Goal: Information Seeking & Learning: Check status

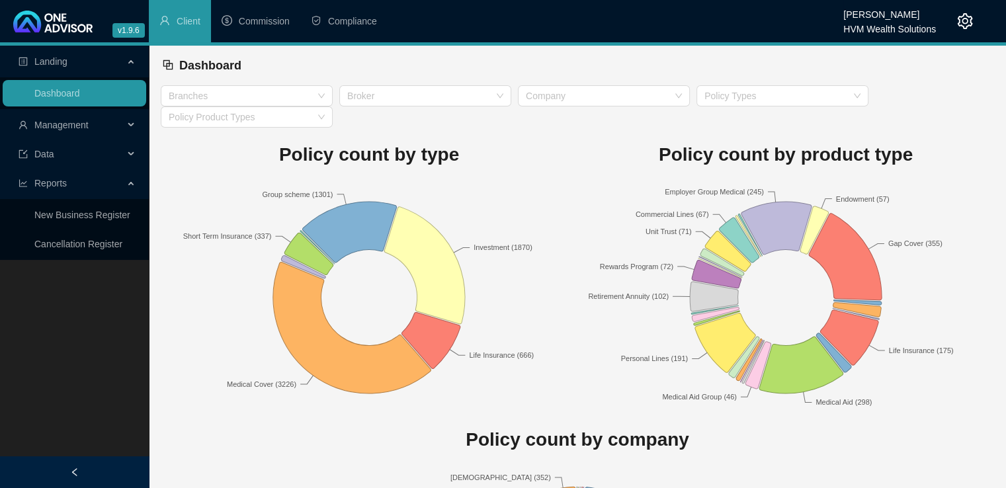
click at [969, 24] on icon "setting" at bounding box center [965, 21] width 16 height 16
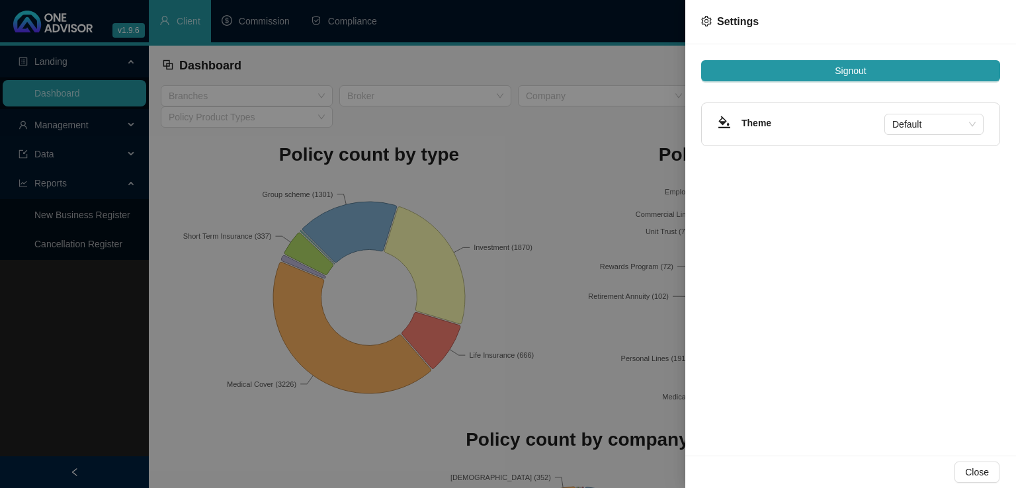
click at [558, 164] on div at bounding box center [508, 244] width 1016 height 488
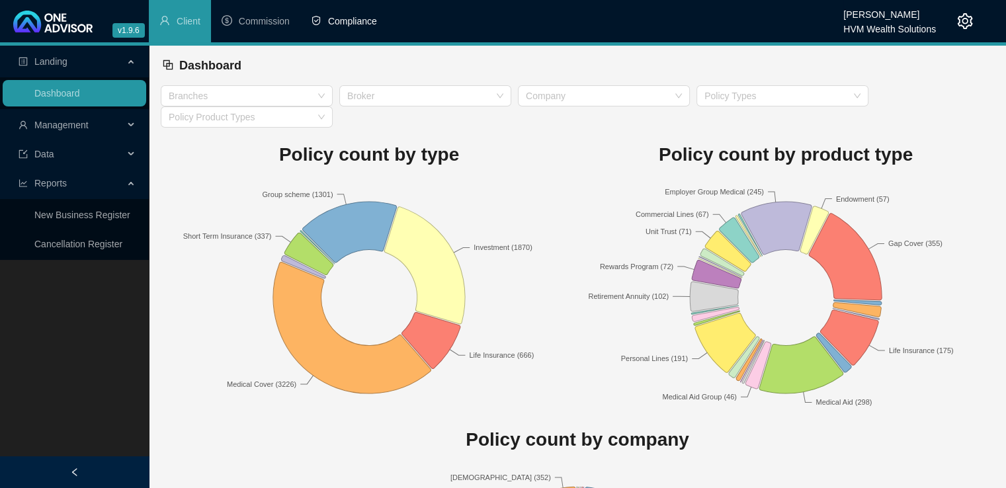
click at [350, 16] on span "Compliance" at bounding box center [352, 21] width 49 height 11
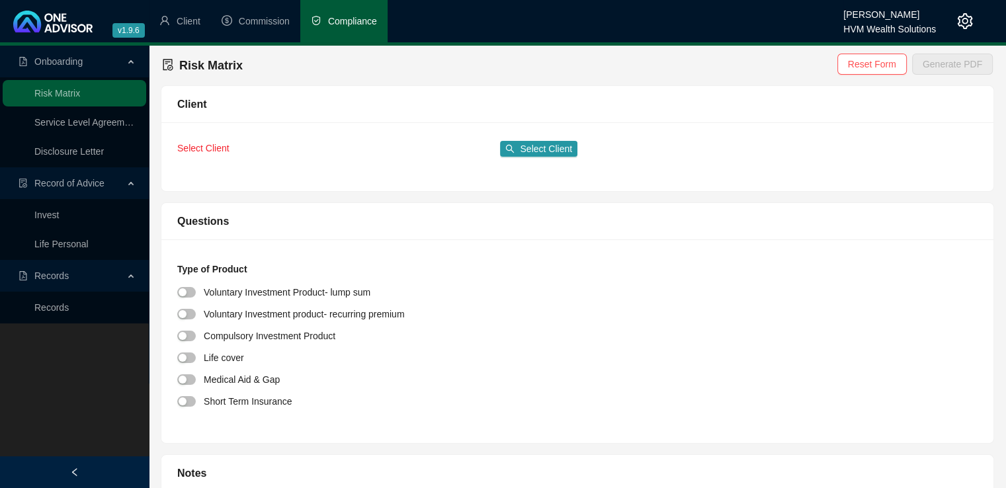
click at [126, 61] on div "Onboarding" at bounding box center [74, 61] width 143 height 26
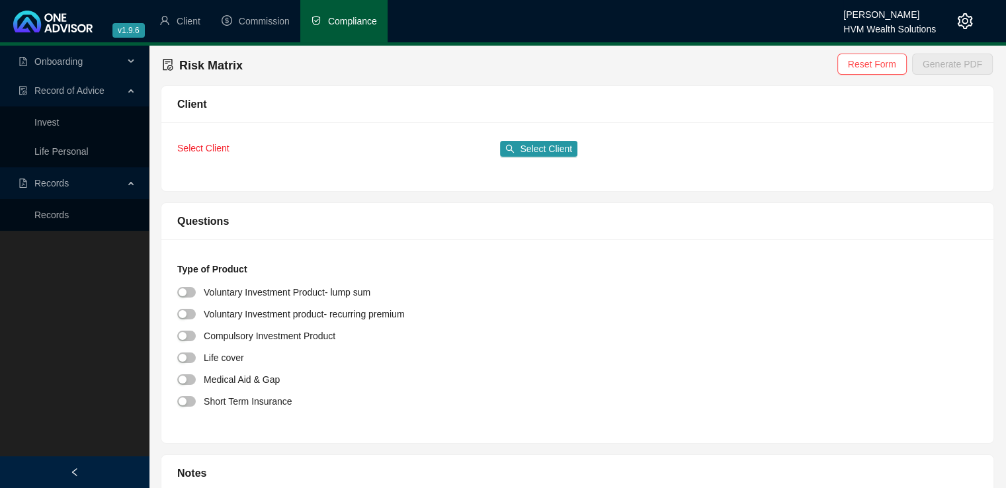
click at [968, 26] on icon "setting" at bounding box center [965, 21] width 16 height 16
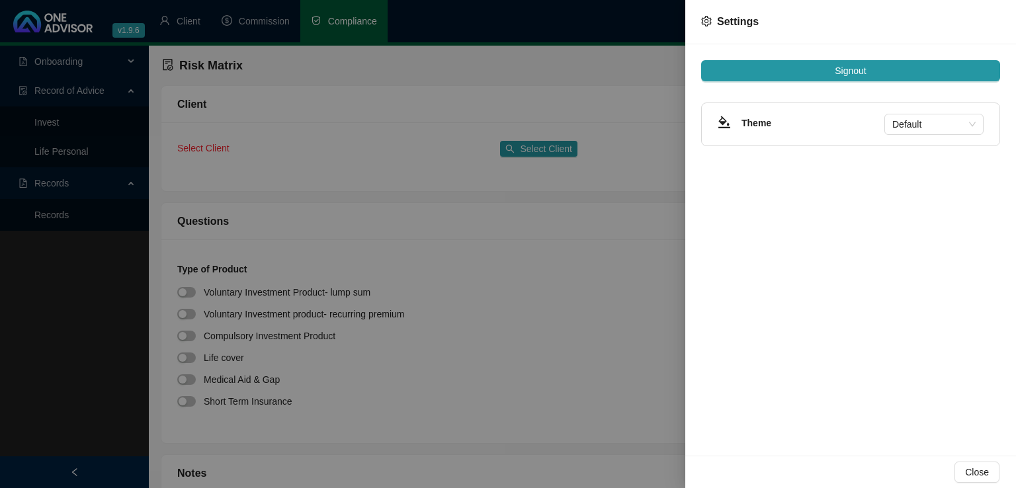
click at [606, 270] on div at bounding box center [508, 244] width 1016 height 488
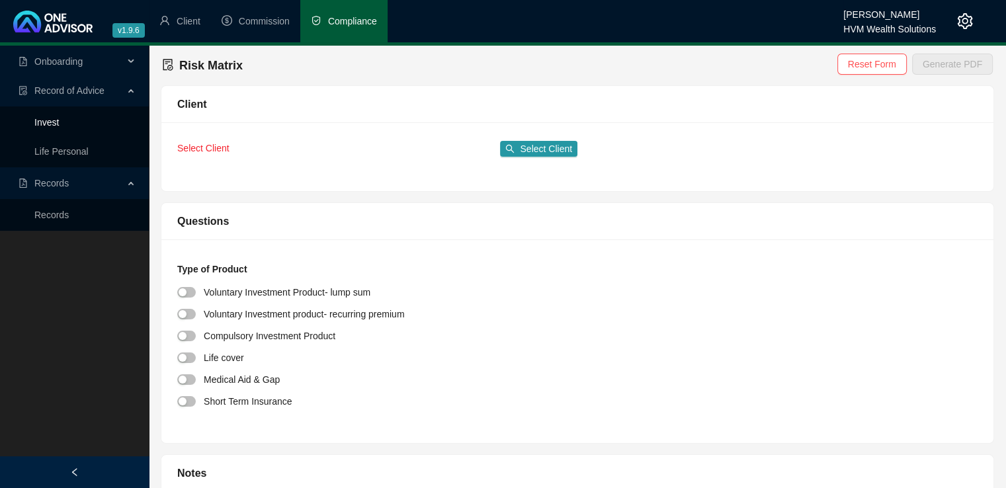
click at [50, 121] on link "Invest" at bounding box center [46, 122] width 24 height 11
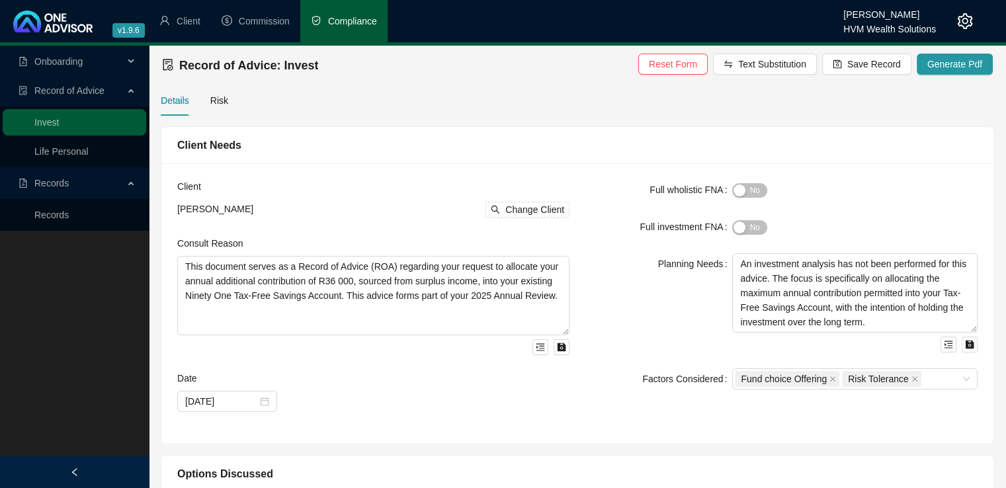
click at [73, 64] on span "Onboarding" at bounding box center [58, 61] width 48 height 11
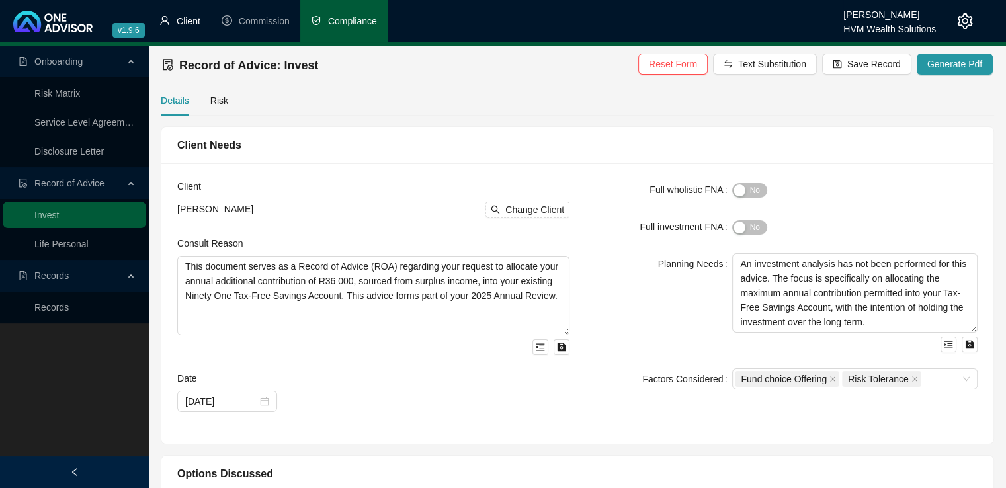
click at [186, 22] on span "Client" at bounding box center [189, 21] width 24 height 11
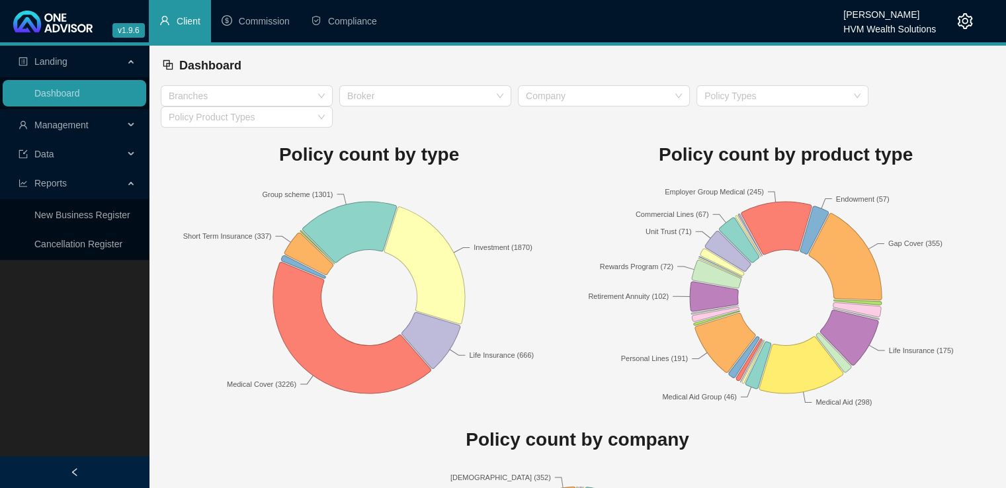
click at [125, 61] on div "Landing" at bounding box center [74, 61] width 143 height 26
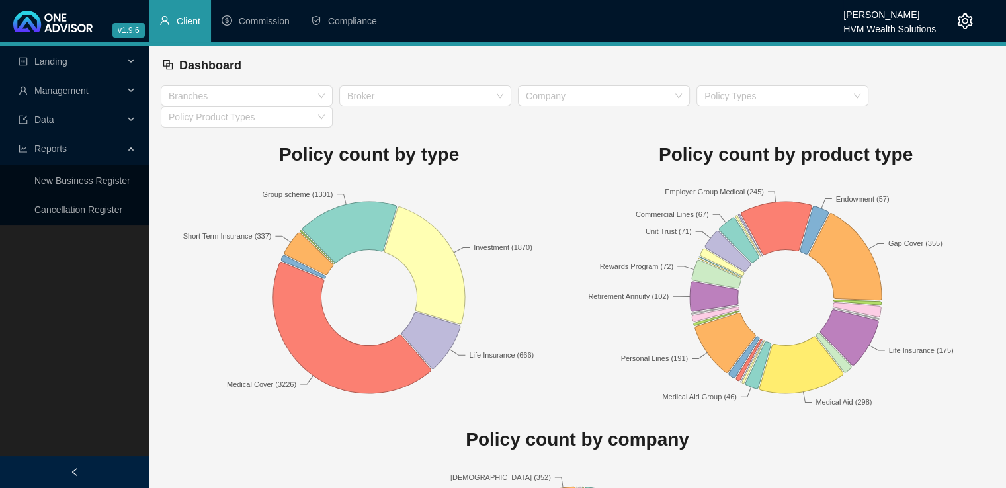
click at [135, 133] on ul "Landing Dashboard Management Data Reports New Business Register Cancellation Re…" at bounding box center [74, 136] width 149 height 180
click at [133, 120] on icon at bounding box center [132, 120] width 7 height 0
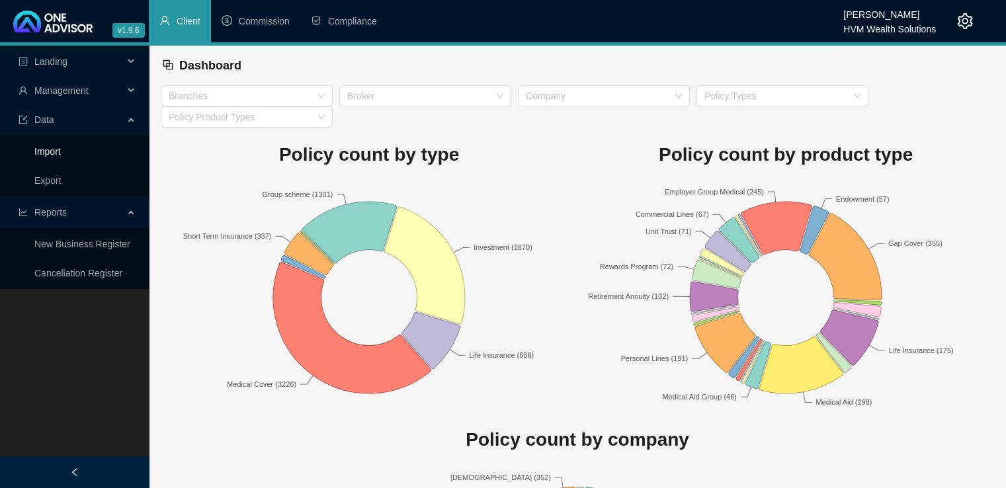
click at [52, 153] on link "Import" at bounding box center [47, 151] width 26 height 11
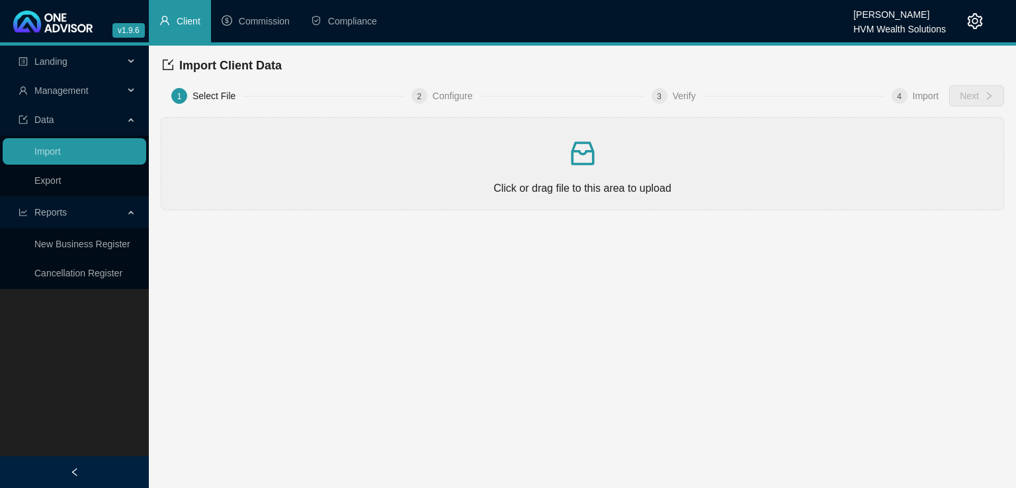
click at [128, 87] on div "Management" at bounding box center [74, 90] width 143 height 26
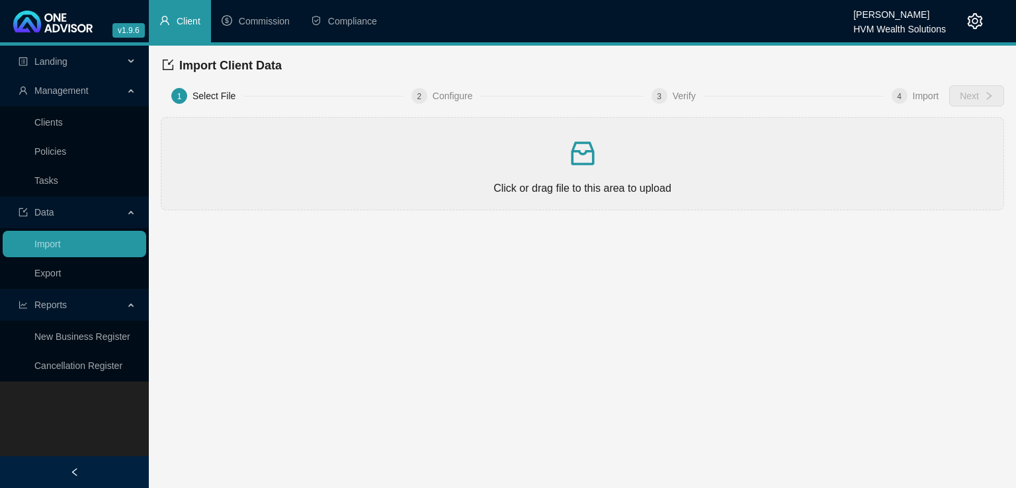
click at [265, 17] on span "Commission" at bounding box center [264, 21] width 51 height 11
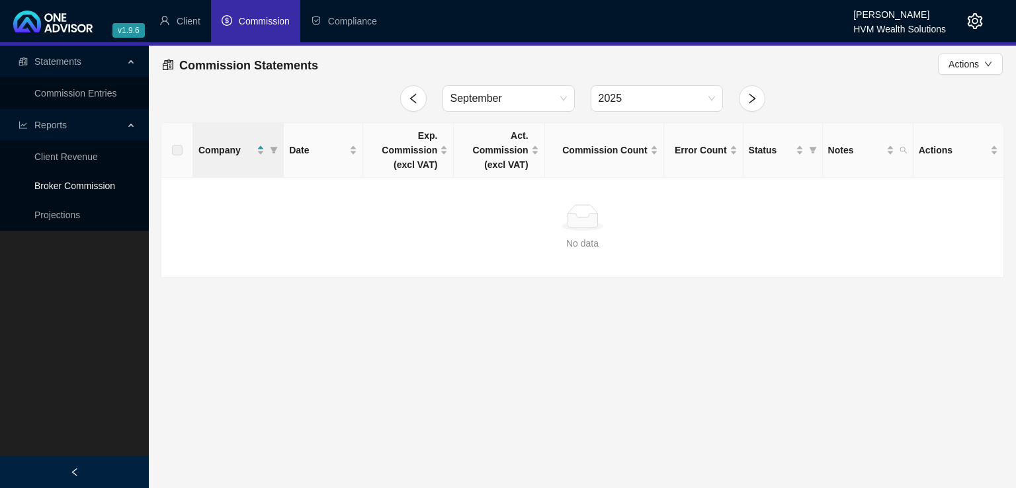
click at [65, 186] on link "Broker Commission" at bounding box center [74, 186] width 81 height 11
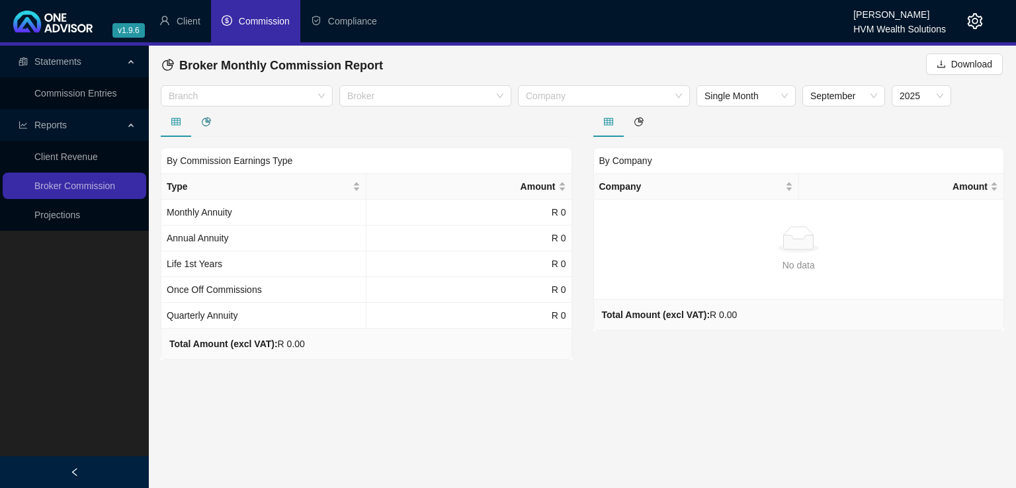
click at [206, 120] on icon "pie-chart" at bounding box center [206, 121] width 9 height 9
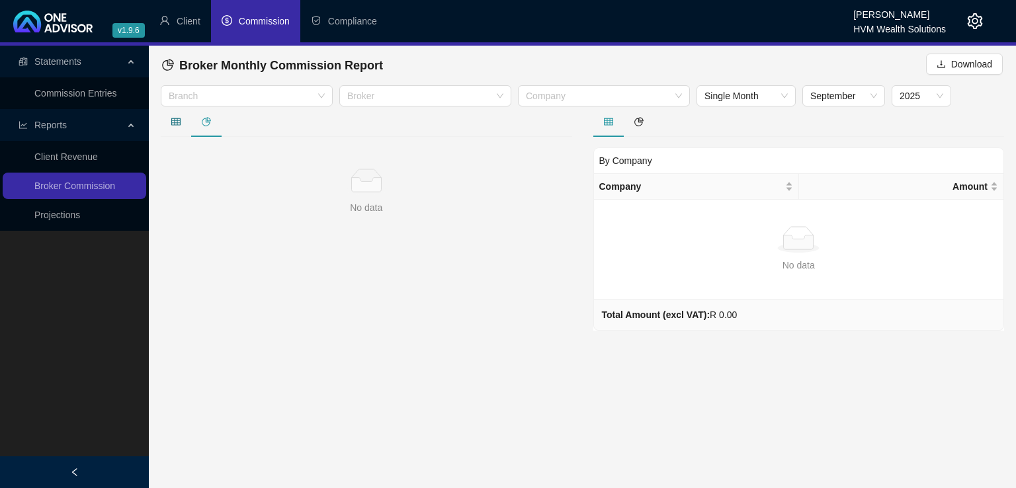
click at [176, 120] on icon "table" at bounding box center [175, 121] width 9 height 7
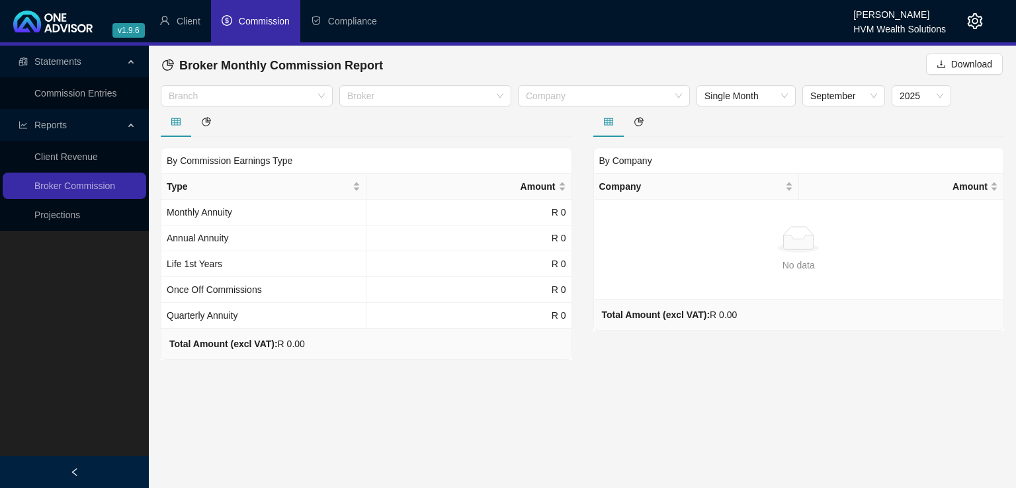
click at [60, 63] on span "Statements" at bounding box center [57, 61] width 47 height 11
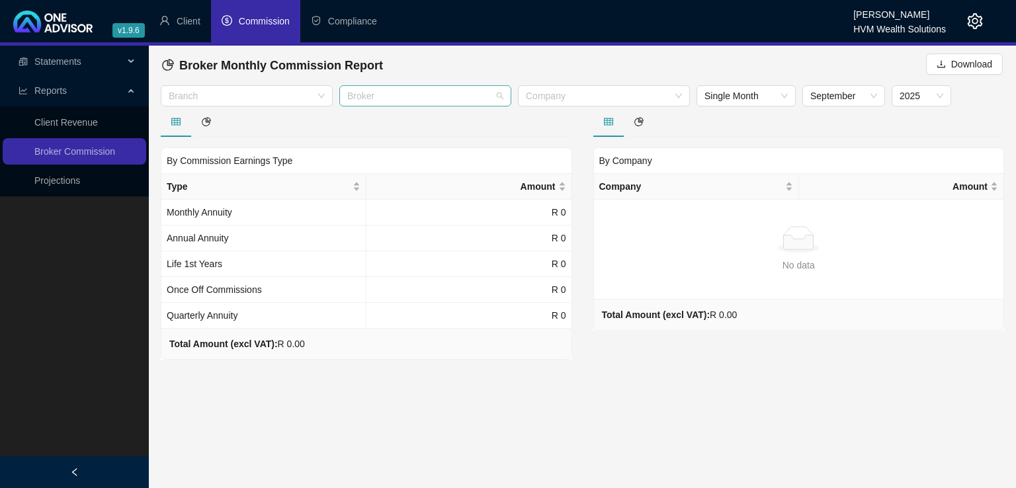
click at [360, 97] on div at bounding box center [418, 96] width 153 height 10
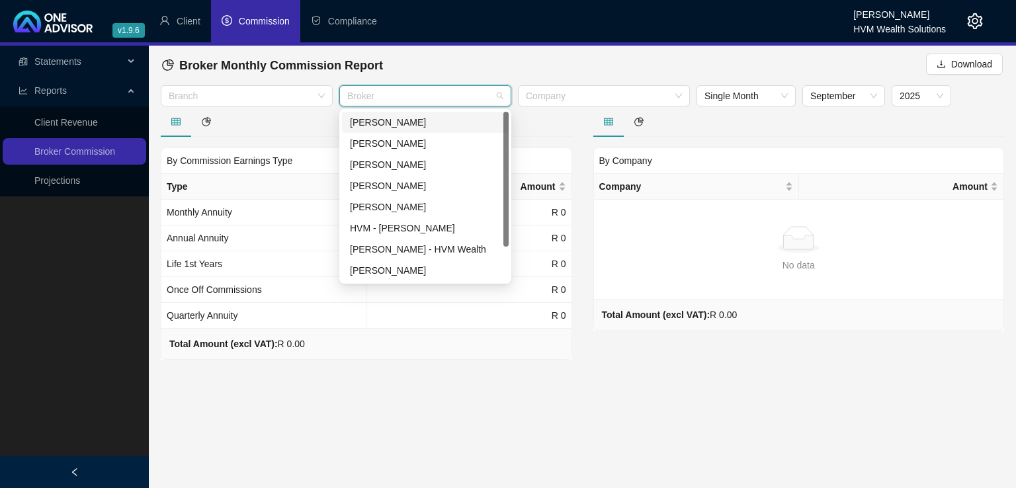
click at [413, 123] on div "[PERSON_NAME]" at bounding box center [425, 122] width 151 height 15
click at [516, 417] on main "Statements Commission Entries Reports Client Revenue Broker Commission Projecti…" at bounding box center [508, 267] width 1016 height 442
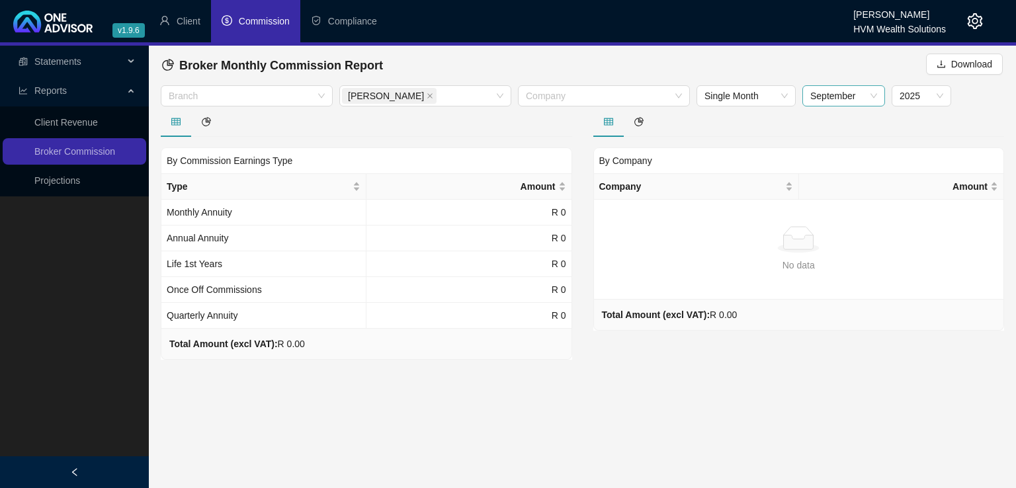
click at [871, 96] on span "September" at bounding box center [843, 96] width 67 height 20
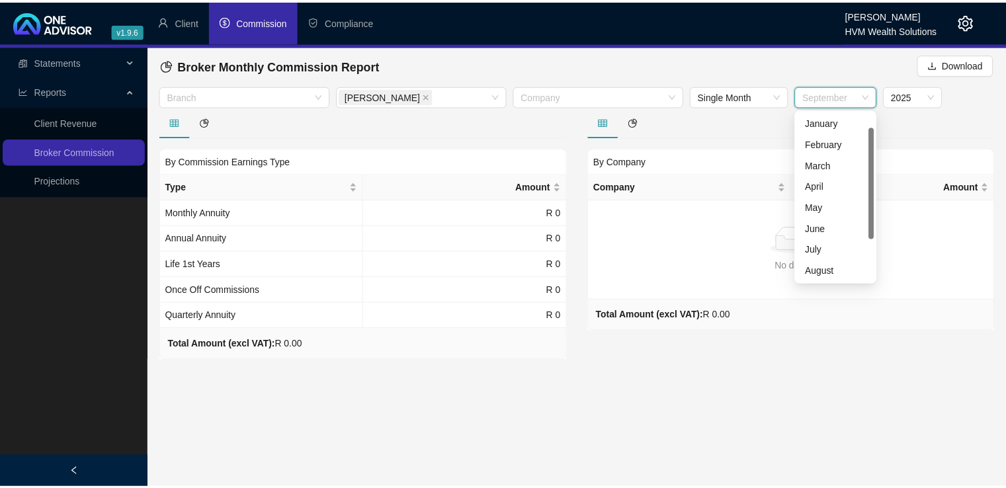
scroll to position [21, 0]
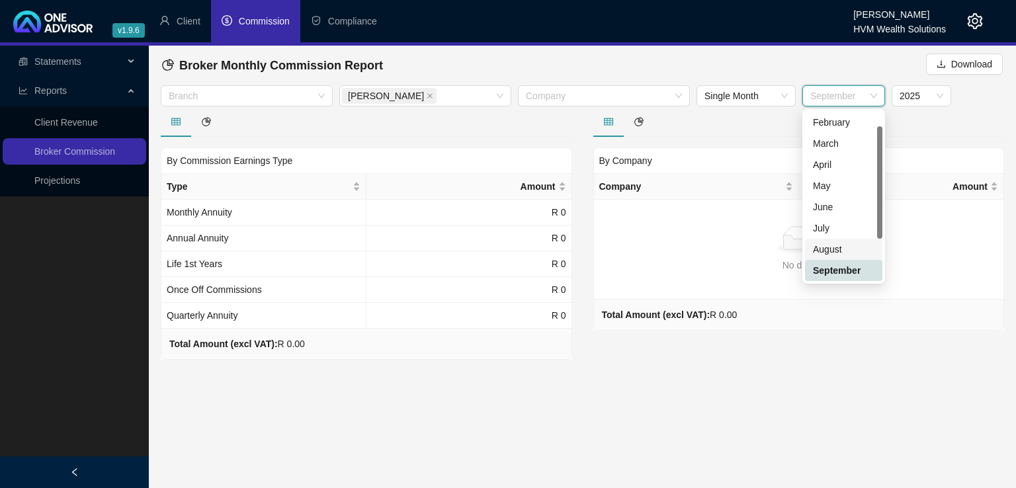
click at [840, 252] on div "August" at bounding box center [843, 249] width 61 height 15
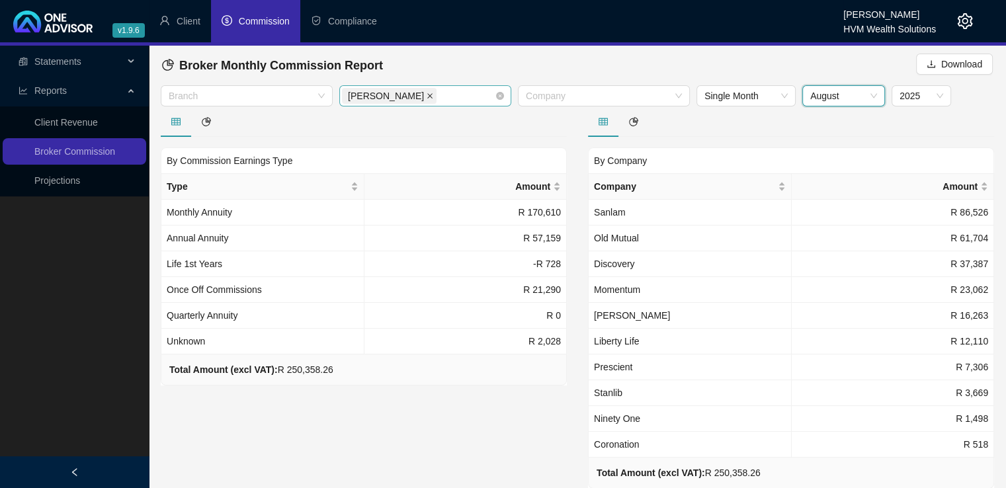
click at [427, 97] on icon "close" at bounding box center [429, 95] width 5 height 5
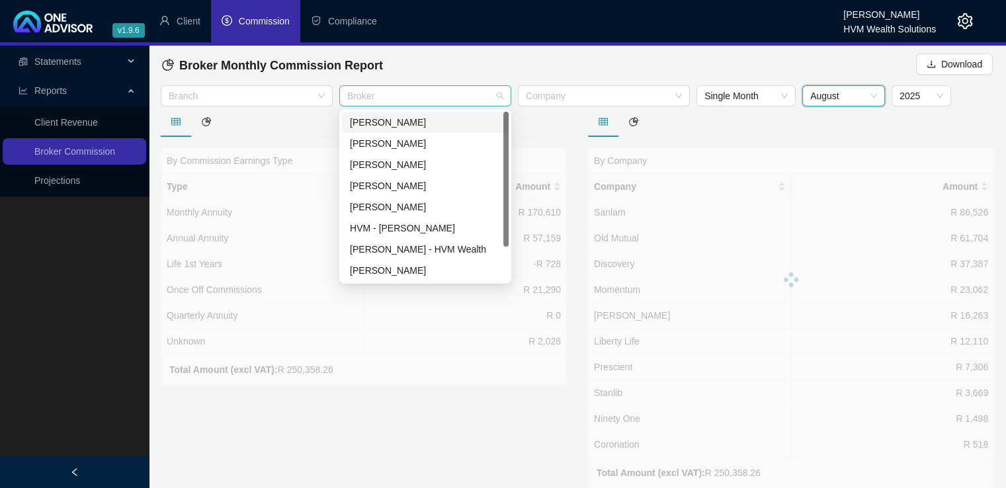
click at [487, 99] on div at bounding box center [418, 96] width 153 height 10
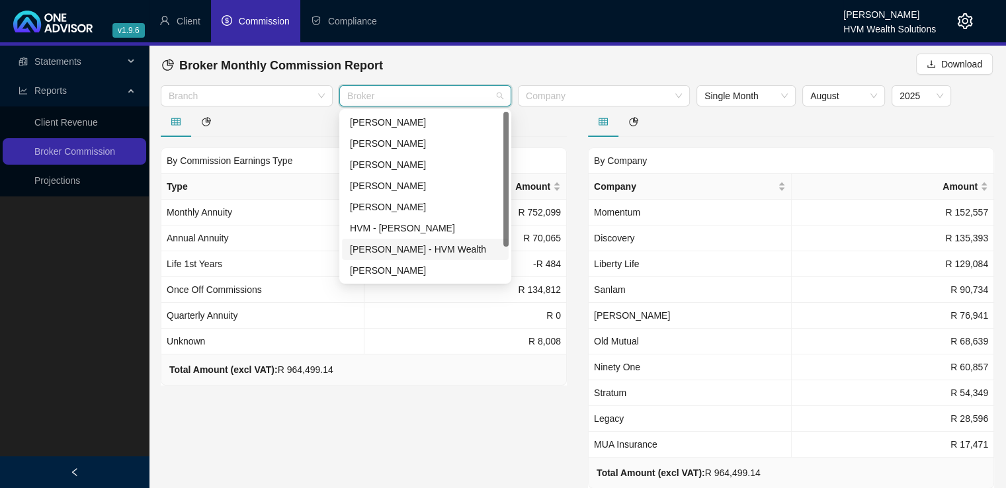
click at [412, 249] on div "[PERSON_NAME] - HVM Wealth" at bounding box center [425, 249] width 151 height 15
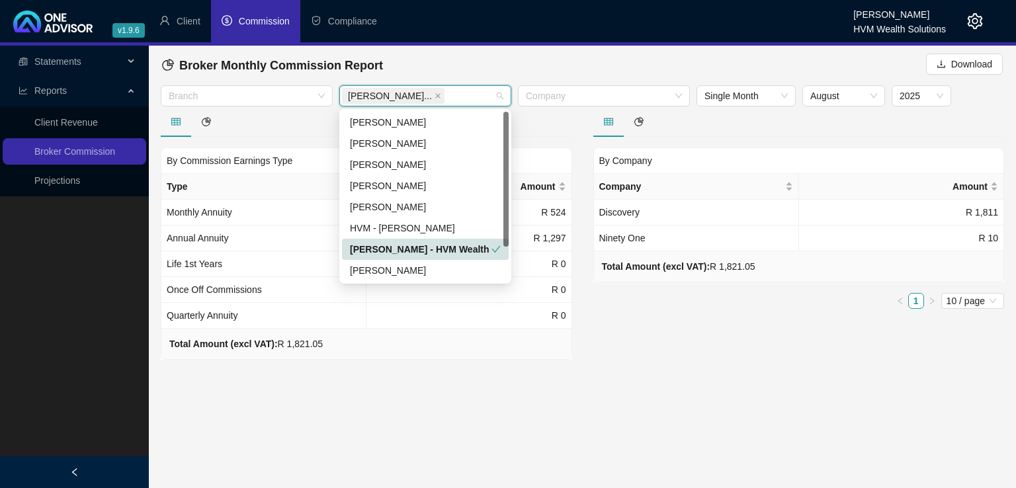
click at [494, 252] on icon "check" at bounding box center [495, 249] width 9 height 9
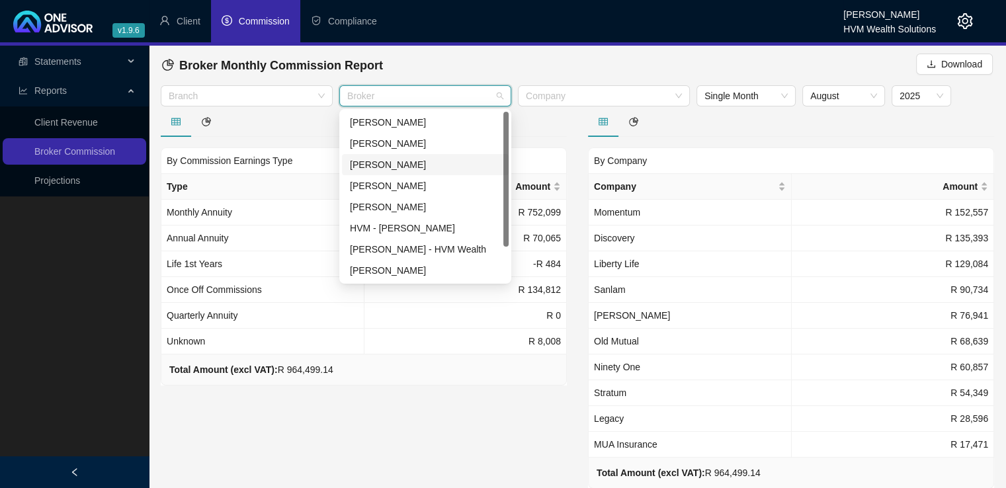
click at [440, 161] on div "[PERSON_NAME]" at bounding box center [425, 164] width 151 height 15
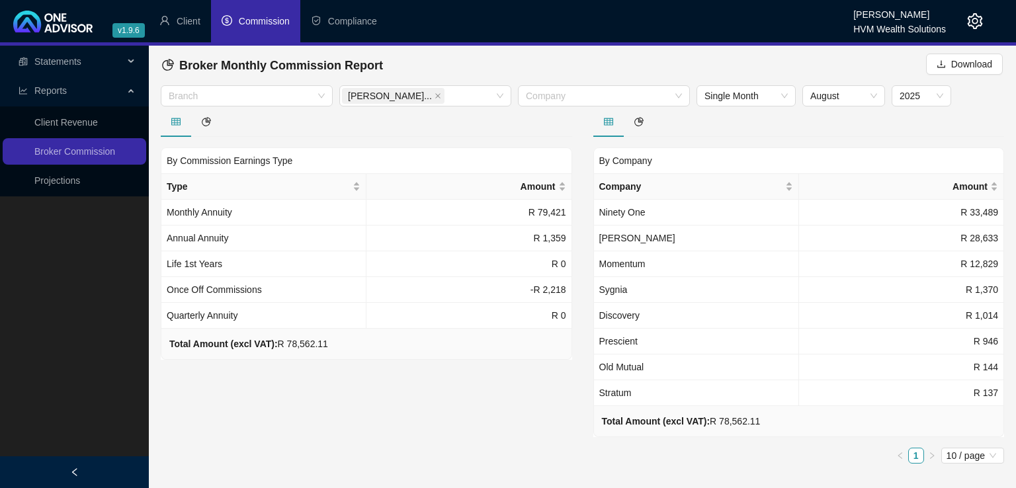
click at [467, 411] on div "By Commission Earnings Type Type Amount Monthly Annuity R 79,421 Annual Annuity…" at bounding box center [366, 290] width 432 height 368
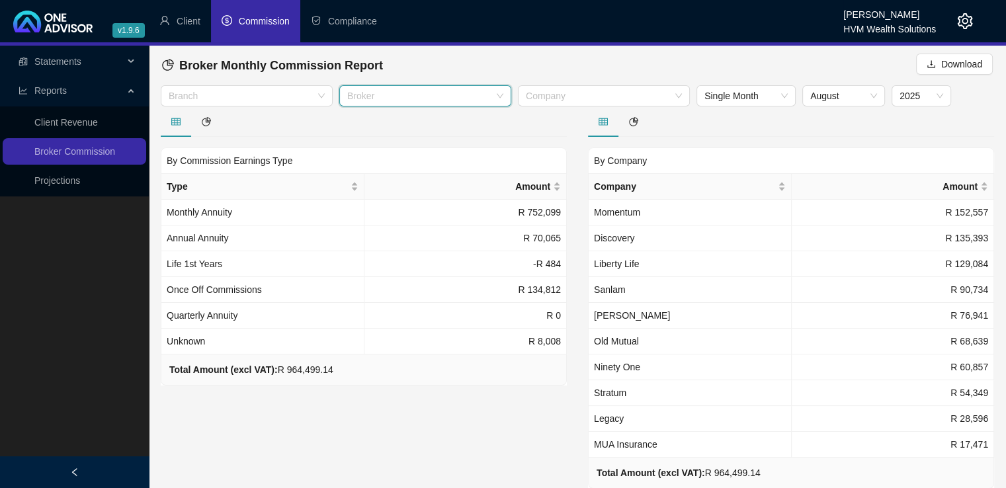
click at [499, 96] on div "Broker" at bounding box center [425, 95] width 172 height 21
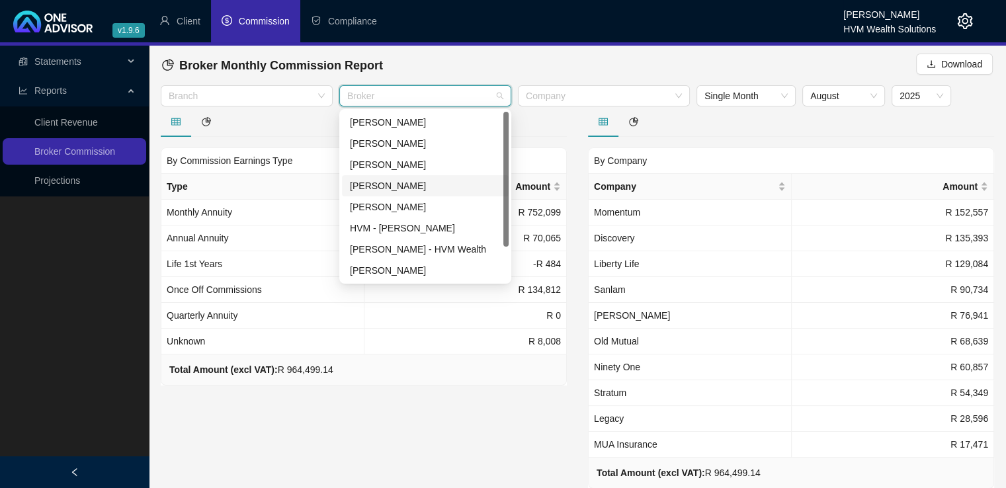
click at [428, 186] on div "[PERSON_NAME]" at bounding box center [425, 186] width 151 height 15
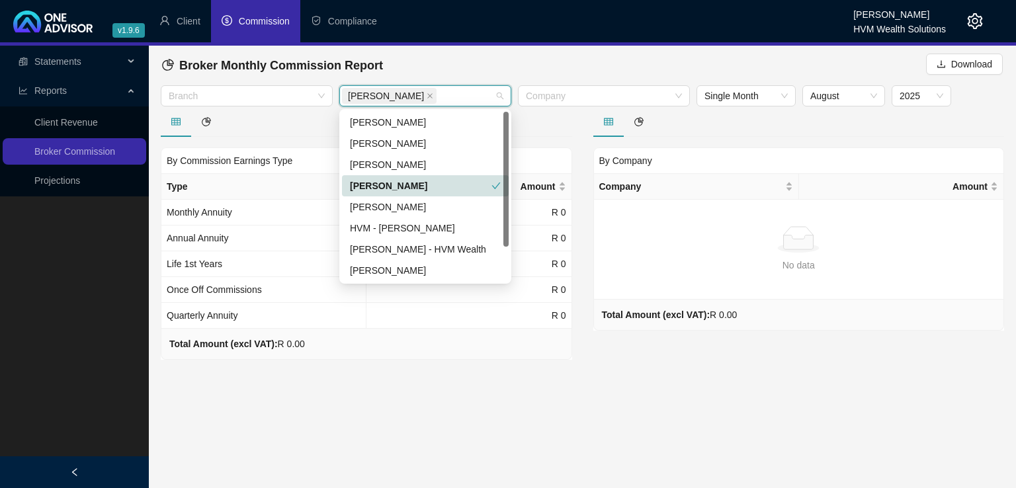
click at [495, 181] on span at bounding box center [495, 186] width 9 height 15
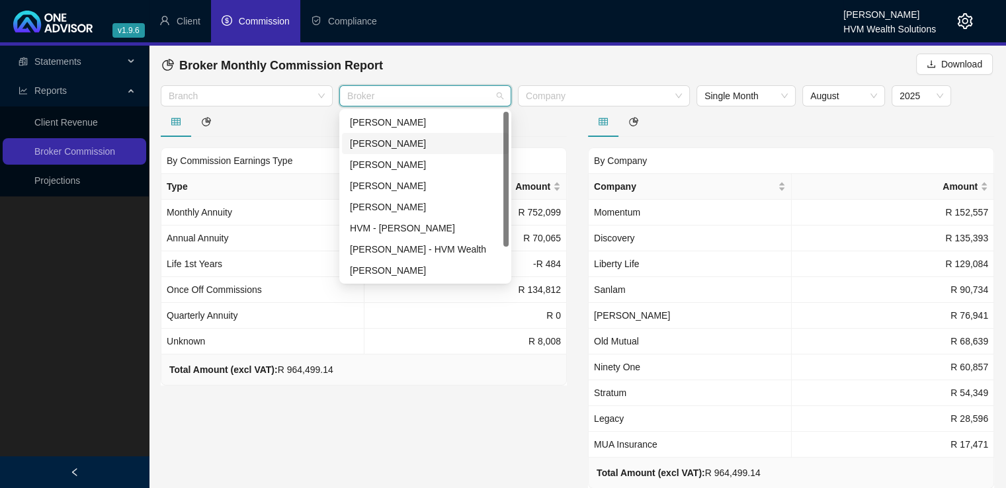
click at [458, 148] on div "[PERSON_NAME]" at bounding box center [425, 143] width 151 height 15
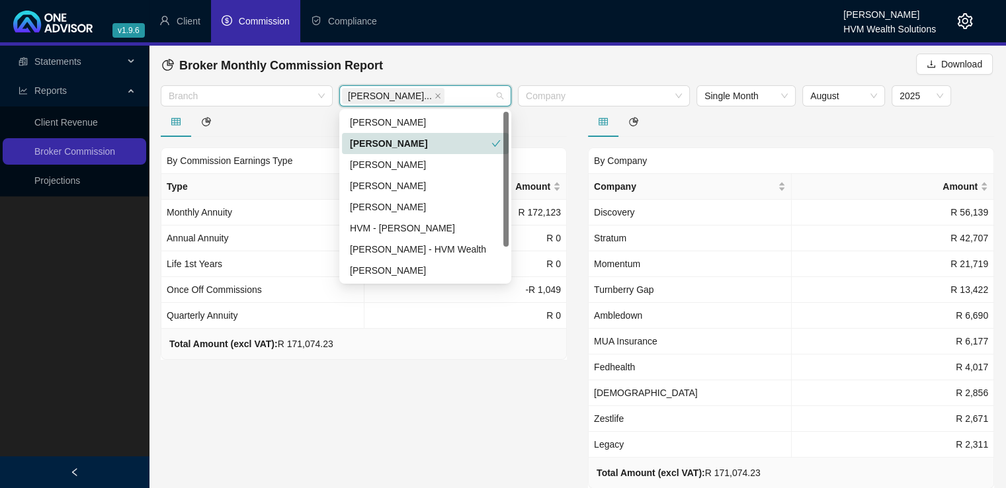
click at [481, 138] on div "[PERSON_NAME]" at bounding box center [420, 143] width 141 height 15
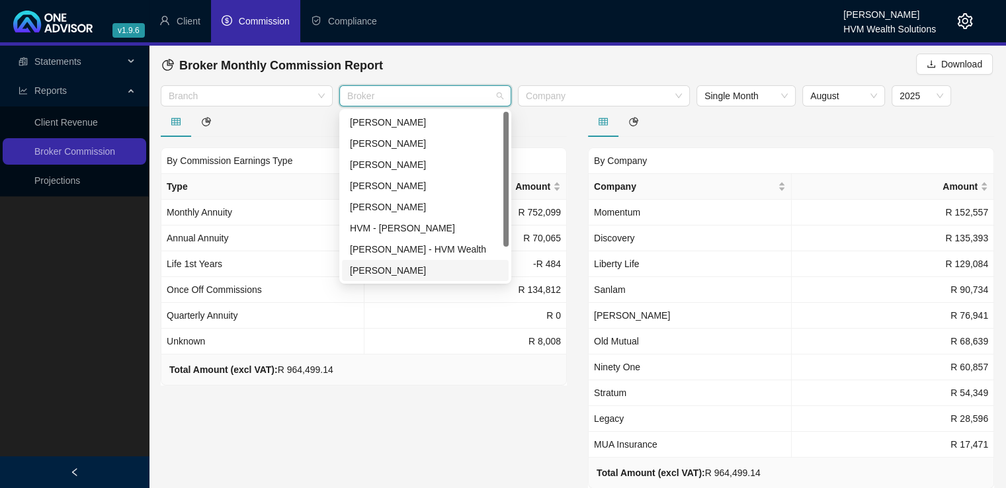
click at [434, 269] on div "[PERSON_NAME]" at bounding box center [425, 270] width 151 height 15
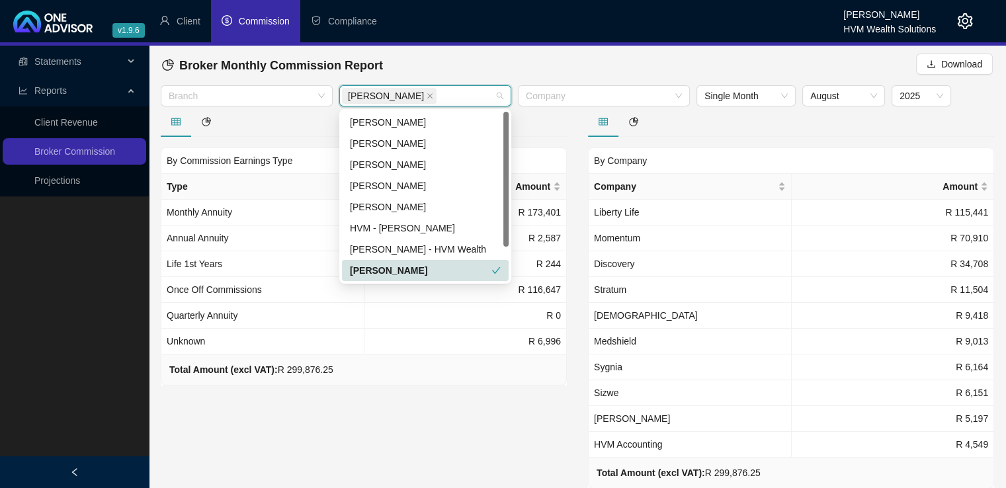
click at [481, 270] on div "[PERSON_NAME]" at bounding box center [420, 270] width 141 height 15
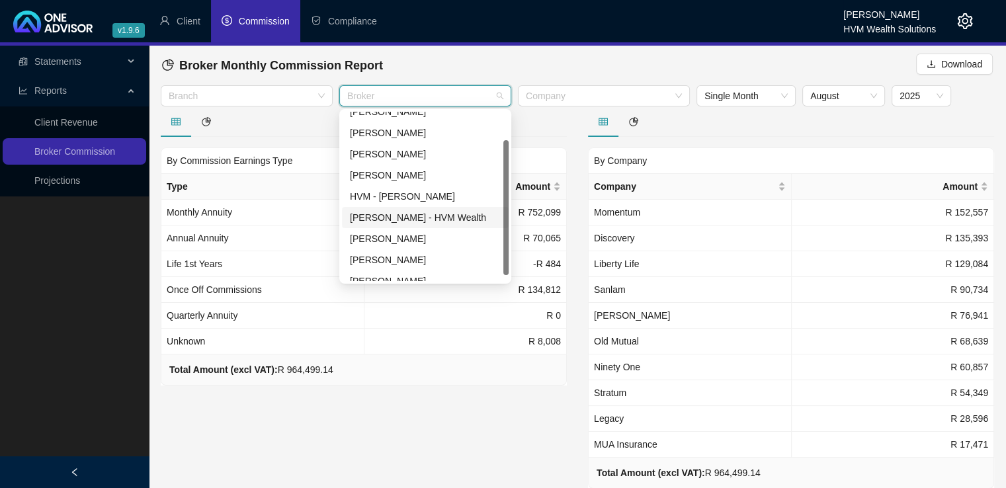
scroll to position [42, 0]
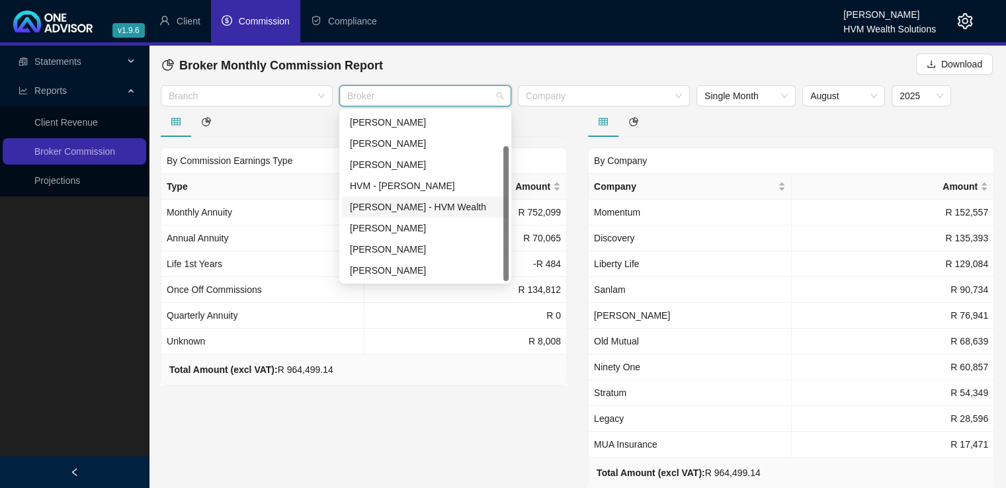
drag, startPoint x: 507, startPoint y: 226, endPoint x: 507, endPoint y: 274, distance: 47.6
click at [507, 274] on div at bounding box center [505, 213] width 5 height 135
click at [439, 252] on div "[PERSON_NAME]" at bounding box center [425, 249] width 151 height 15
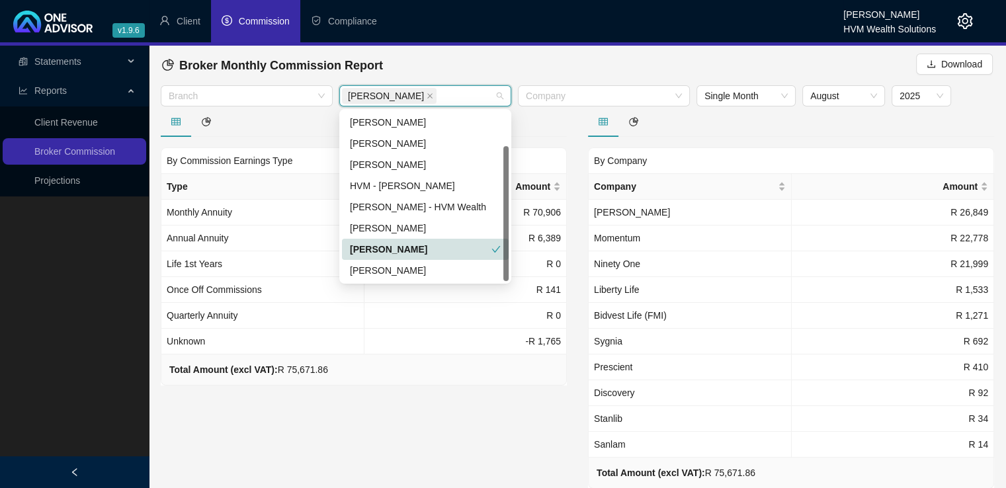
click at [465, 249] on div "[PERSON_NAME]" at bounding box center [420, 249] width 141 height 15
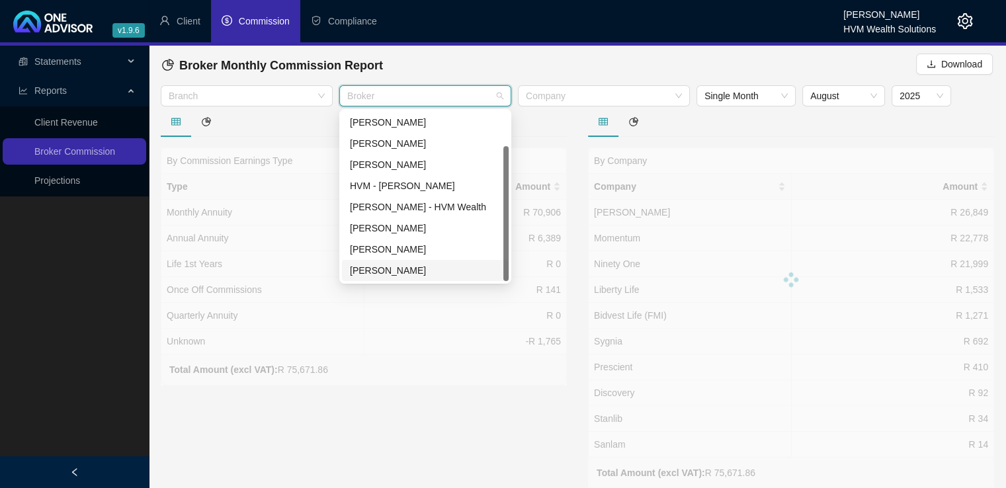
click at [466, 270] on div "[PERSON_NAME]" at bounding box center [425, 270] width 151 height 15
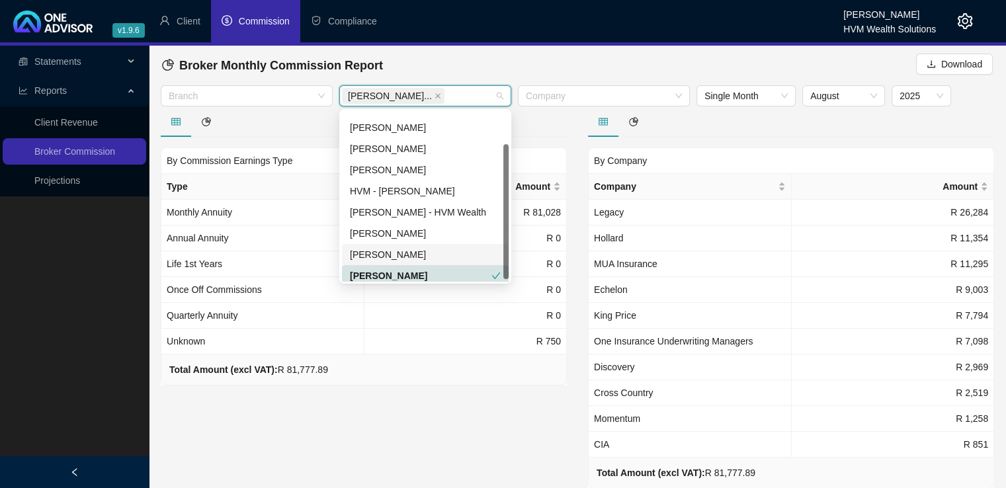
scroll to position [40, 0]
click at [501, 239] on div "[PERSON_NAME] [PERSON_NAME] Chanel [PERSON_NAME] HVM - [PERSON_NAME] [PERSON_NA…" at bounding box center [425, 196] width 167 height 169
click at [875, 101] on span "August" at bounding box center [843, 96] width 67 height 20
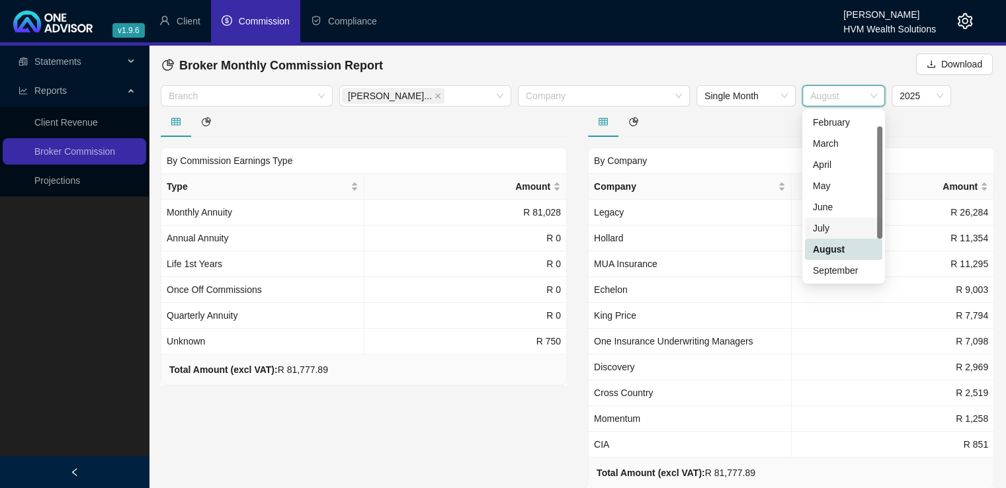
click at [832, 225] on div "July" at bounding box center [843, 228] width 61 height 15
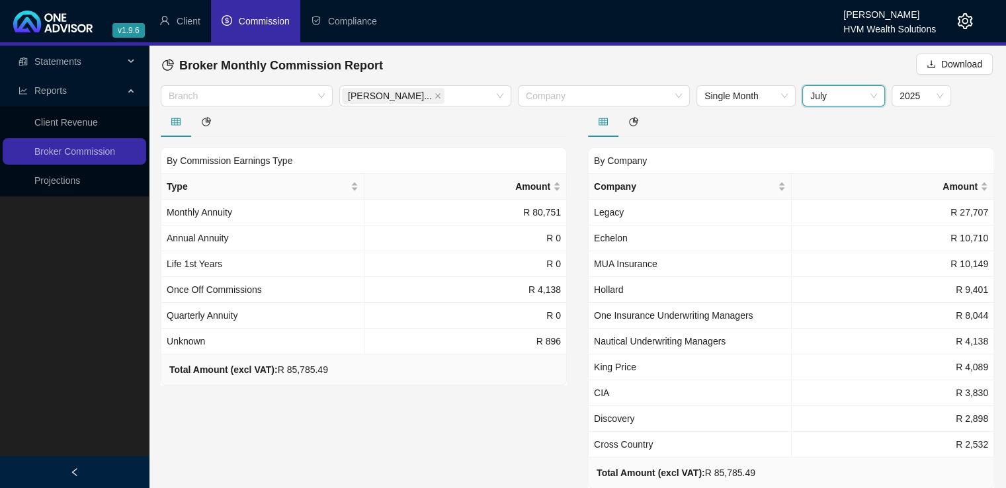
click at [869, 101] on span "July" at bounding box center [843, 96] width 67 height 20
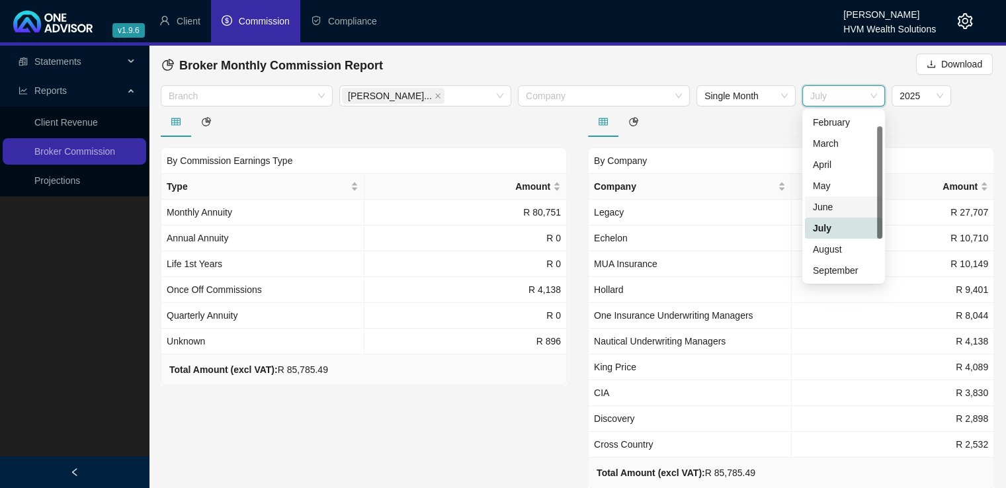
click at [837, 201] on div "June" at bounding box center [843, 207] width 61 height 15
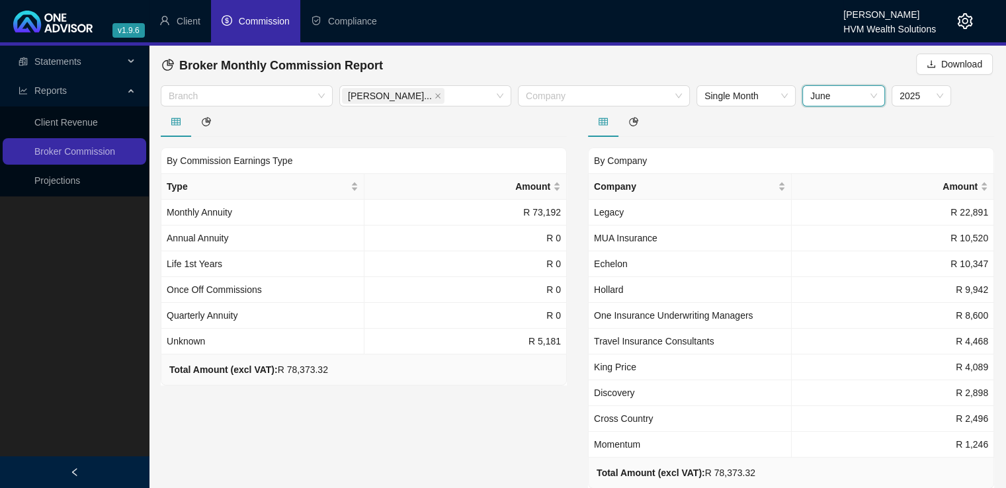
click at [868, 99] on span "June" at bounding box center [843, 96] width 67 height 20
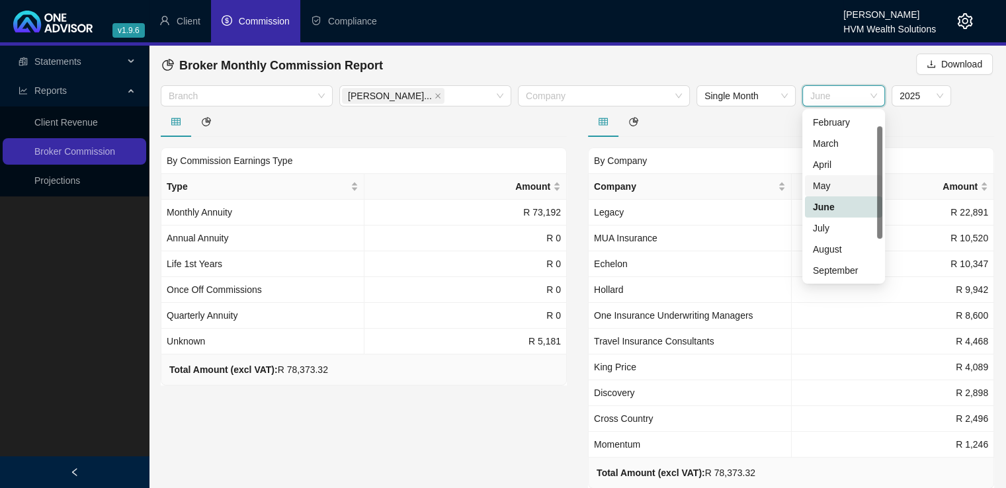
click at [836, 189] on div "May" at bounding box center [843, 186] width 61 height 15
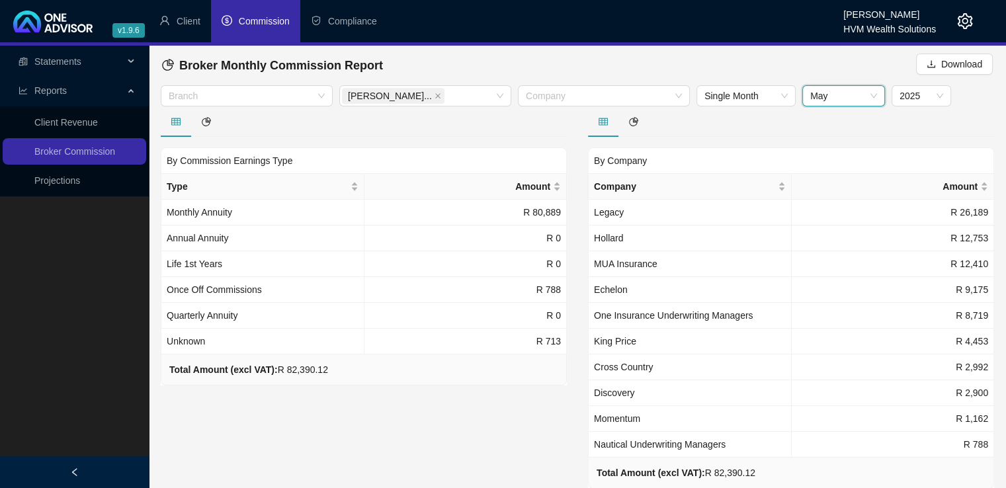
click at [869, 101] on span "May" at bounding box center [843, 96] width 67 height 20
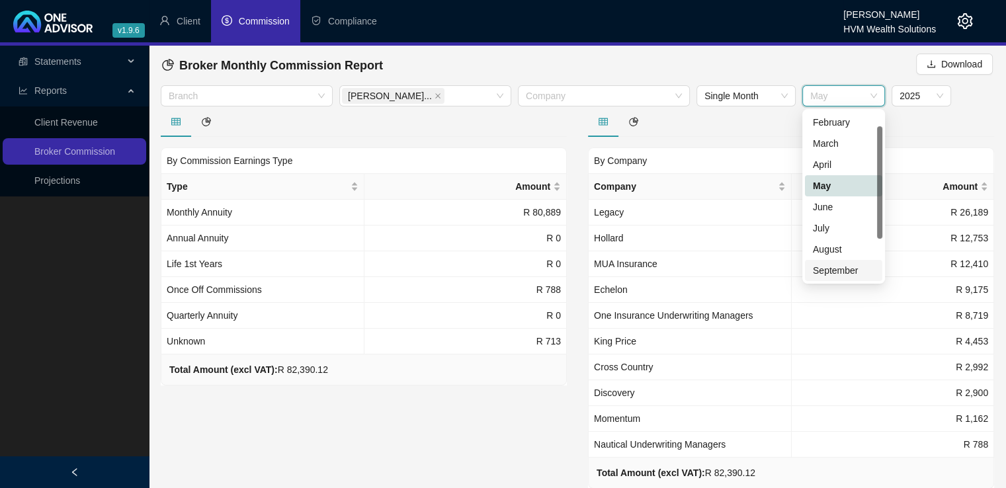
click at [850, 268] on div "September" at bounding box center [843, 270] width 61 height 15
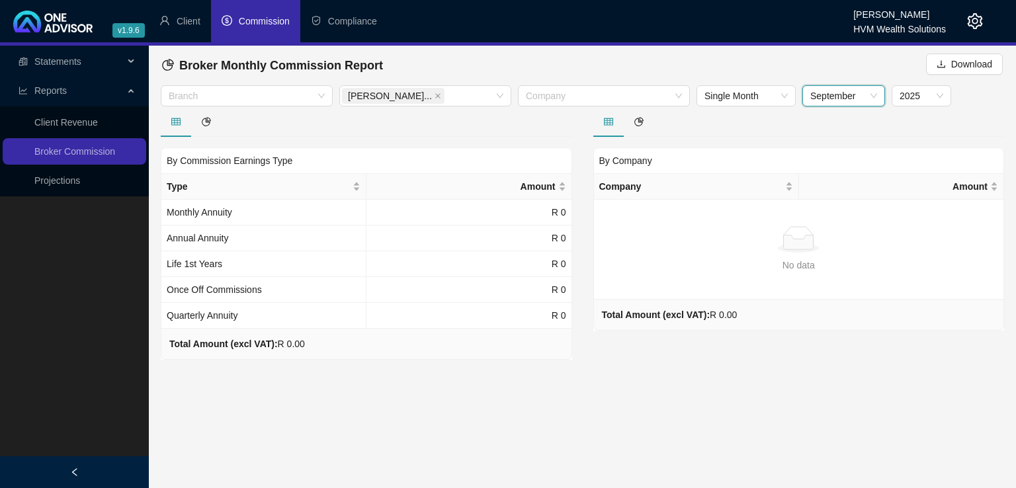
click at [864, 99] on span "September" at bounding box center [843, 96] width 67 height 20
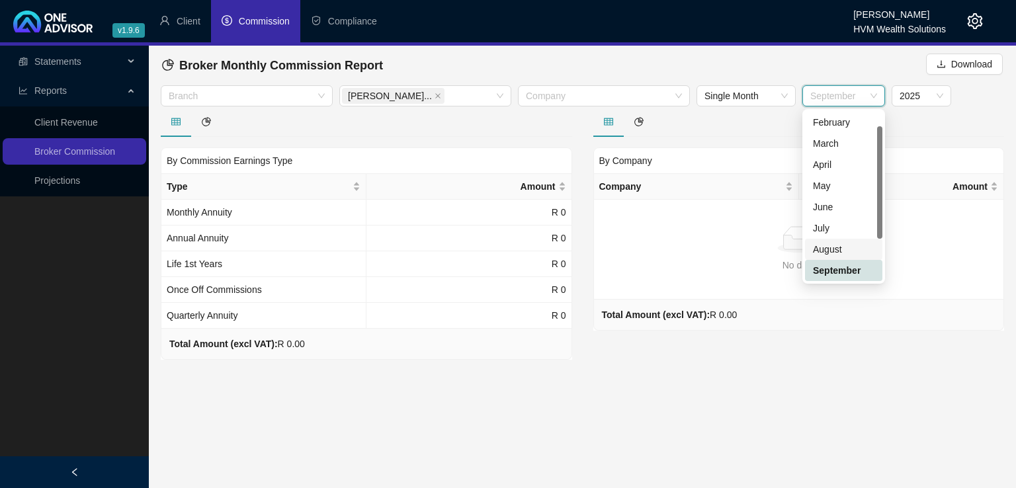
click at [848, 247] on div "August" at bounding box center [843, 249] width 61 height 15
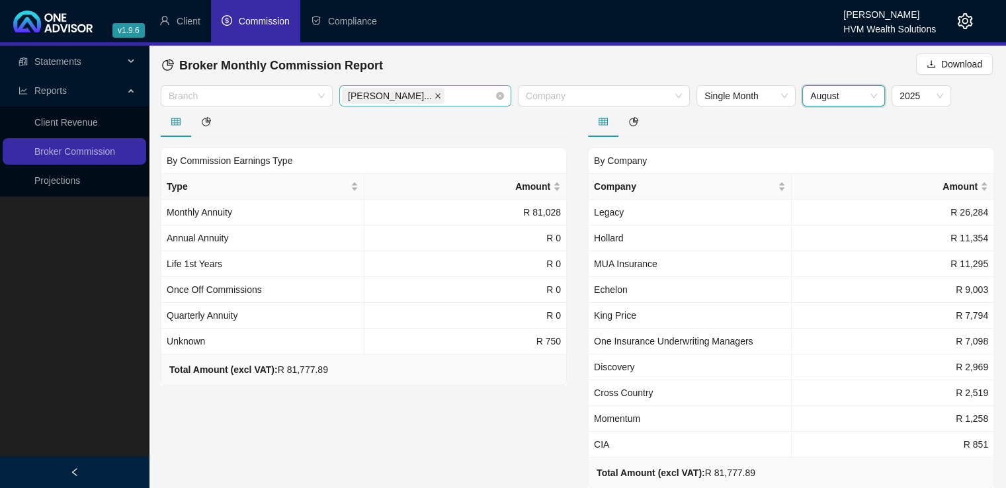
click at [435, 95] on icon "close" at bounding box center [437, 95] width 5 height 5
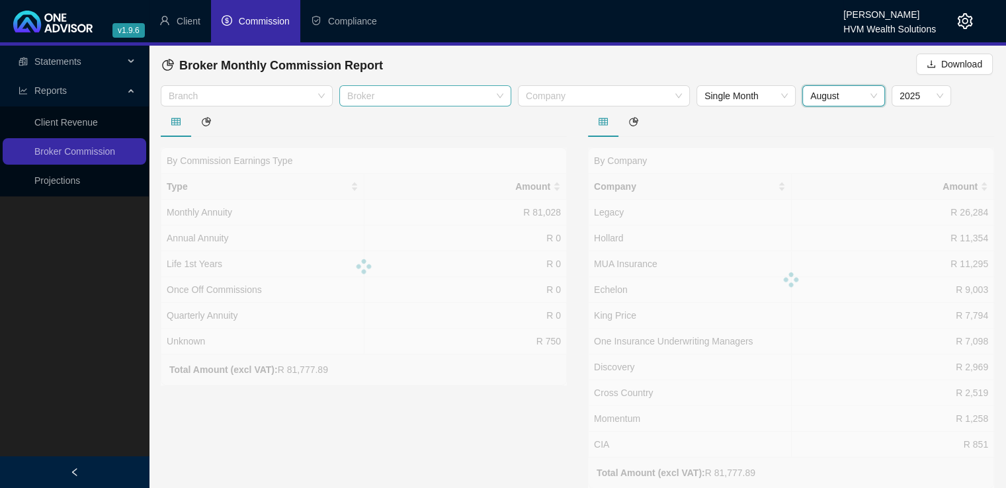
click at [481, 96] on div at bounding box center [418, 96] width 153 height 10
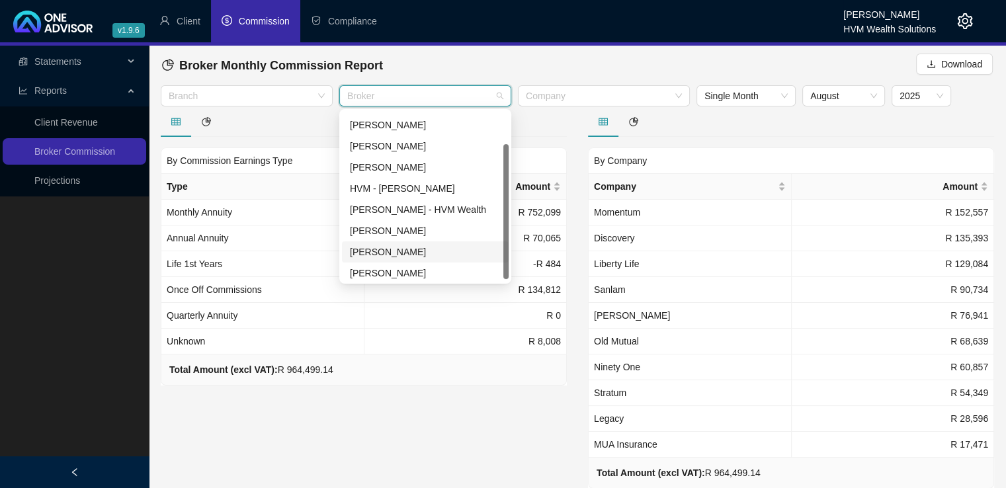
click at [449, 245] on div "[PERSON_NAME]" at bounding box center [425, 252] width 151 height 15
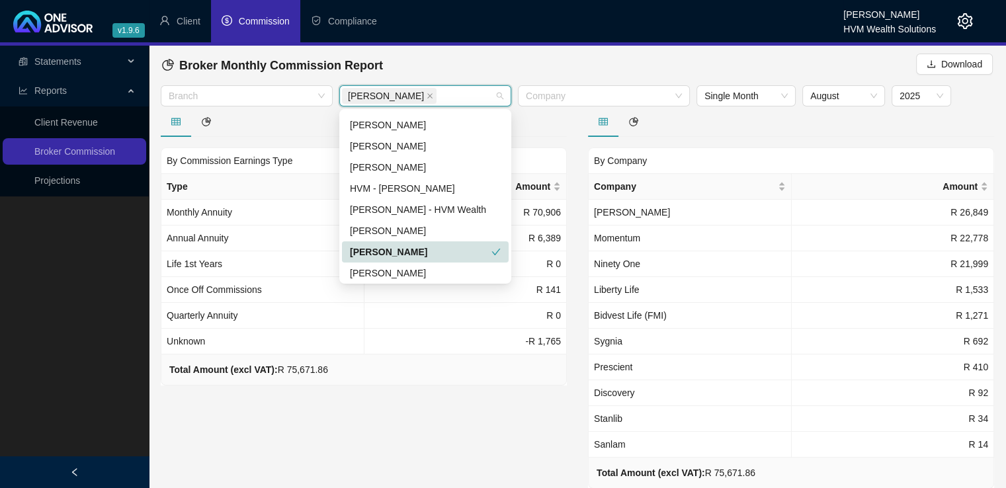
click at [460, 444] on div "By Commission Earnings Type Type Amount Monthly Annuity R 70,906 Annual Annuity…" at bounding box center [363, 315] width 427 height 419
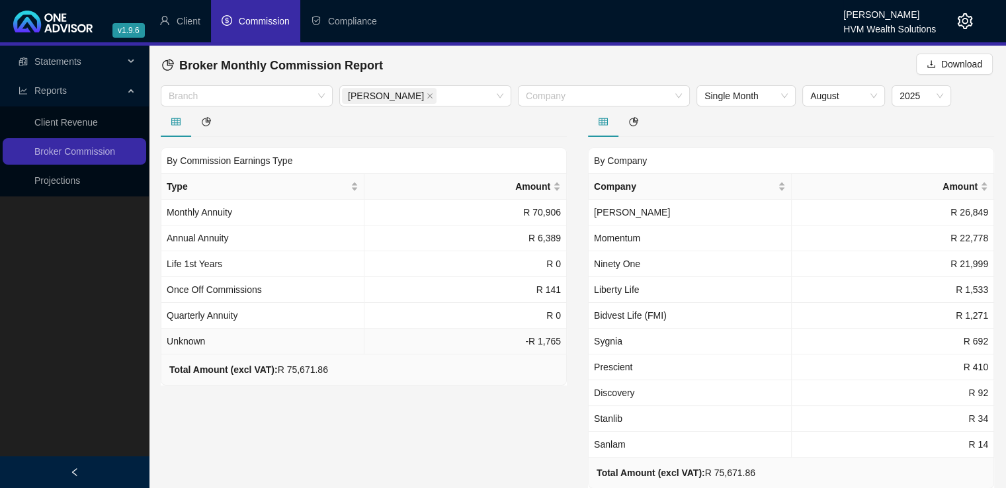
click at [546, 341] on td "-R 1,765" at bounding box center [465, 342] width 203 height 26
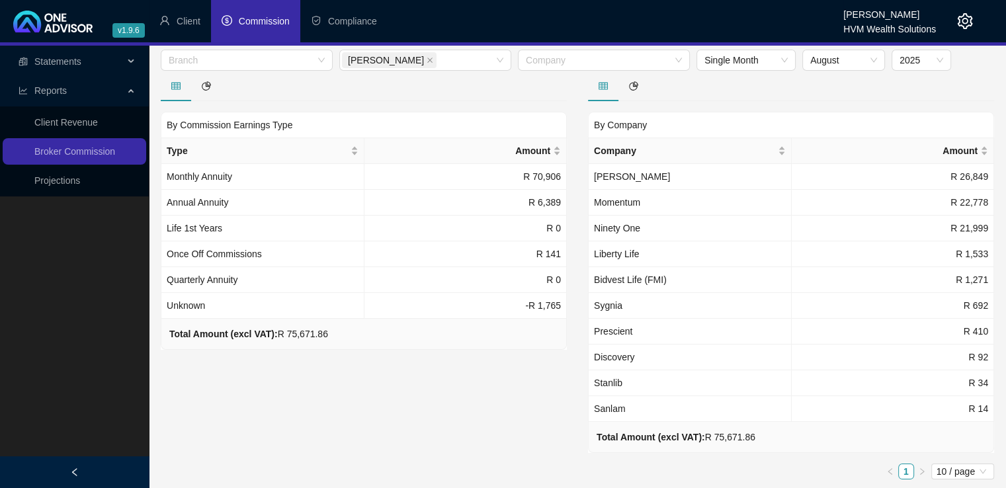
scroll to position [0, 0]
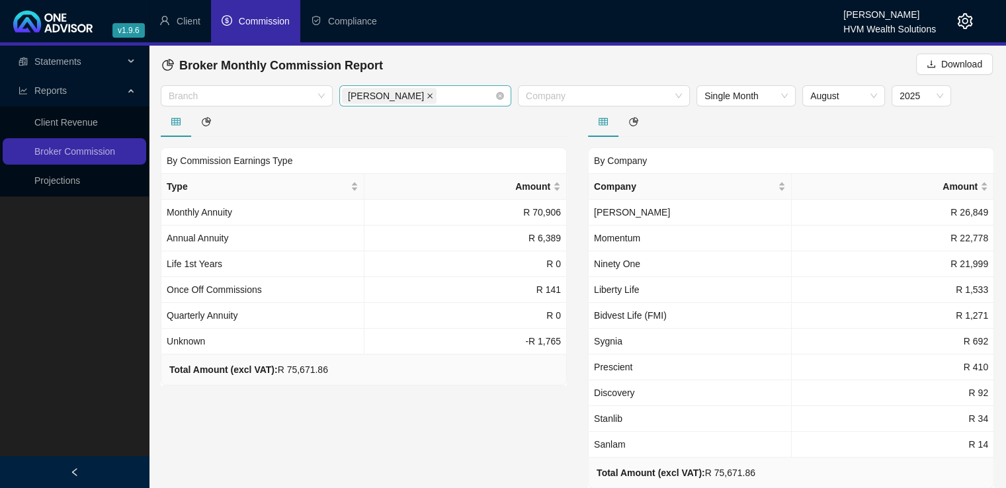
click at [426, 97] on icon "close" at bounding box center [429, 96] width 7 height 7
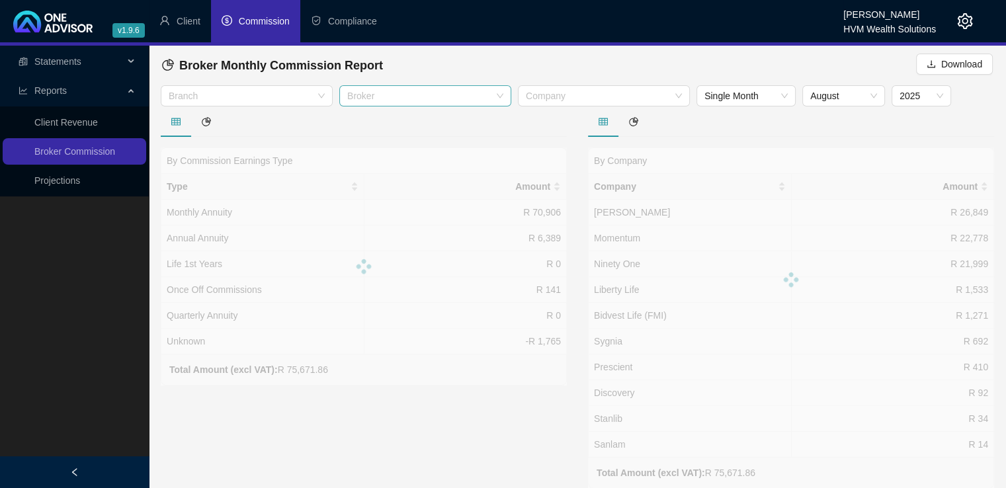
click at [485, 97] on div at bounding box center [418, 96] width 153 height 10
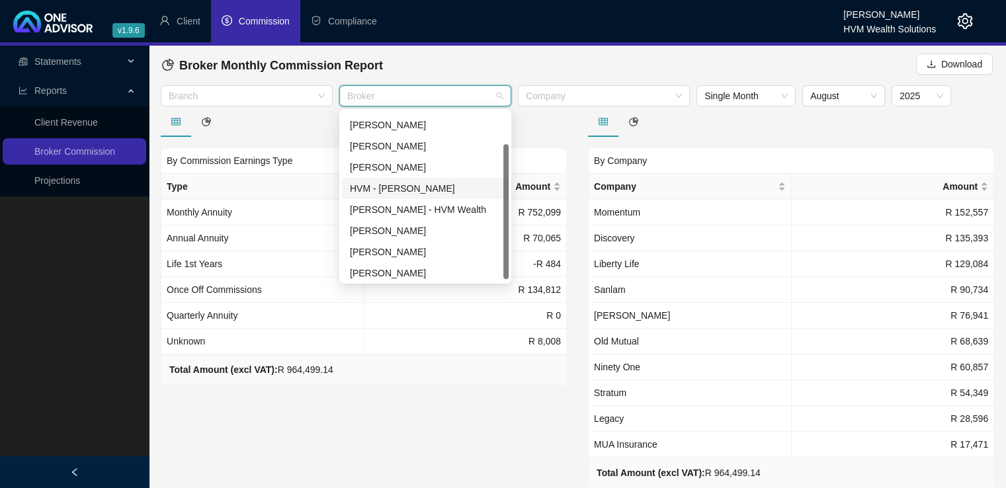
click at [472, 190] on div "HVM - [PERSON_NAME]" at bounding box center [425, 188] width 151 height 15
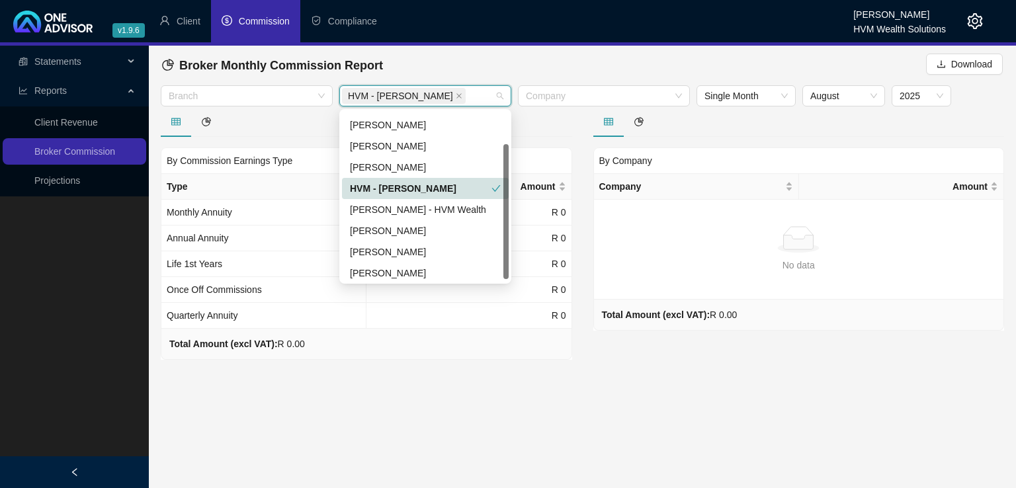
click at [478, 190] on div "HVM - [PERSON_NAME]" at bounding box center [420, 188] width 141 height 15
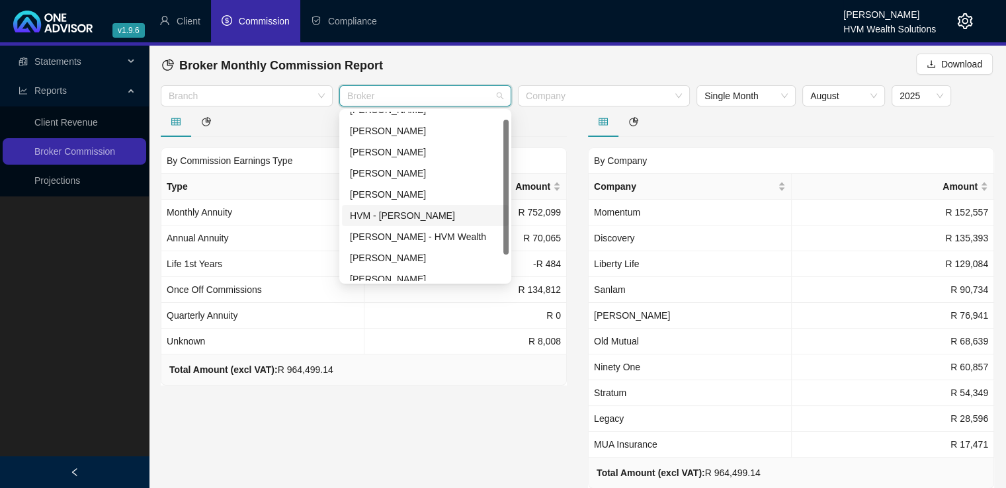
scroll to position [13, 0]
drag, startPoint x: 507, startPoint y: 176, endPoint x: 503, endPoint y: 154, distance: 22.2
click at [503, 154] on div at bounding box center [505, 189] width 5 height 135
click at [418, 151] on div "[PERSON_NAME]" at bounding box center [425, 151] width 151 height 15
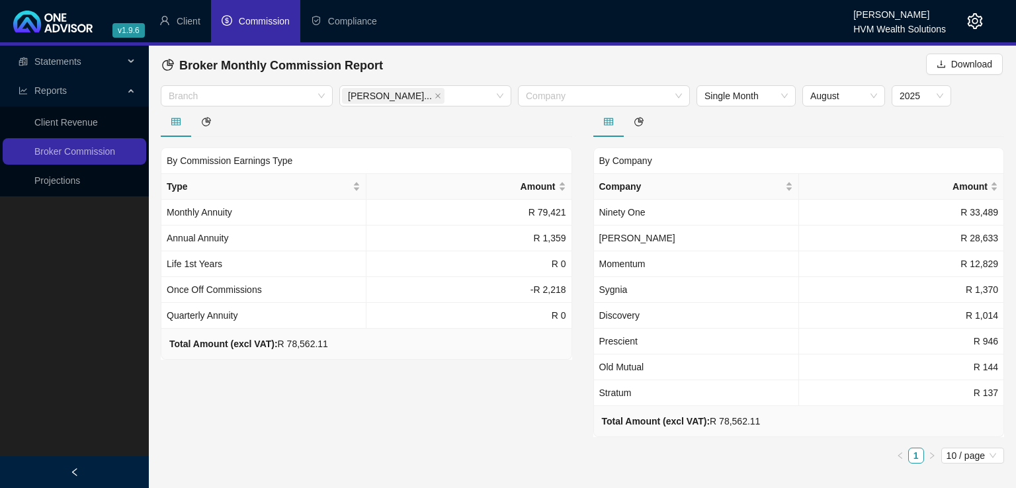
click at [494, 442] on div "By Commission Earnings Type Type Amount Monthly Annuity R 79,421 Annual Annuity…" at bounding box center [366, 290] width 432 height 368
click at [871, 100] on span "August" at bounding box center [843, 96] width 67 height 20
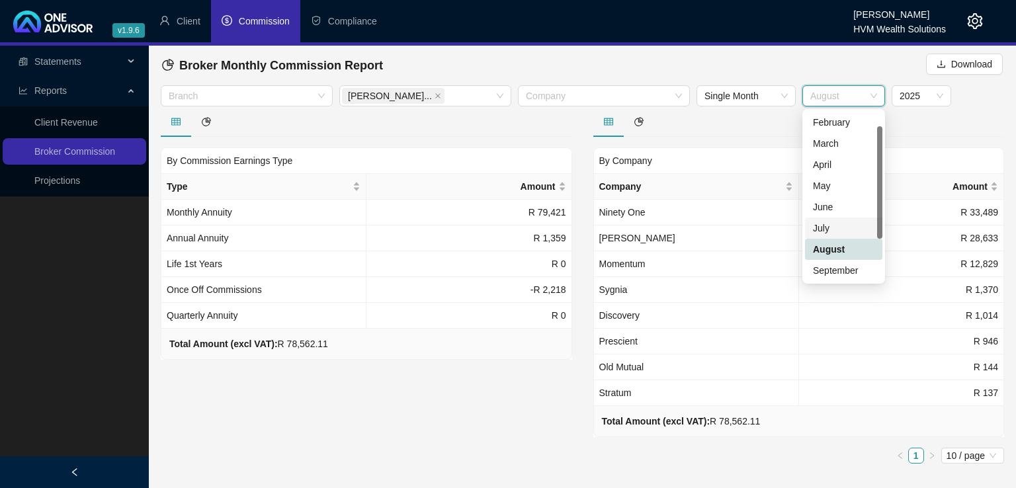
click at [841, 225] on div "July" at bounding box center [843, 228] width 61 height 15
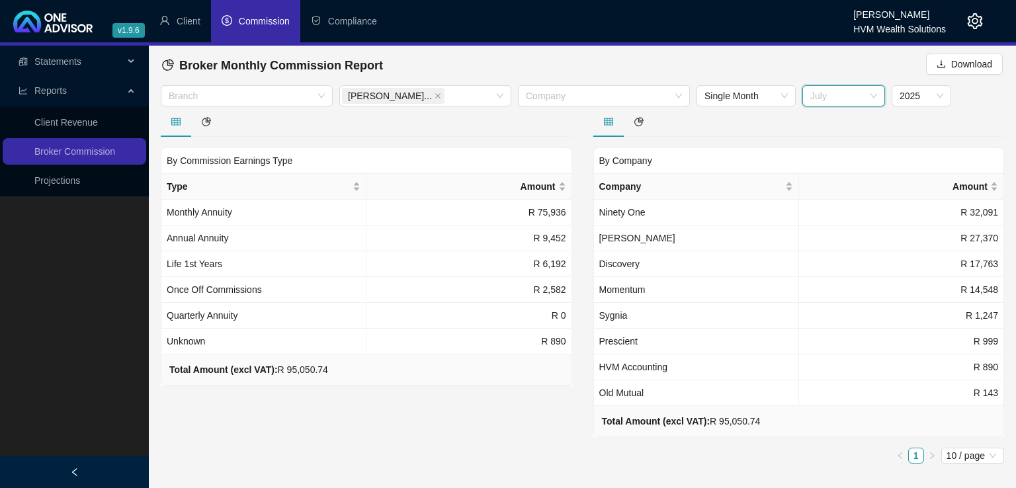
click at [858, 93] on span "July" at bounding box center [843, 96] width 67 height 20
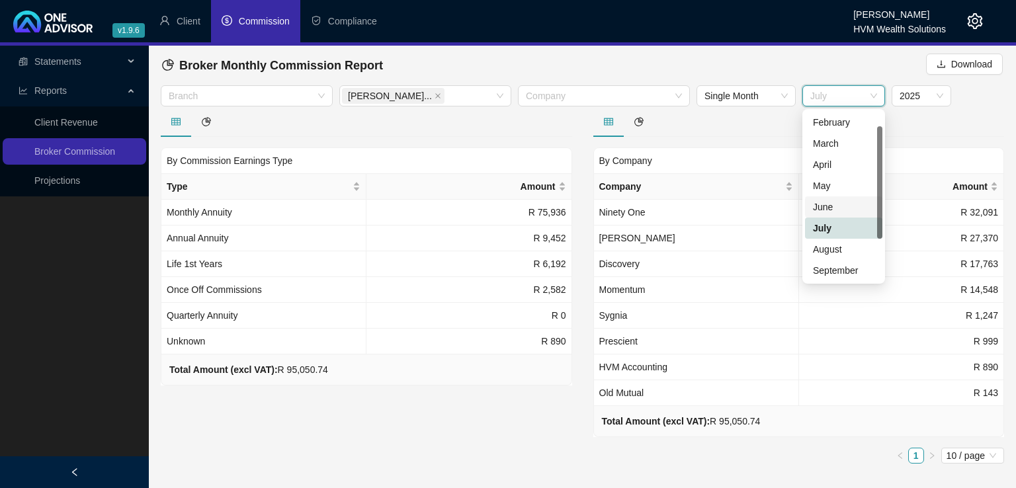
click at [825, 203] on div "June" at bounding box center [843, 207] width 61 height 15
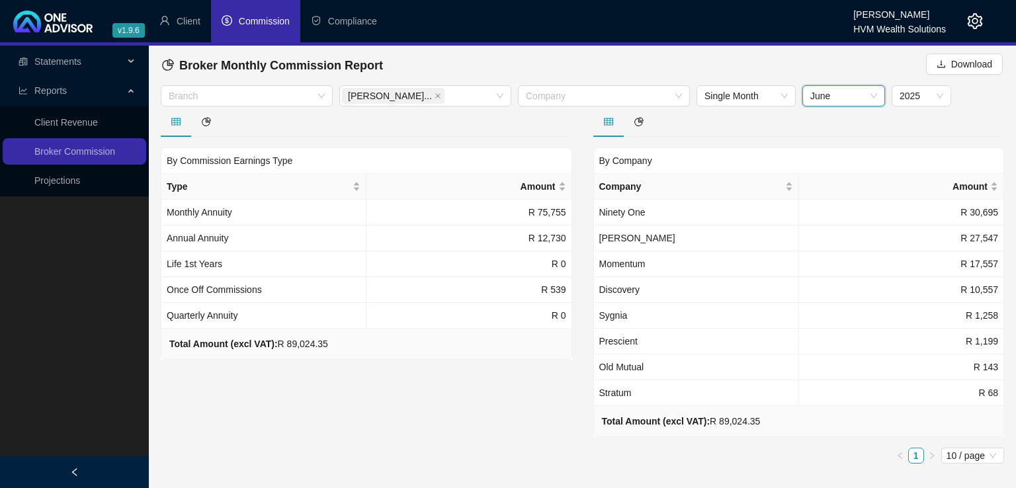
click at [863, 91] on span "June" at bounding box center [843, 96] width 67 height 20
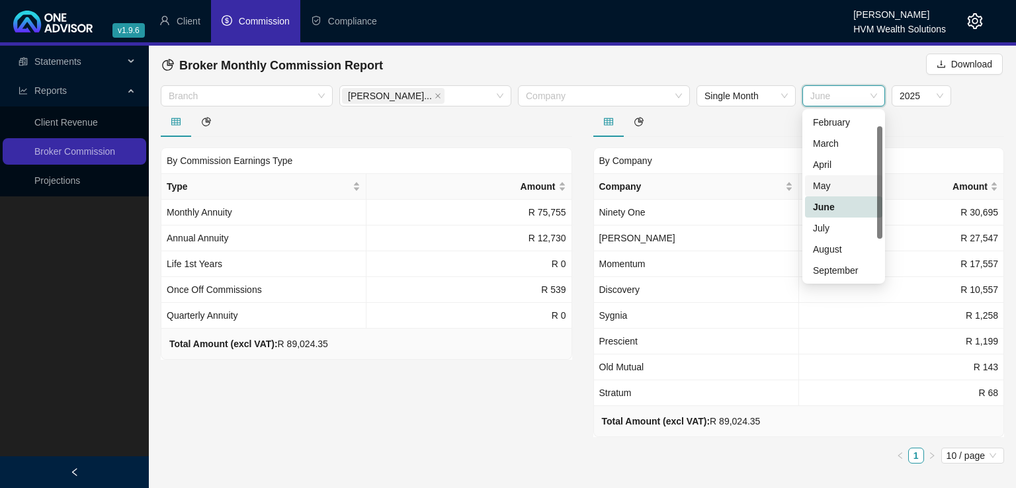
click at [835, 182] on div "May" at bounding box center [843, 186] width 61 height 15
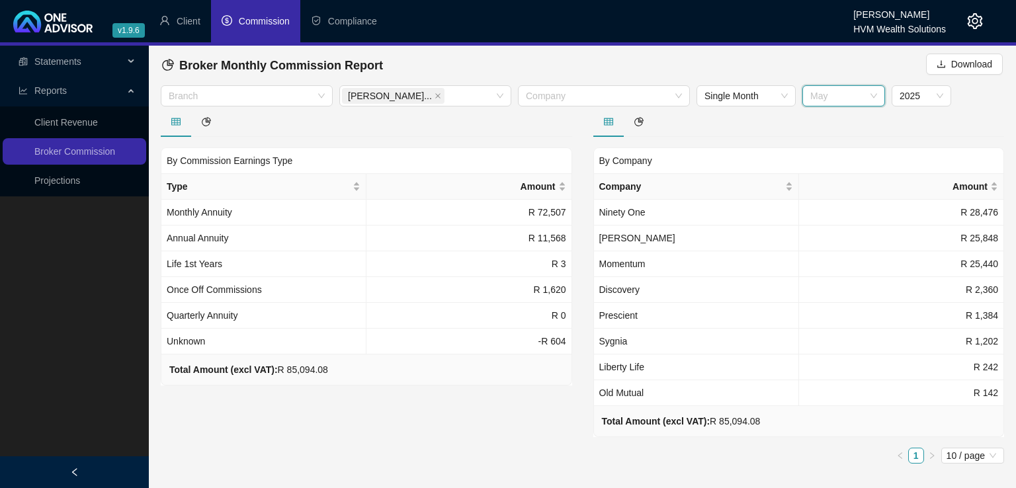
click at [864, 89] on span "May" at bounding box center [843, 96] width 67 height 20
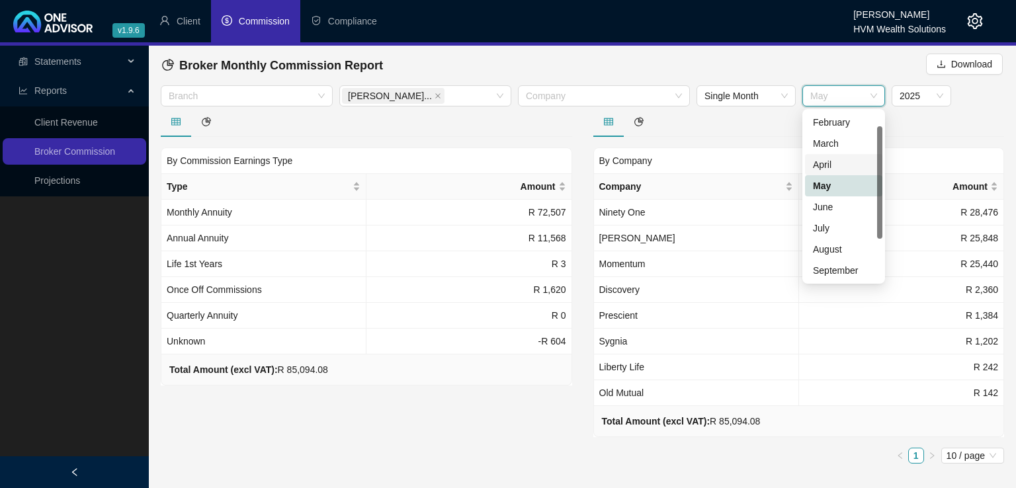
click at [835, 169] on div "April" at bounding box center [843, 164] width 61 height 15
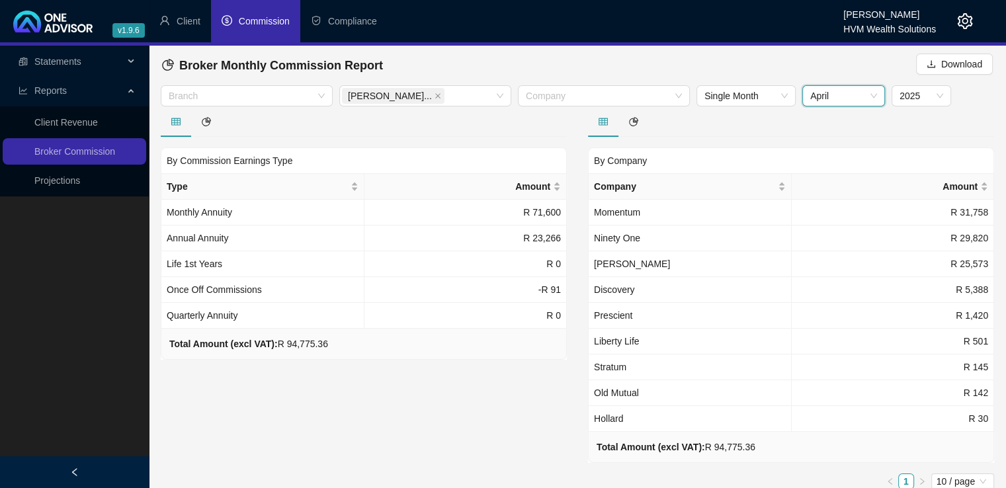
click at [853, 96] on span "April" at bounding box center [843, 96] width 67 height 20
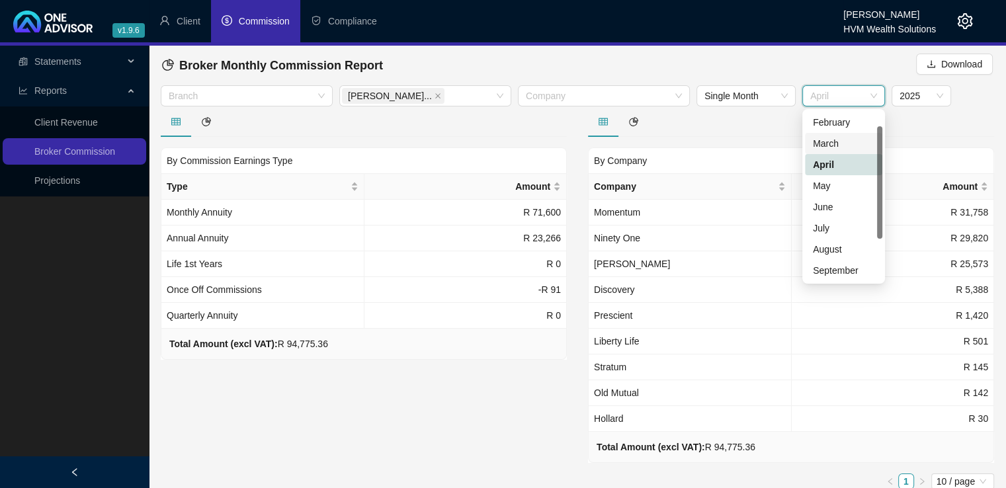
click at [832, 147] on div "March" at bounding box center [843, 143] width 61 height 15
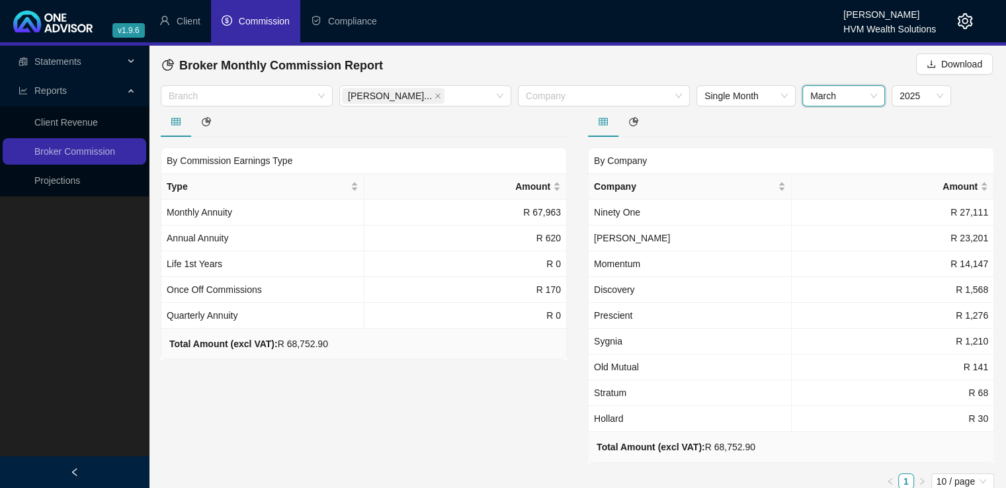
click at [867, 95] on span "March" at bounding box center [843, 96] width 67 height 20
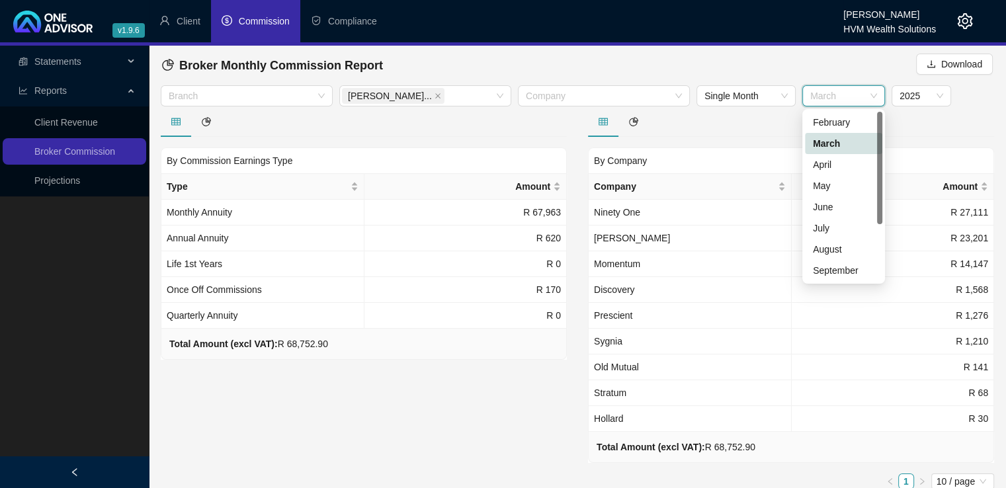
scroll to position [0, 0]
drag, startPoint x: 879, startPoint y: 146, endPoint x: 879, endPoint y: 120, distance: 26.4
click at [879, 120] on div at bounding box center [879, 168] width 5 height 112
click at [851, 138] on div "February" at bounding box center [843, 143] width 61 height 15
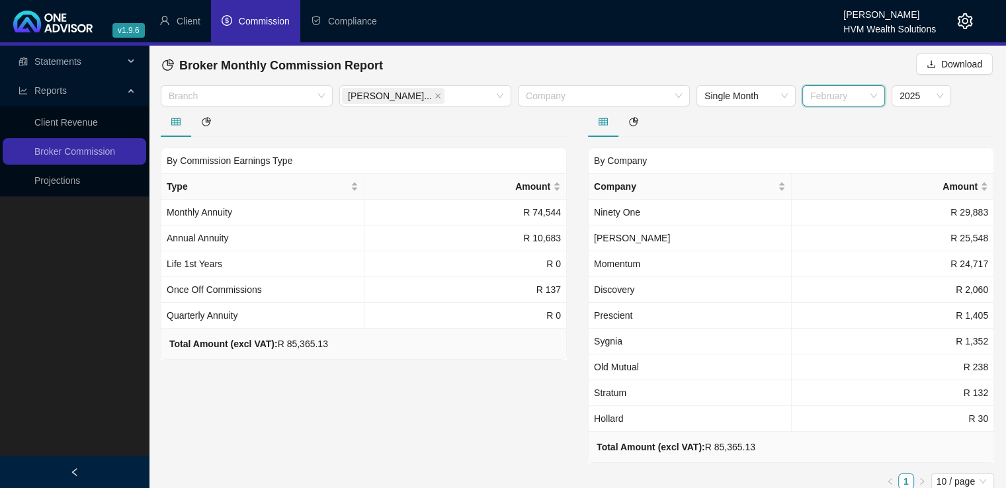
click at [872, 97] on span "February" at bounding box center [843, 96] width 67 height 20
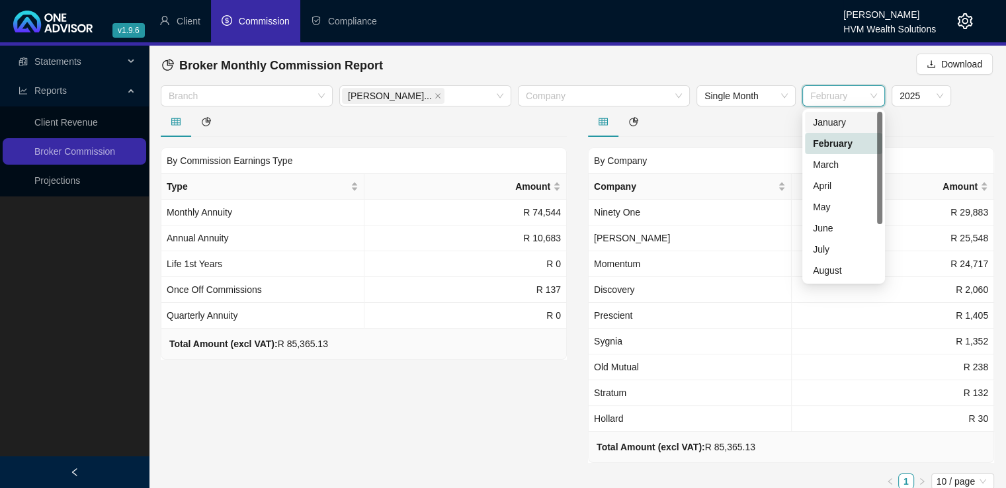
click at [846, 126] on div "January" at bounding box center [843, 122] width 61 height 15
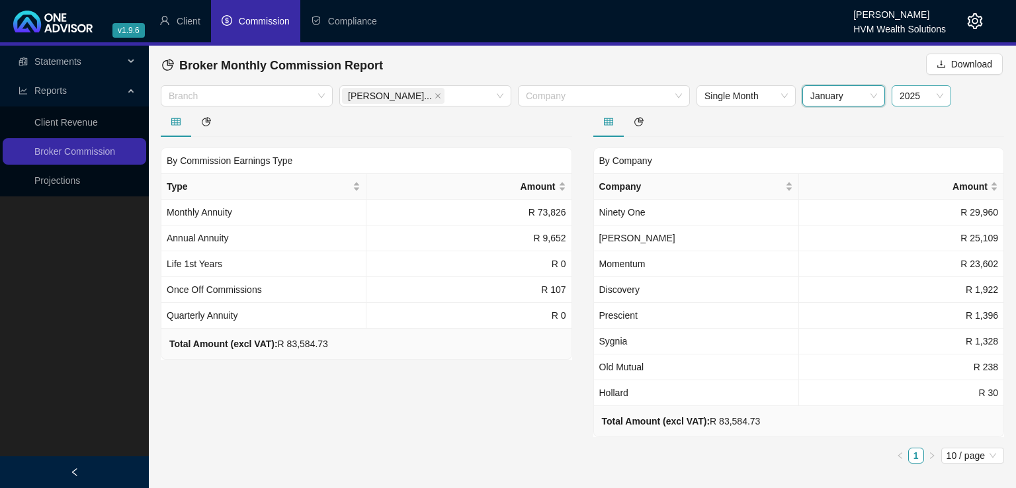
click at [921, 95] on span "2025" at bounding box center [921, 96] width 44 height 20
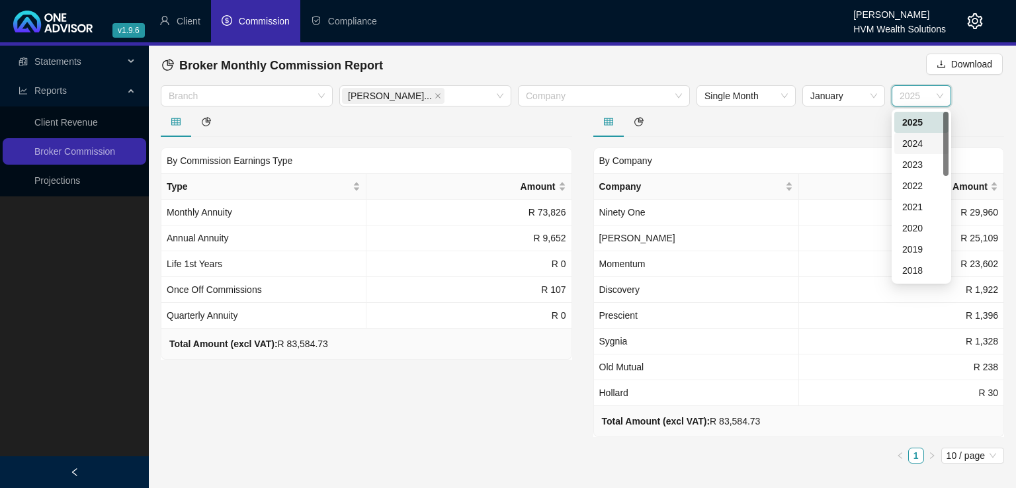
click at [920, 143] on div "2024" at bounding box center [921, 143] width 38 height 15
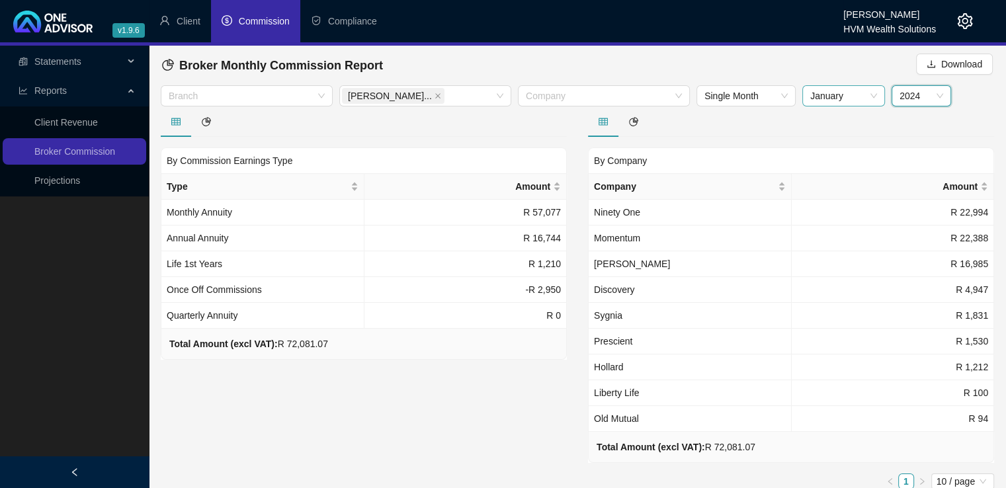
click at [854, 99] on span "January" at bounding box center [843, 96] width 67 height 20
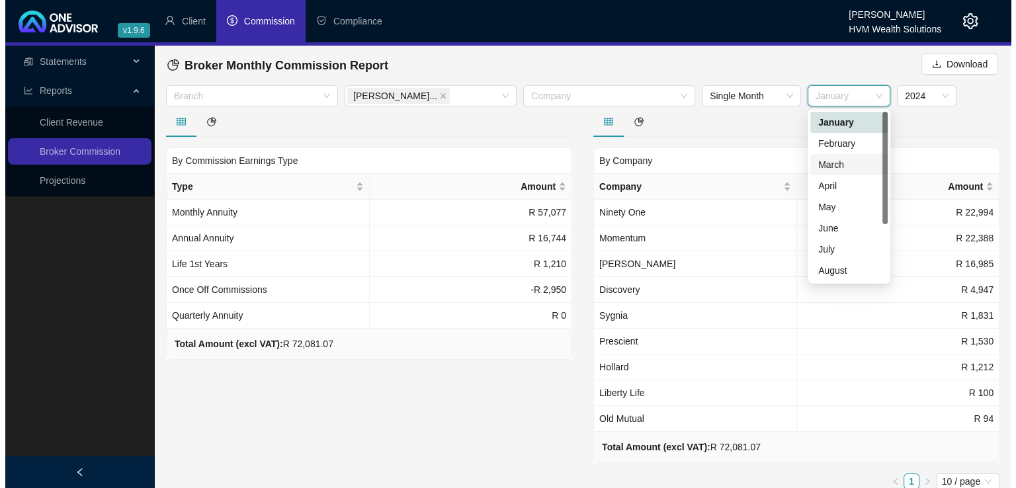
scroll to position [85, 0]
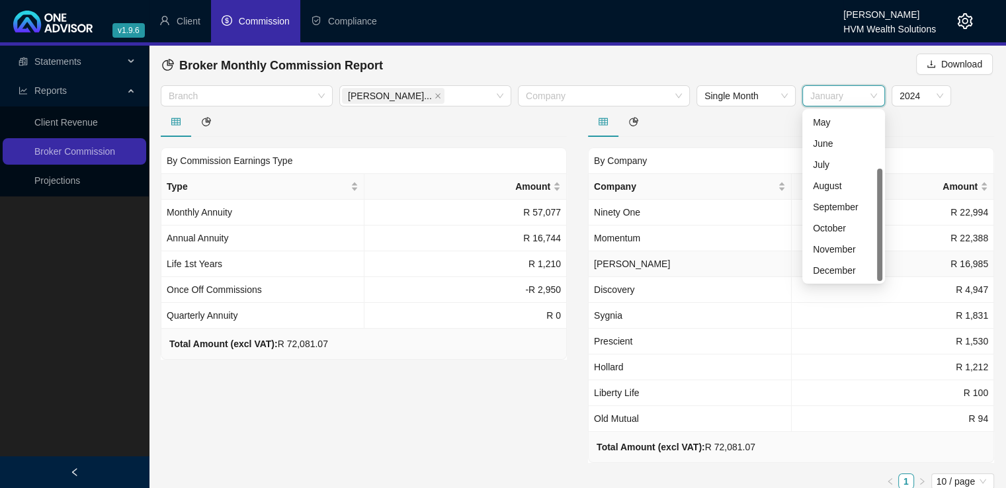
drag, startPoint x: 877, startPoint y: 175, endPoint x: 883, endPoint y: 252, distance: 77.6
click at [884, 252] on div "2 3 [DATE] May June July August September October November December" at bounding box center [843, 196] width 83 height 175
click at [862, 263] on div "December" at bounding box center [843, 270] width 61 height 15
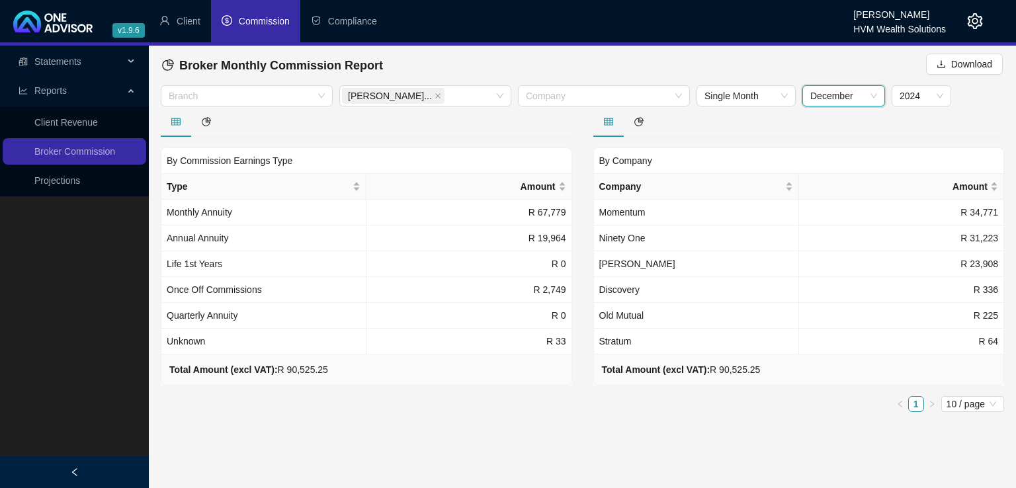
click at [873, 99] on span "December" at bounding box center [843, 96] width 67 height 20
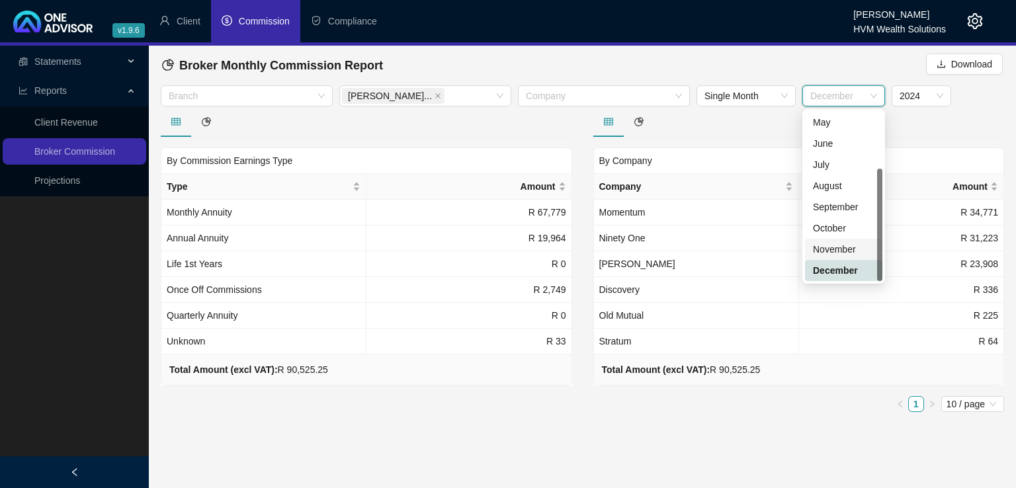
click at [828, 249] on div "November" at bounding box center [843, 249] width 61 height 15
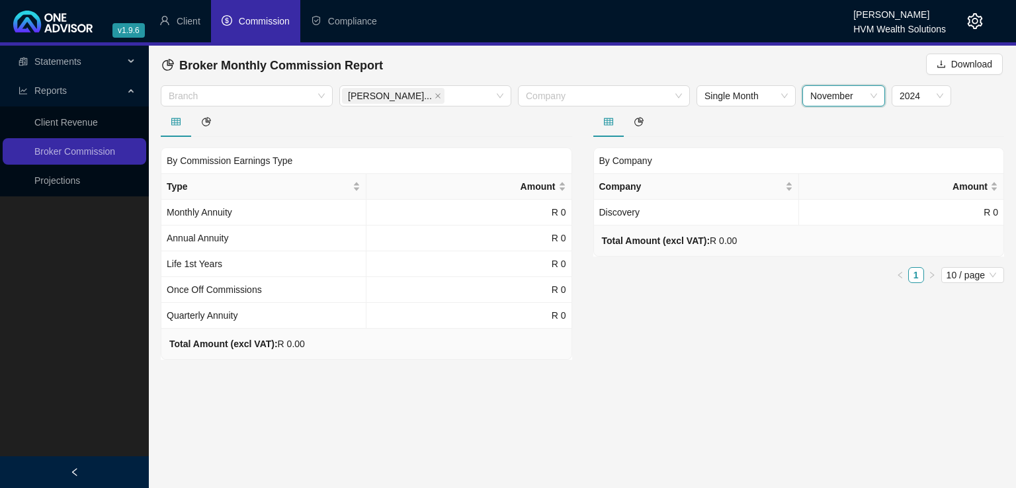
click at [856, 99] on span "November" at bounding box center [843, 96] width 67 height 20
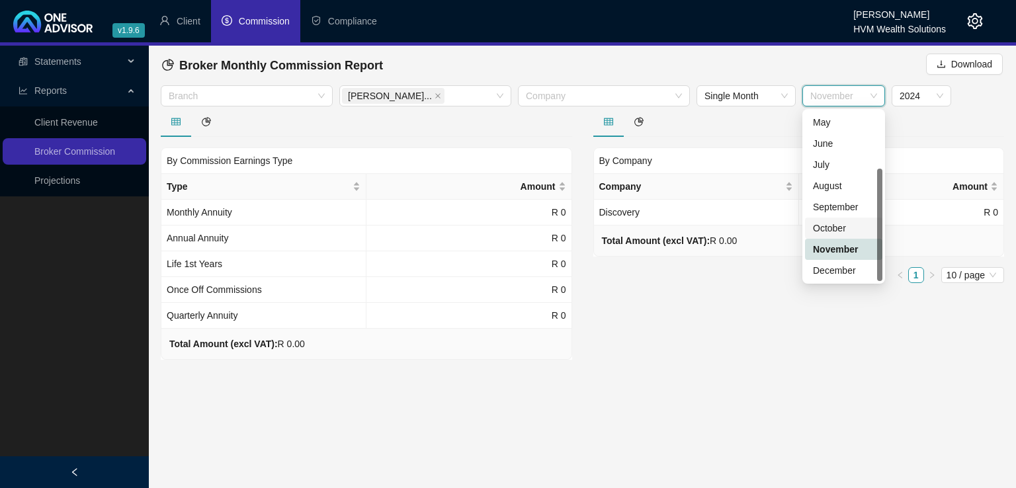
click at [828, 227] on div "October" at bounding box center [843, 228] width 61 height 15
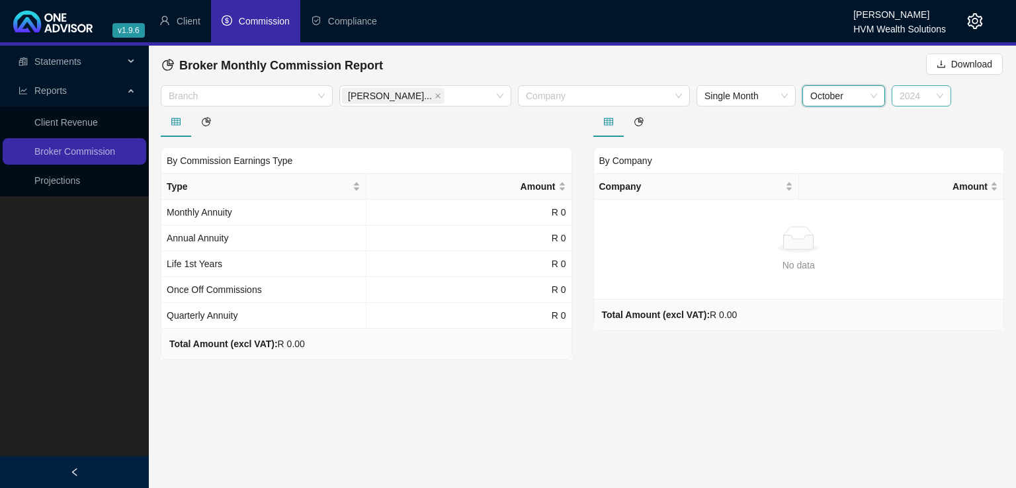
click at [924, 101] on span "2024" at bounding box center [921, 96] width 44 height 20
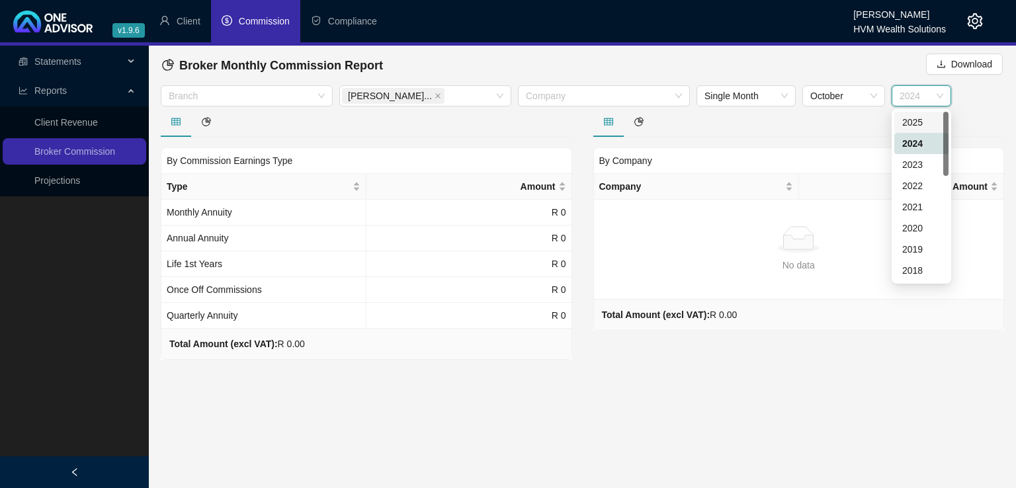
click at [918, 117] on div "2025" at bounding box center [921, 122] width 38 height 15
click at [859, 101] on span "October" at bounding box center [843, 96] width 67 height 20
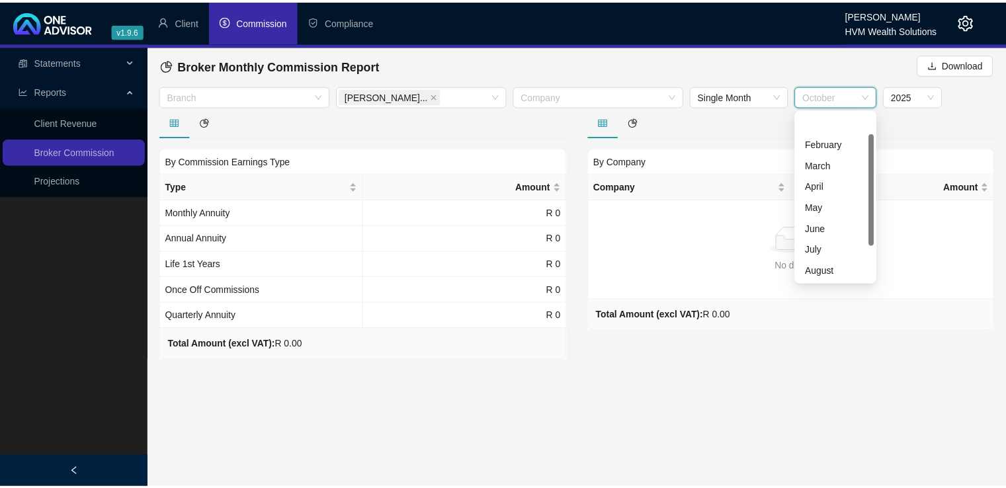
scroll to position [71, 0]
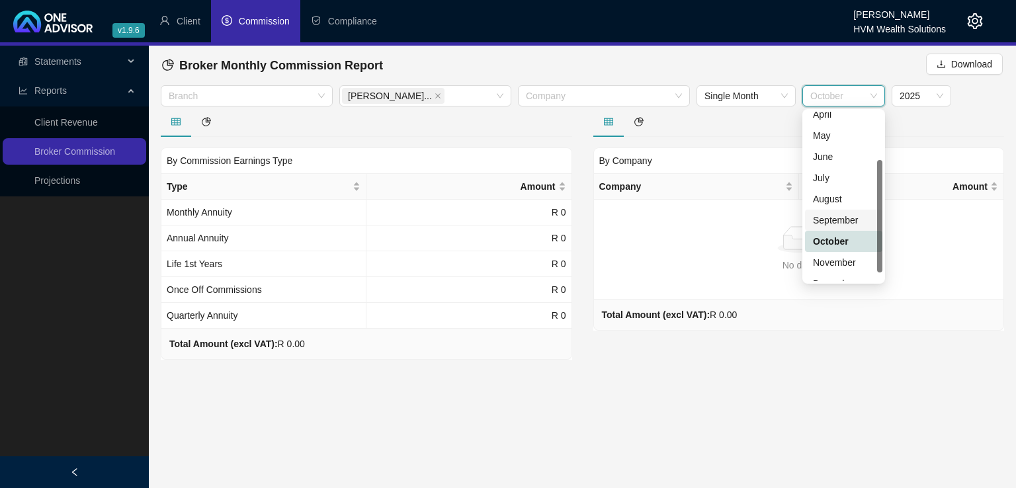
drag, startPoint x: 880, startPoint y: 204, endPoint x: 880, endPoint y: 195, distance: 9.3
click at [880, 195] on div at bounding box center [879, 216] width 5 height 112
click at [845, 199] on div "August" at bounding box center [843, 199] width 61 height 15
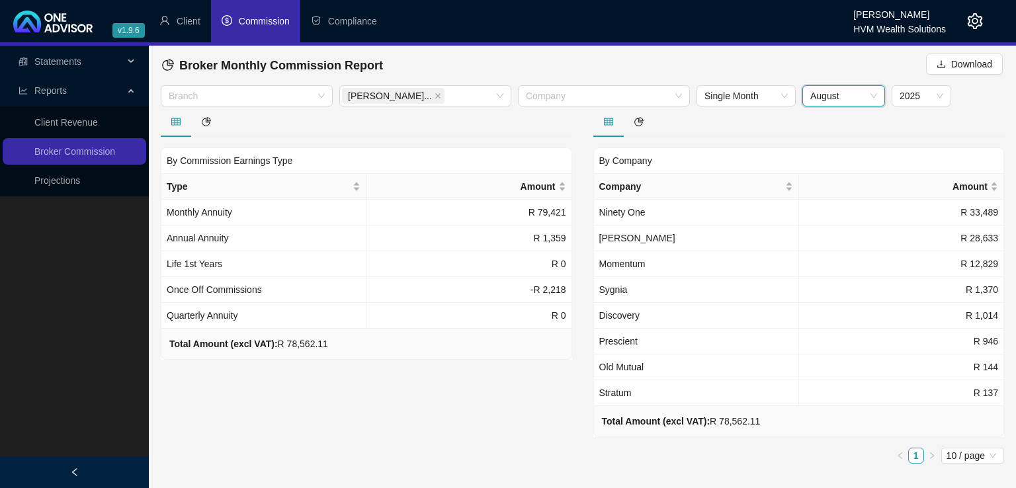
click at [470, 414] on div "By Commission Earnings Type Type Amount Monthly Annuity R 79,421 Annual Annuity…" at bounding box center [366, 290] width 432 height 368
click at [434, 91] on span at bounding box center [437, 96] width 7 height 15
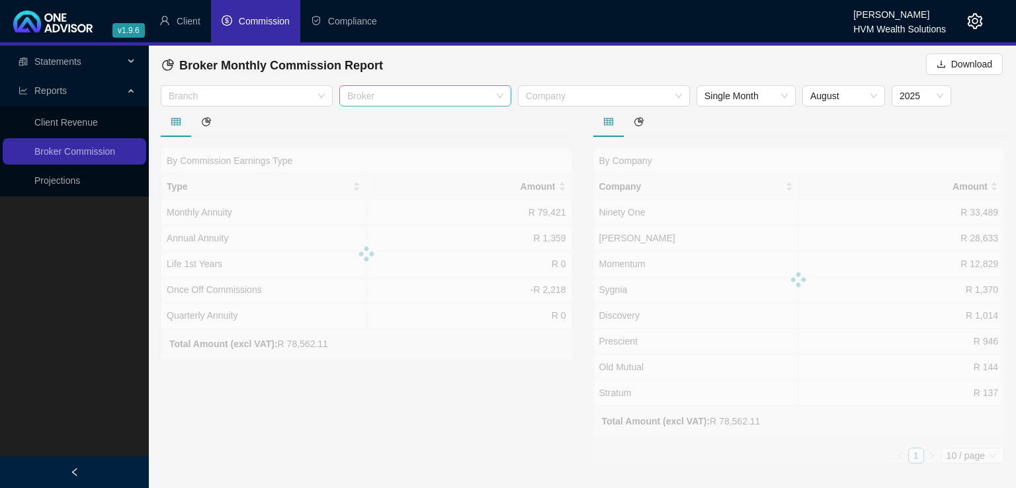
click at [444, 98] on div at bounding box center [418, 96] width 153 height 10
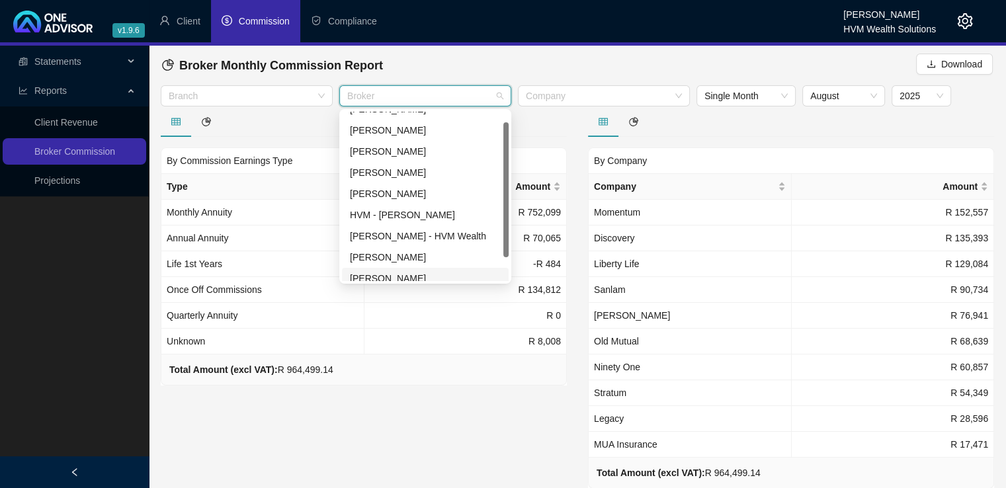
click at [423, 277] on div "[PERSON_NAME]" at bounding box center [425, 278] width 151 height 15
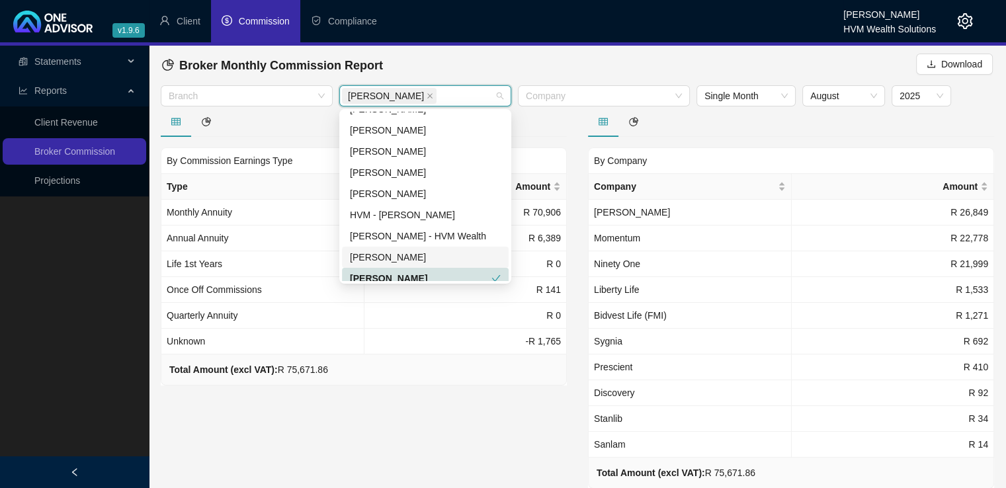
click at [383, 428] on div "By Commission Earnings Type Type Amount Monthly Annuity R 70,906 Annual Annuity…" at bounding box center [363, 315] width 427 height 419
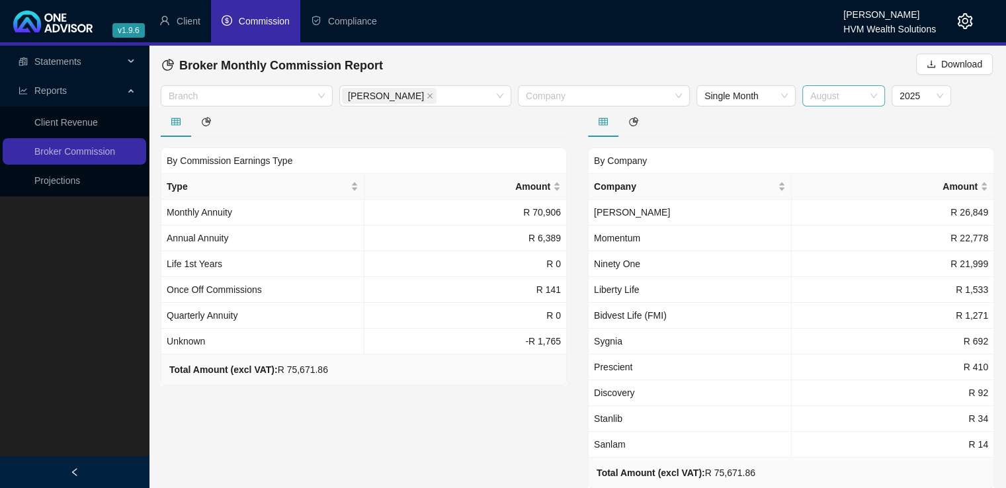
click at [870, 96] on span "August" at bounding box center [843, 96] width 67 height 20
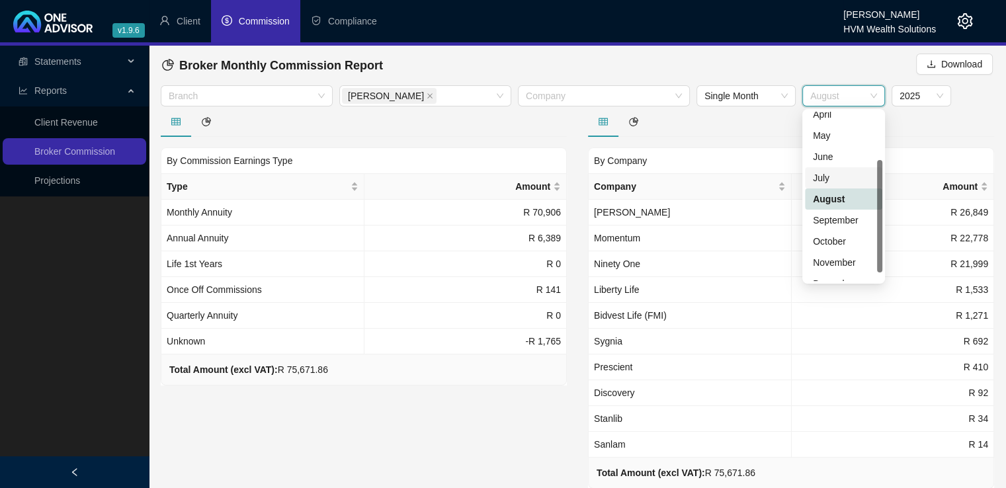
click at [841, 175] on div "July" at bounding box center [843, 178] width 61 height 15
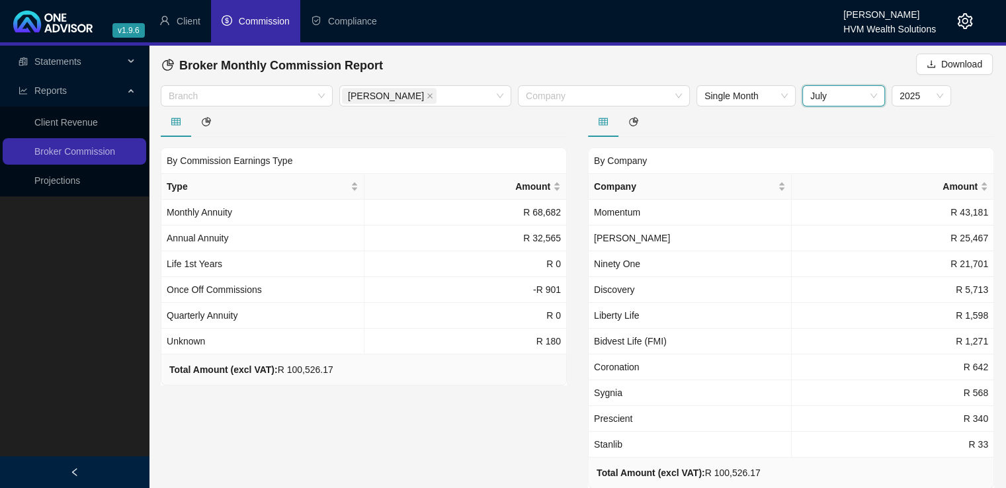
click at [842, 99] on span "July" at bounding box center [843, 96] width 67 height 20
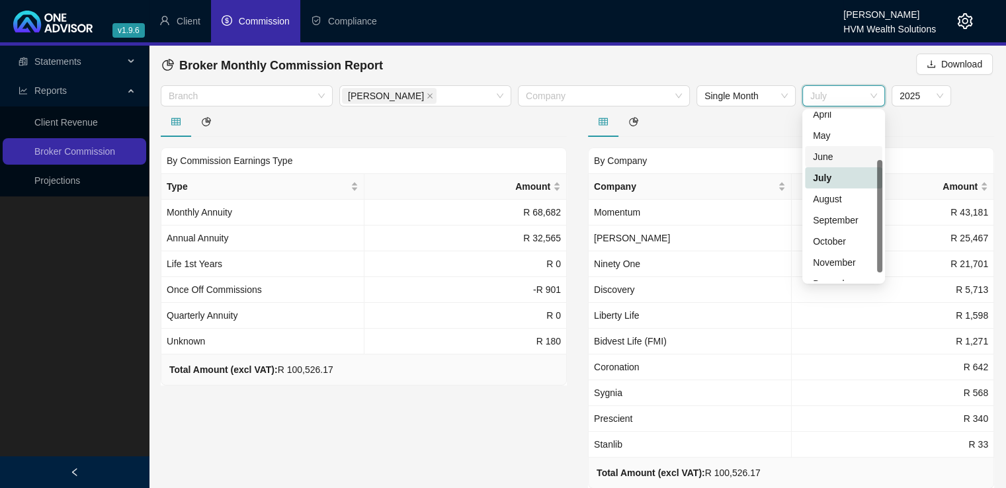
click at [836, 157] on div "June" at bounding box center [843, 156] width 61 height 15
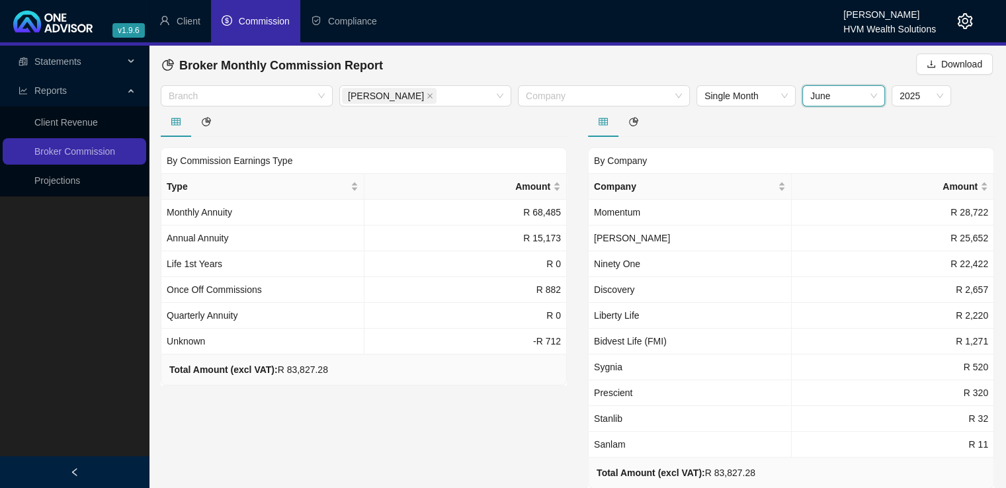
click at [840, 91] on span "June" at bounding box center [843, 96] width 67 height 20
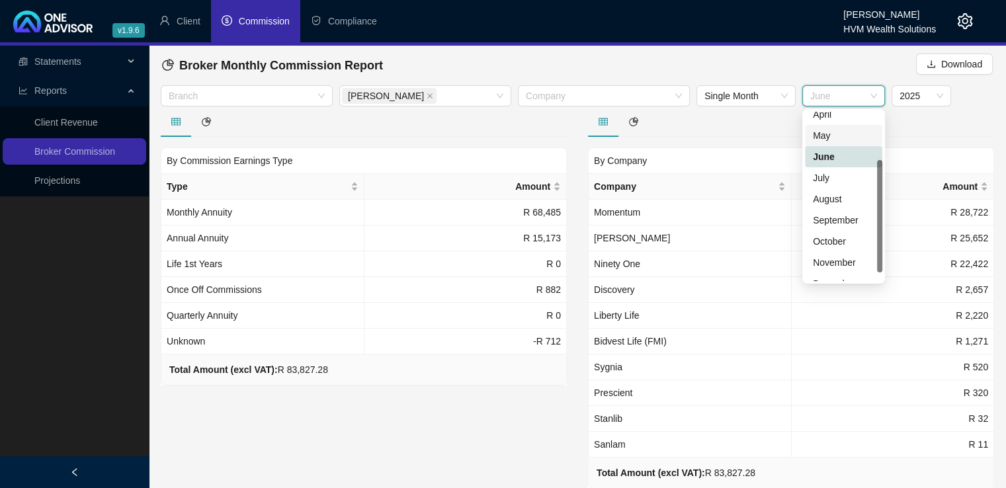
click at [831, 133] on div "May" at bounding box center [843, 135] width 61 height 15
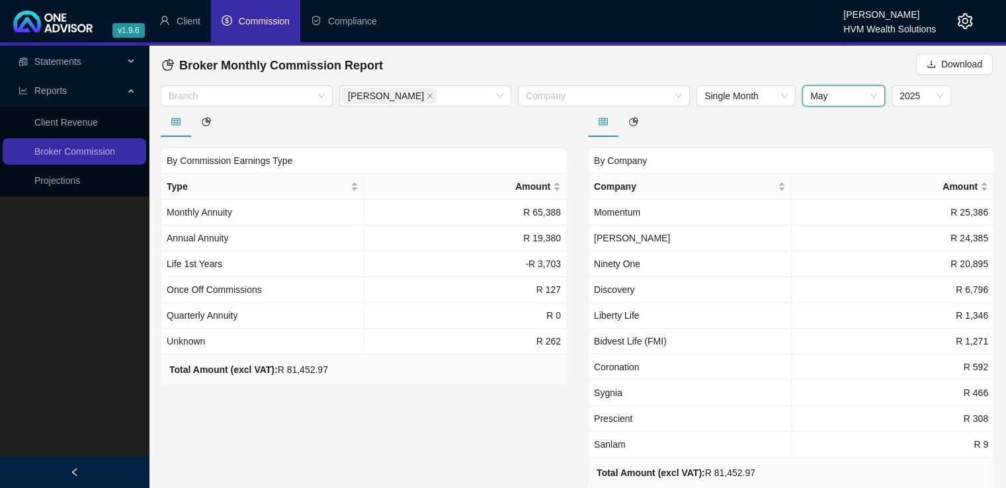
click at [852, 98] on span "May" at bounding box center [843, 96] width 67 height 20
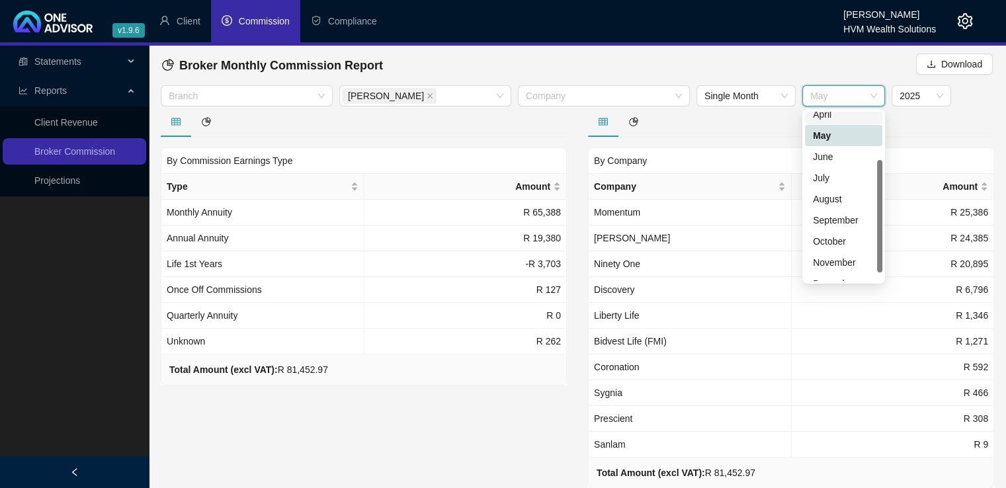
click at [836, 118] on div "April" at bounding box center [843, 114] width 61 height 15
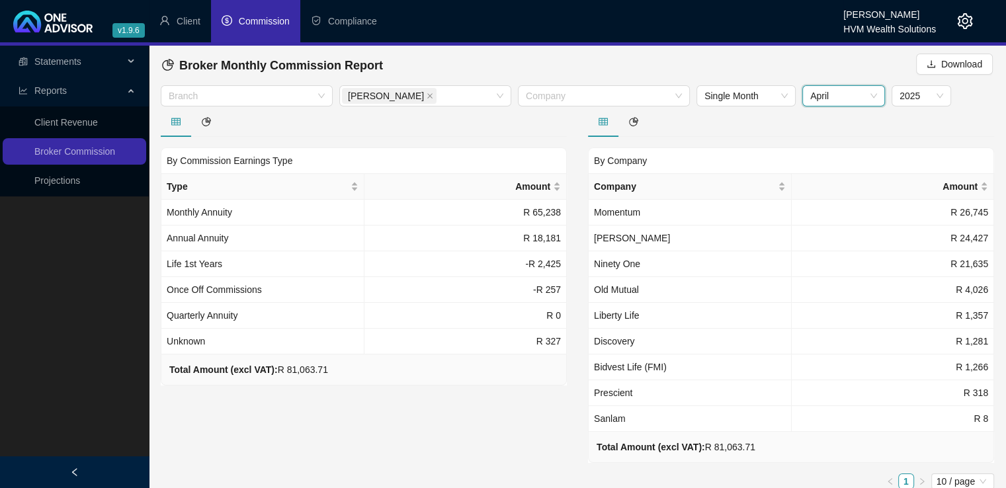
click at [871, 90] on span "April" at bounding box center [843, 96] width 67 height 20
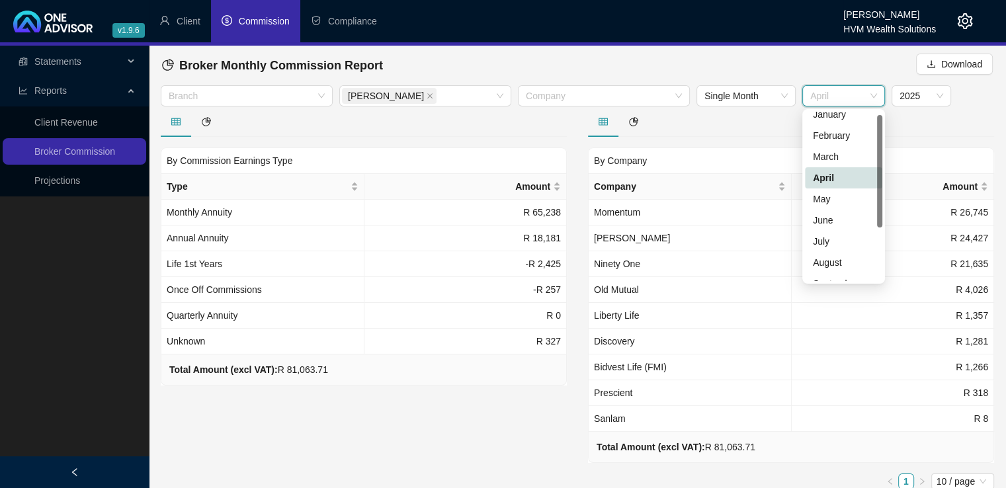
scroll to position [0, 0]
drag, startPoint x: 881, startPoint y: 158, endPoint x: 881, endPoint y: 116, distance: 42.3
click at [881, 116] on div at bounding box center [879, 171] width 5 height 112
click at [836, 162] on div "March" at bounding box center [843, 164] width 61 height 15
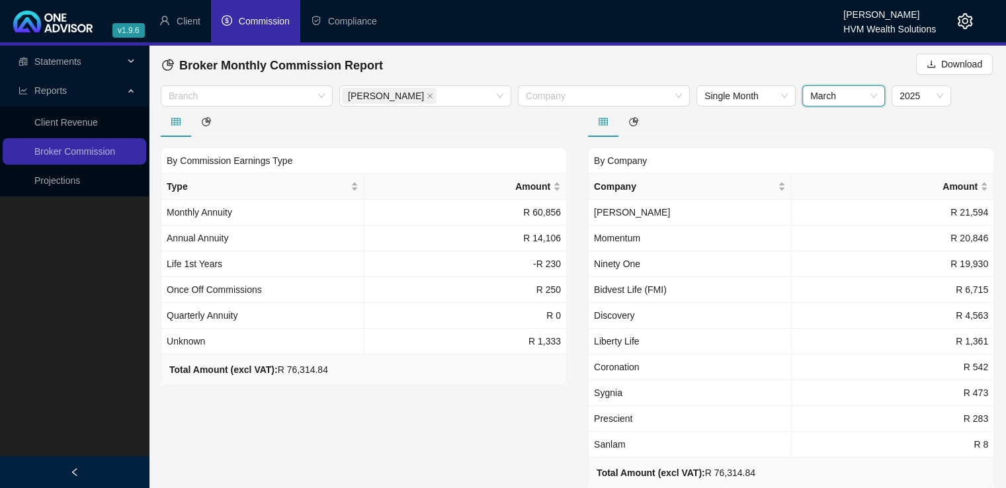
click at [854, 96] on span "March" at bounding box center [843, 96] width 67 height 20
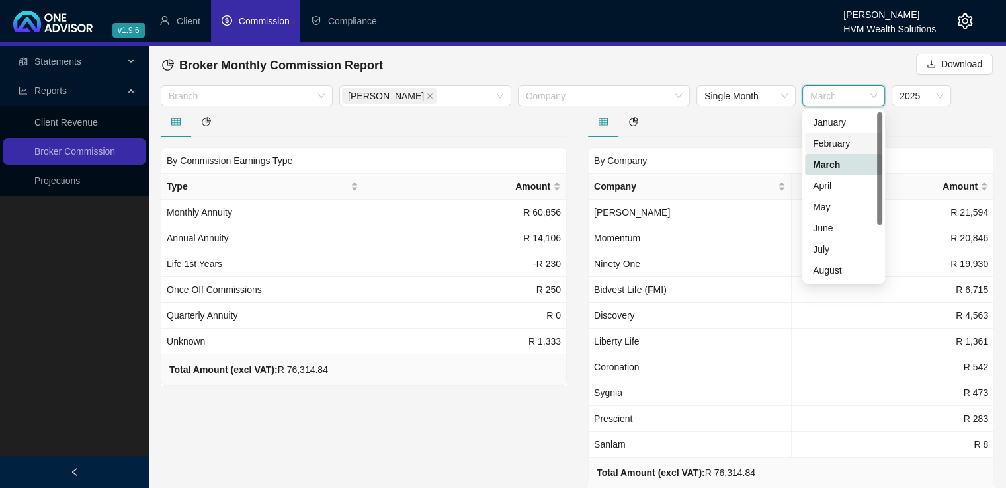
click at [832, 149] on div "February" at bounding box center [843, 143] width 61 height 15
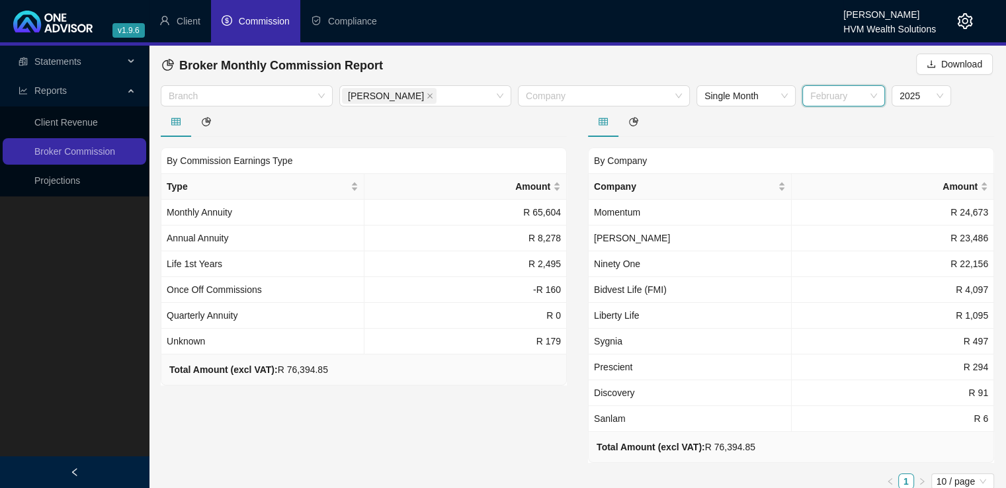
click at [878, 97] on div "February" at bounding box center [843, 95] width 83 height 21
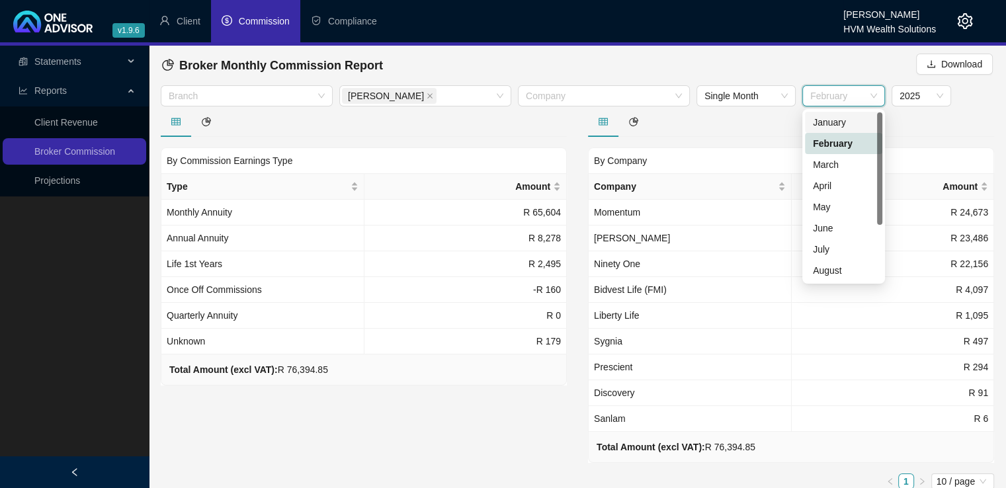
click at [852, 116] on div "January" at bounding box center [843, 122] width 61 height 15
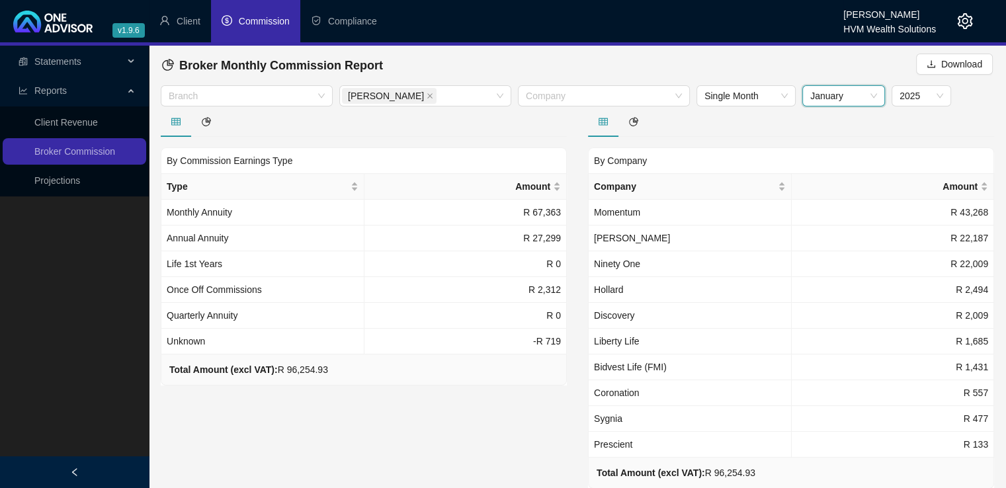
click at [873, 93] on span "January" at bounding box center [843, 96] width 67 height 20
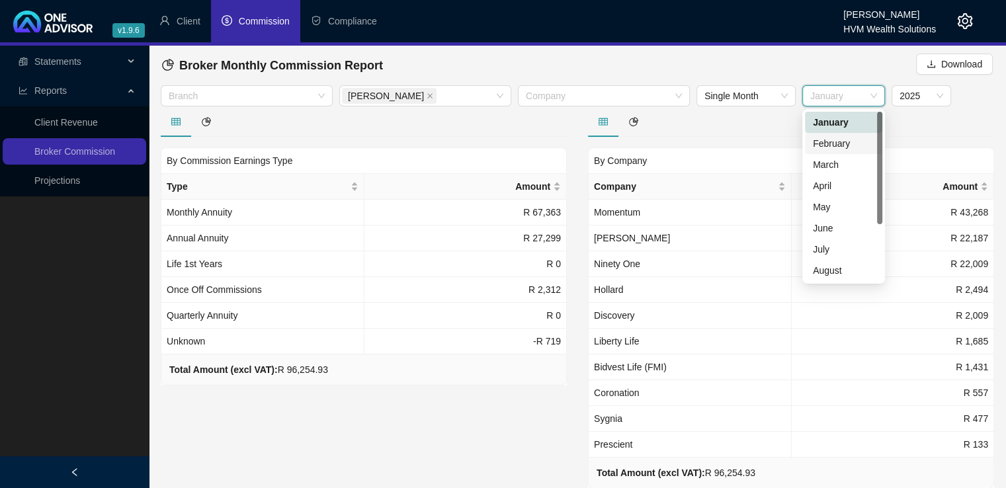
click at [881, 146] on div at bounding box center [879, 168] width 5 height 112
click at [912, 95] on span "2025" at bounding box center [921, 96] width 44 height 20
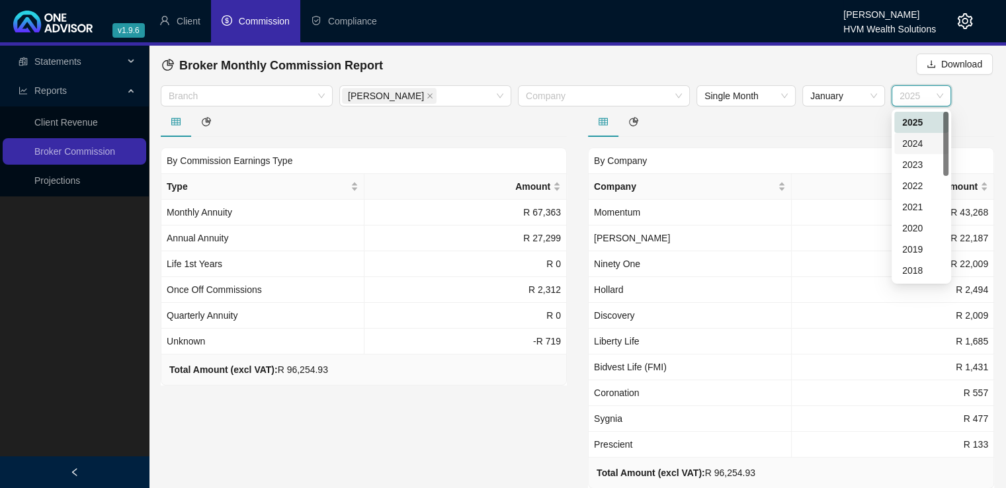
click at [918, 141] on div "2024" at bounding box center [921, 143] width 38 height 15
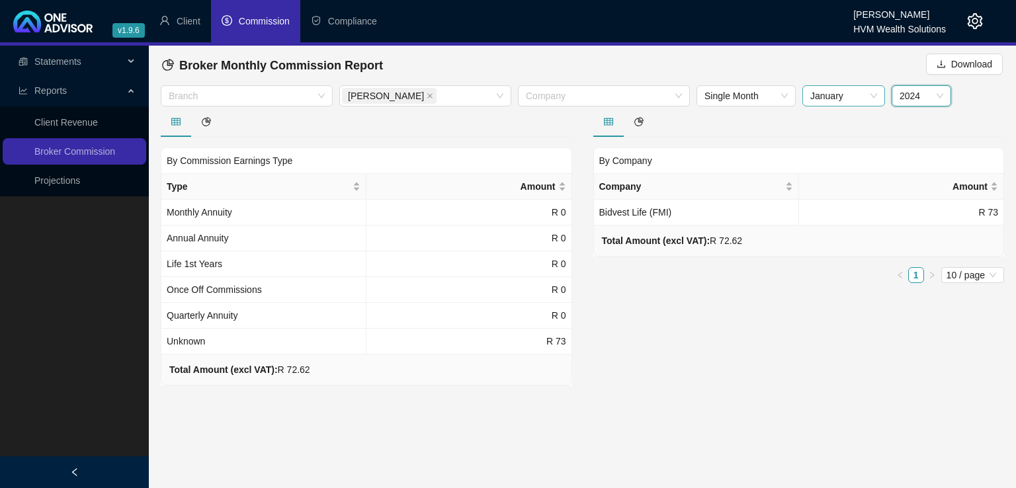
click at [869, 104] on span "January" at bounding box center [843, 96] width 67 height 20
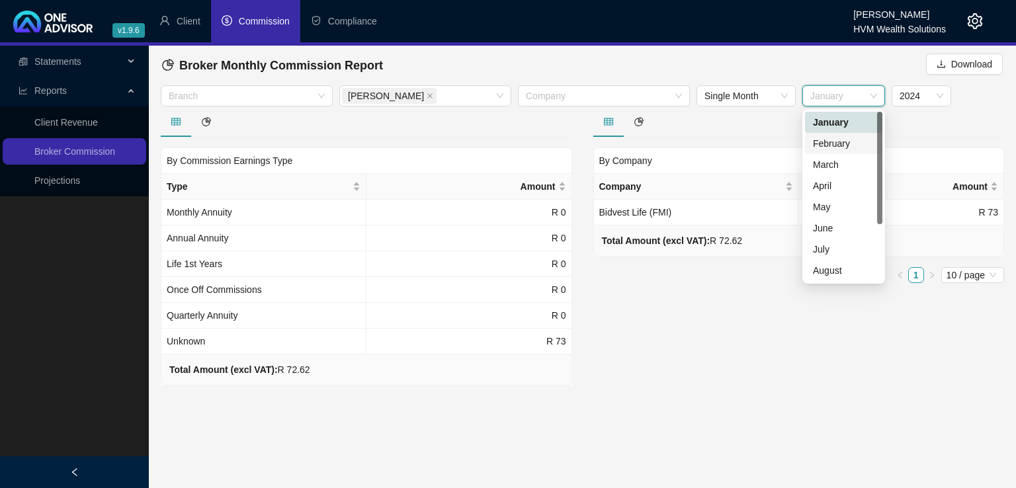
scroll to position [85, 0]
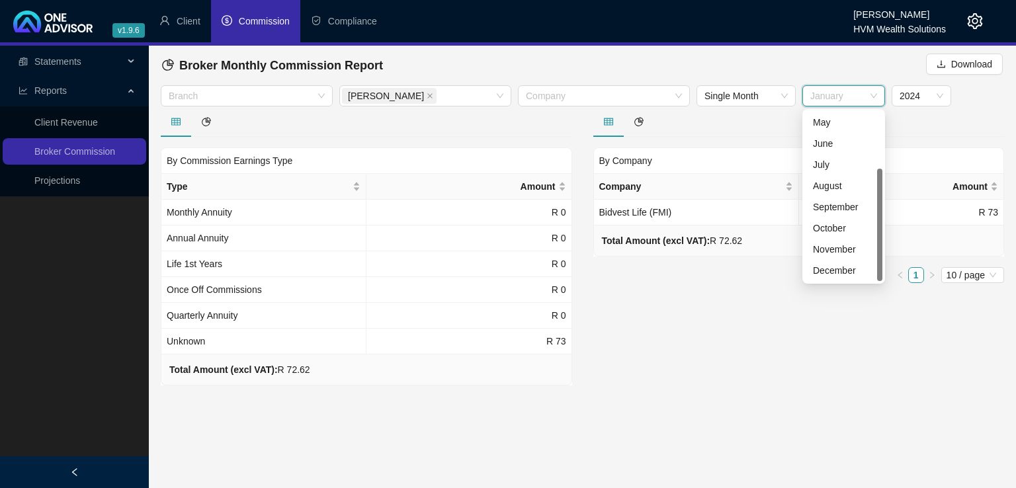
drag, startPoint x: 881, startPoint y: 180, endPoint x: 860, endPoint y: 266, distance: 88.5
click at [868, 262] on div "April May June July August September October November December" at bounding box center [843, 196] width 77 height 169
click at [832, 271] on div "December" at bounding box center [843, 270] width 61 height 15
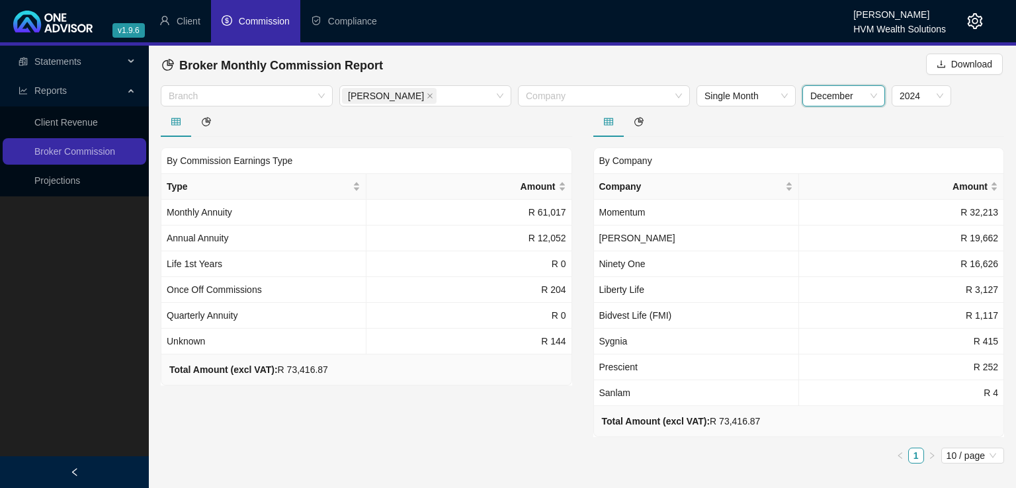
click at [847, 98] on span "December" at bounding box center [843, 96] width 67 height 20
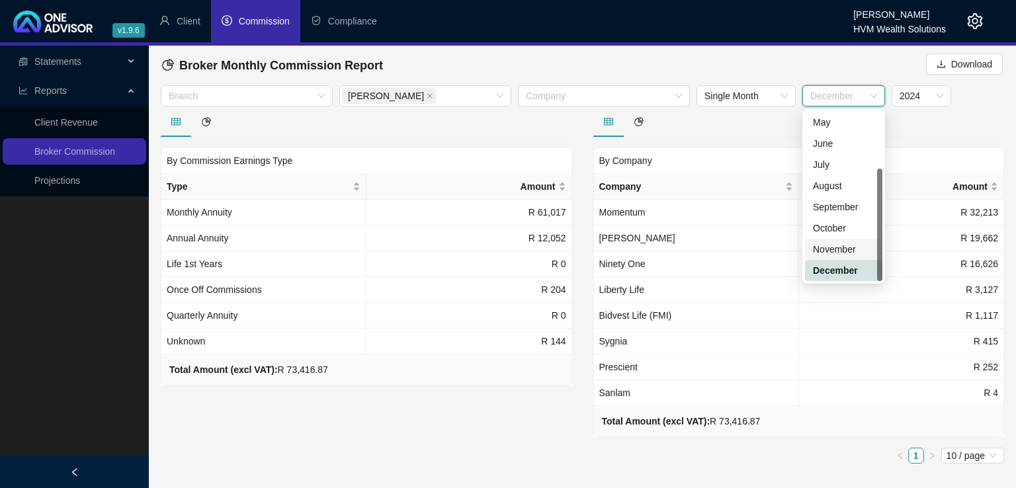
click at [824, 252] on div "November" at bounding box center [843, 249] width 61 height 15
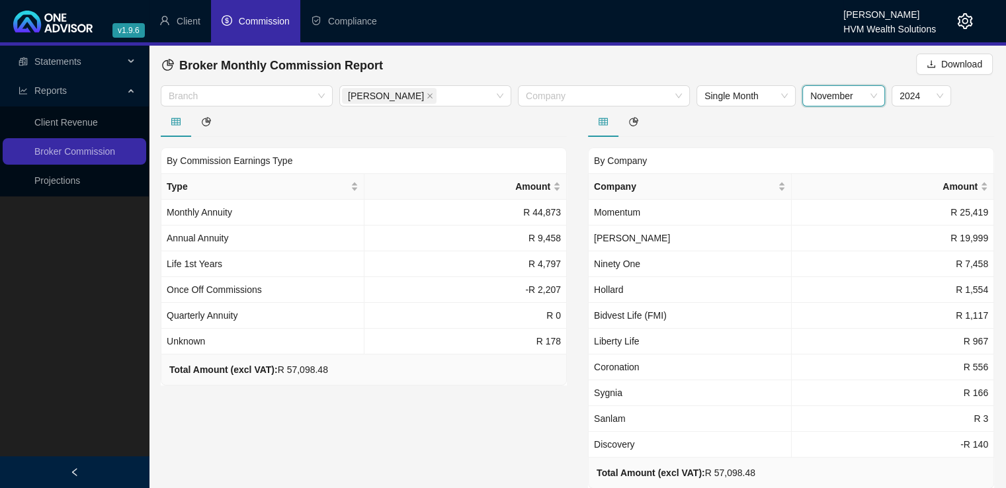
click at [830, 93] on span "November" at bounding box center [843, 96] width 67 height 20
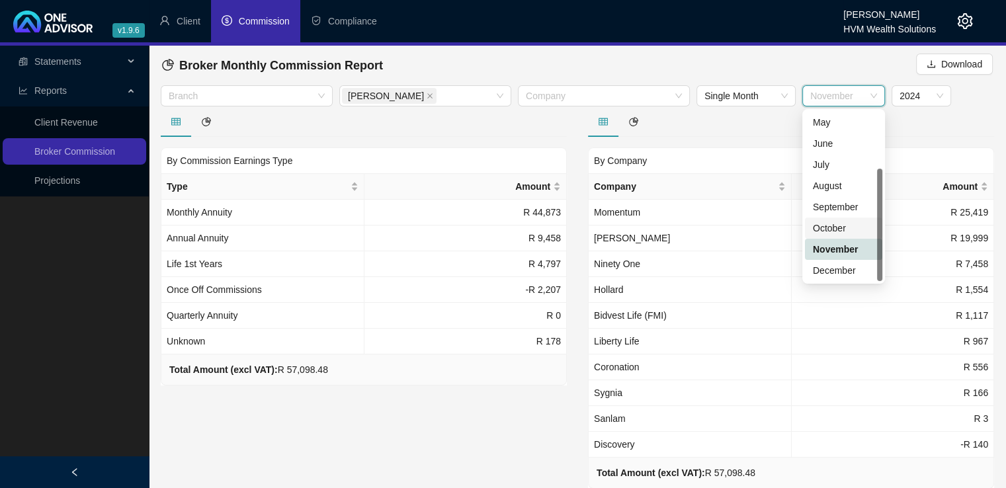
click at [820, 224] on div "October" at bounding box center [843, 228] width 61 height 15
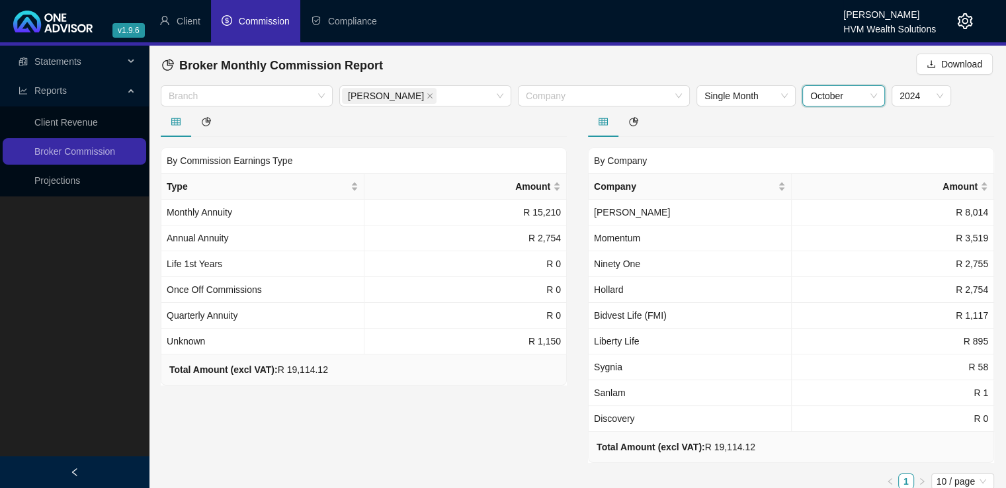
click at [848, 92] on span "October" at bounding box center [843, 96] width 67 height 20
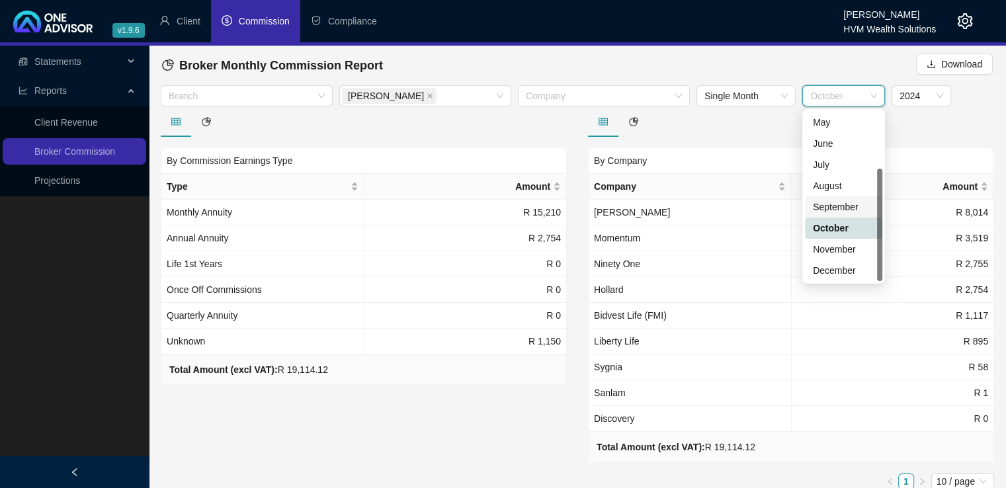
click at [840, 206] on div "September" at bounding box center [843, 207] width 61 height 15
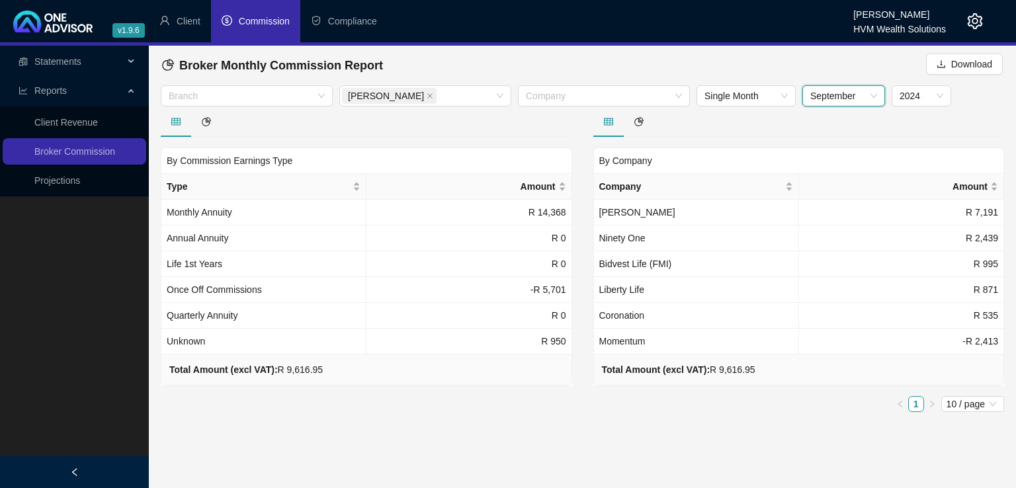
click at [846, 99] on span "September" at bounding box center [843, 96] width 67 height 20
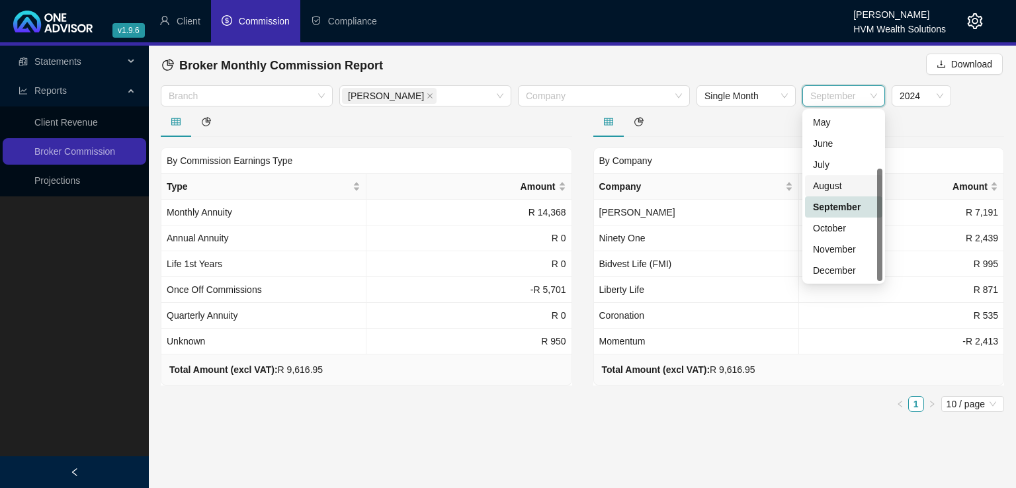
click at [838, 187] on div "August" at bounding box center [843, 186] width 61 height 15
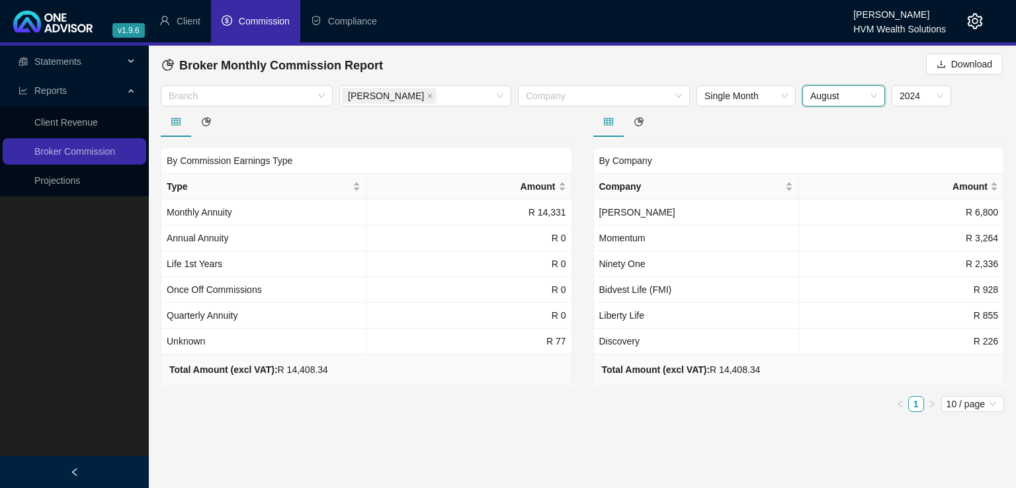
click at [841, 99] on span "August" at bounding box center [843, 96] width 67 height 20
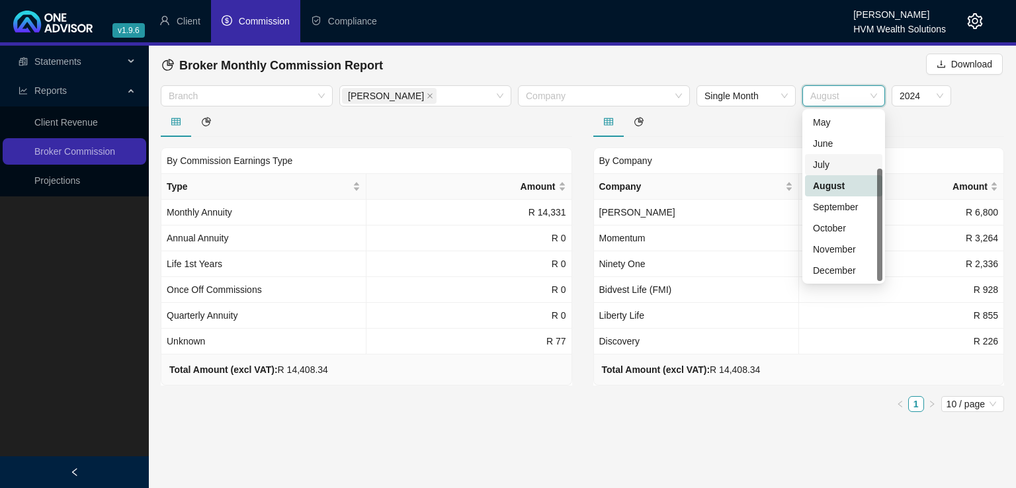
click at [830, 168] on div "July" at bounding box center [843, 164] width 61 height 15
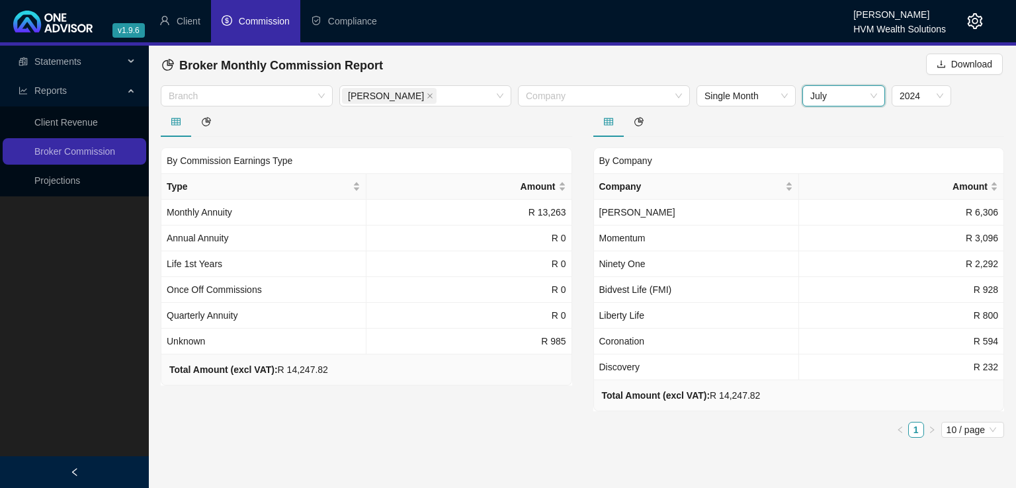
click at [834, 91] on span "July" at bounding box center [843, 96] width 67 height 20
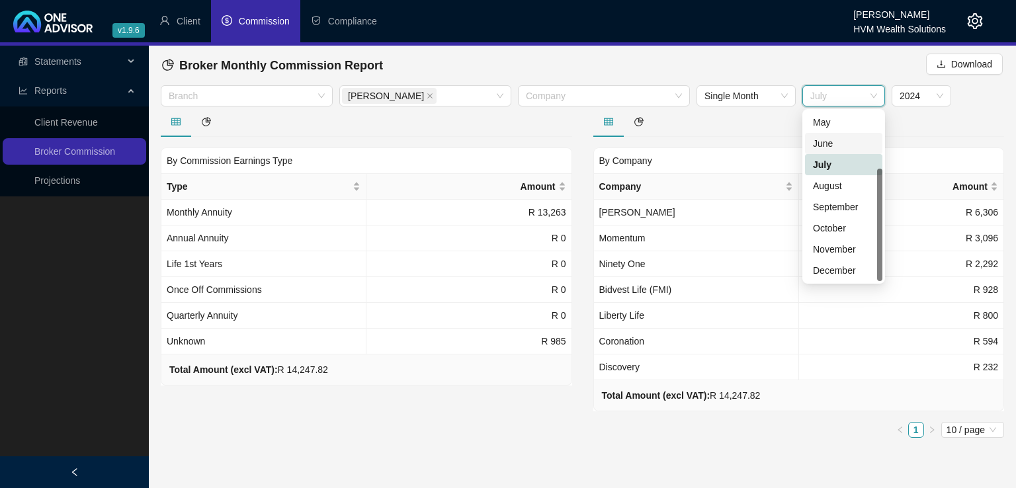
click at [839, 143] on div "June" at bounding box center [843, 143] width 61 height 15
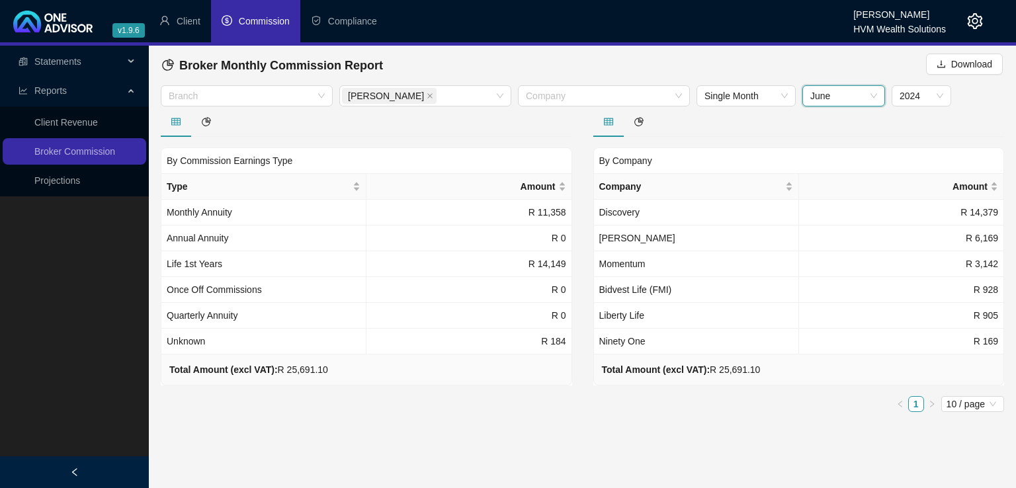
click at [864, 98] on span "June" at bounding box center [843, 96] width 67 height 20
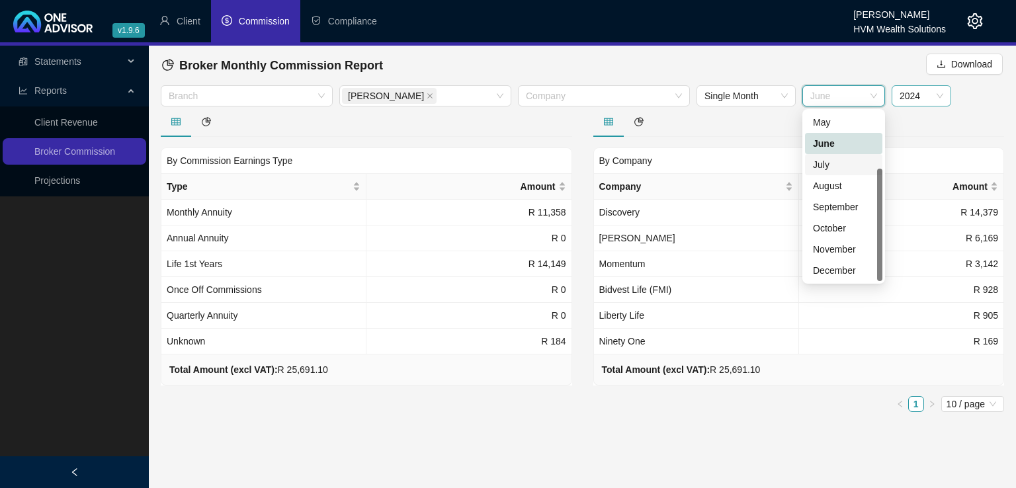
click at [936, 94] on span "2024" at bounding box center [921, 96] width 44 height 20
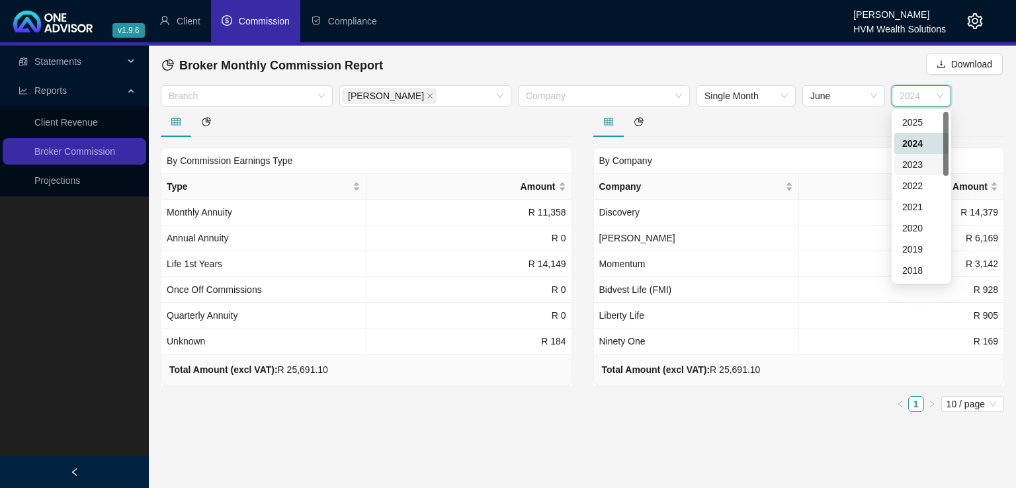
drag, startPoint x: 944, startPoint y: 161, endPoint x: 946, endPoint y: 146, distance: 15.4
click at [946, 146] on div at bounding box center [945, 144] width 5 height 64
click at [923, 123] on div "2025" at bounding box center [921, 122] width 38 height 15
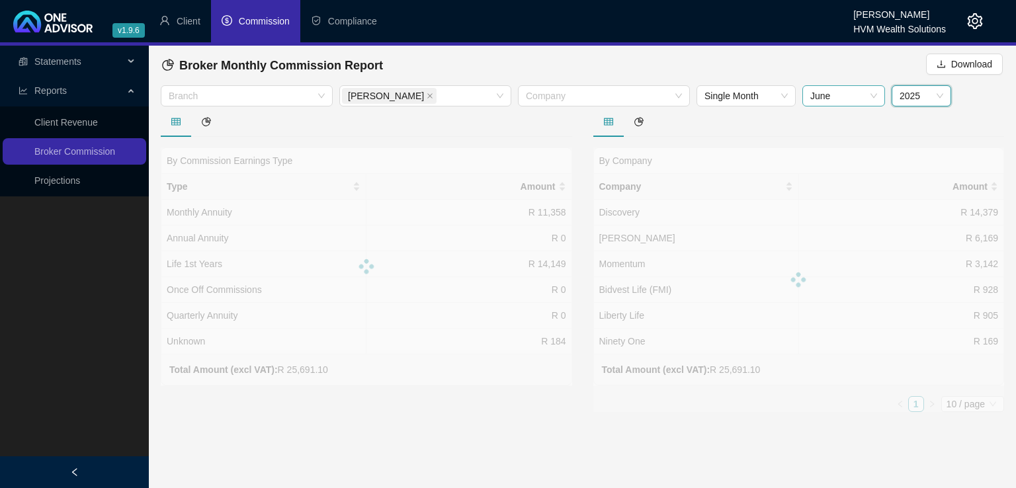
click at [866, 93] on span "June" at bounding box center [843, 96] width 67 height 20
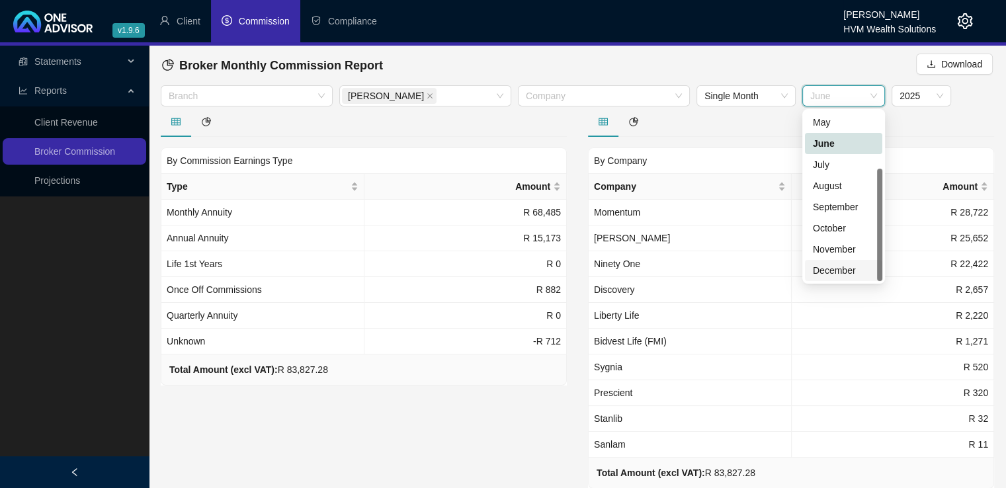
click at [856, 266] on div "December" at bounding box center [843, 270] width 61 height 15
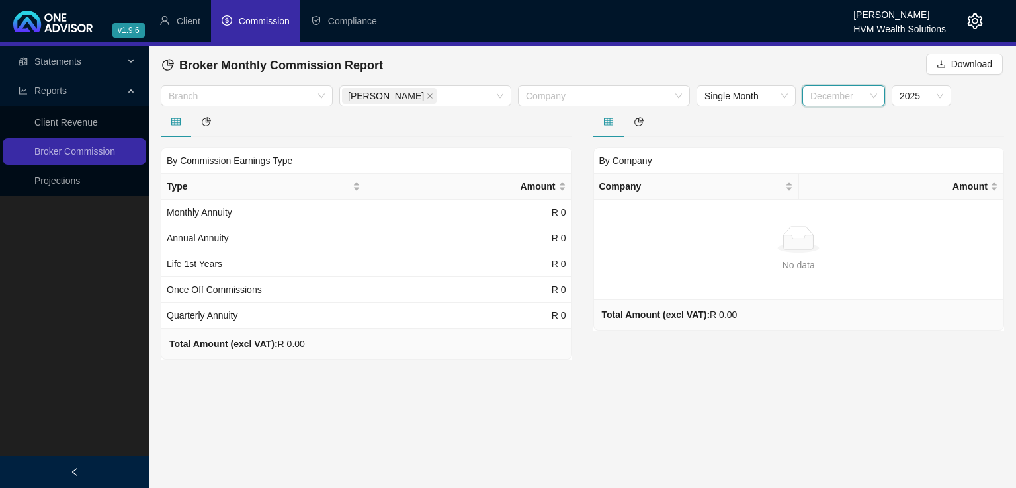
click at [873, 93] on span "December" at bounding box center [843, 96] width 67 height 20
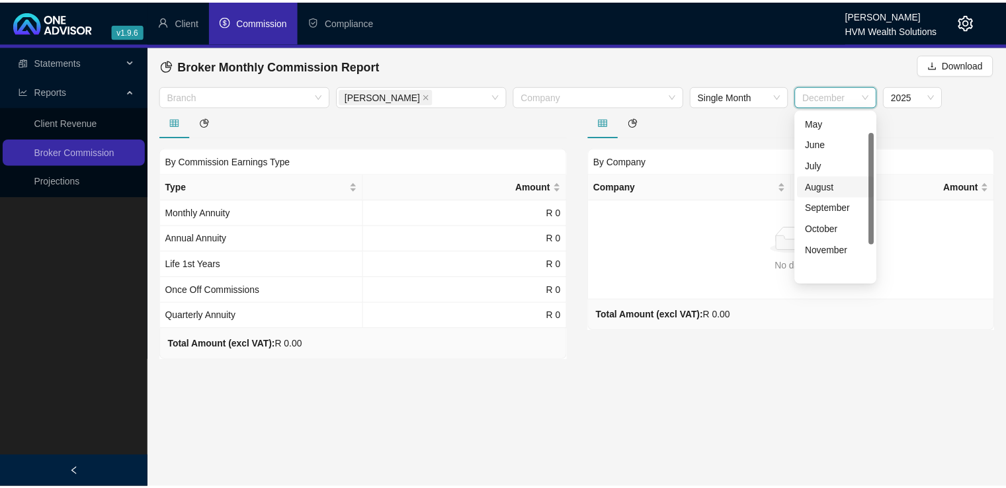
scroll to position [0, 0]
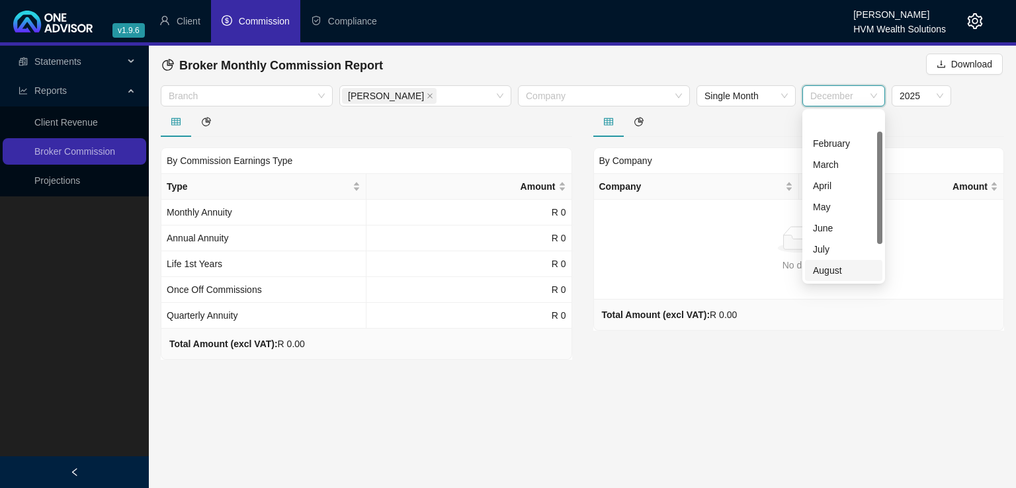
drag, startPoint x: 881, startPoint y: 195, endPoint x: 882, endPoint y: 94, distance: 101.2
click at [882, 94] on body "v1.9.6 [PERSON_NAME] HVM Wealth Solutions Client Commission Compliance Statemen…" at bounding box center [508, 244] width 1016 height 488
click at [832, 130] on div "January" at bounding box center [843, 122] width 77 height 21
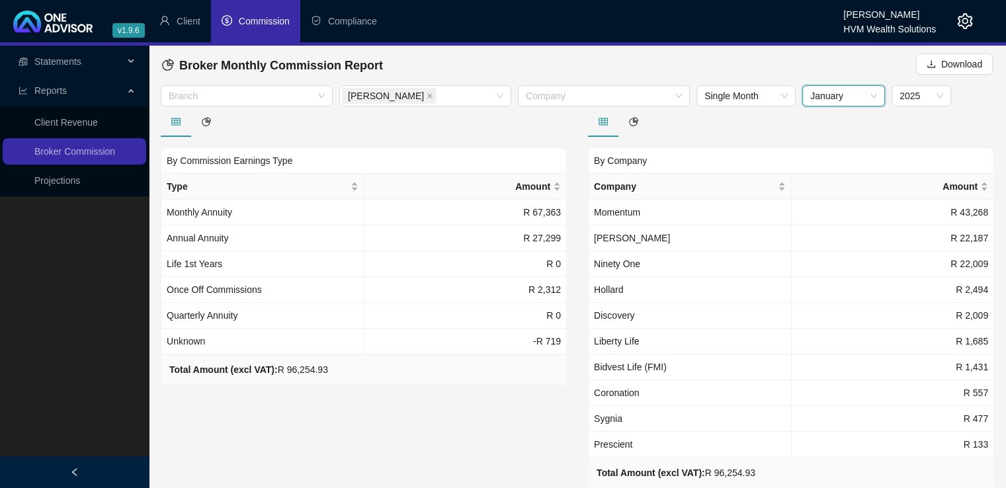
click at [856, 97] on span "January" at bounding box center [843, 96] width 67 height 20
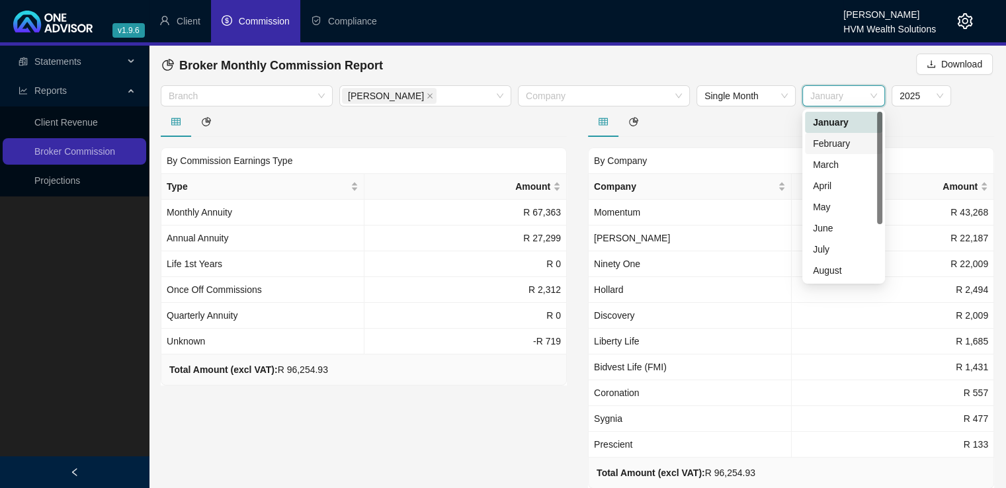
click at [830, 141] on div "February" at bounding box center [843, 143] width 61 height 15
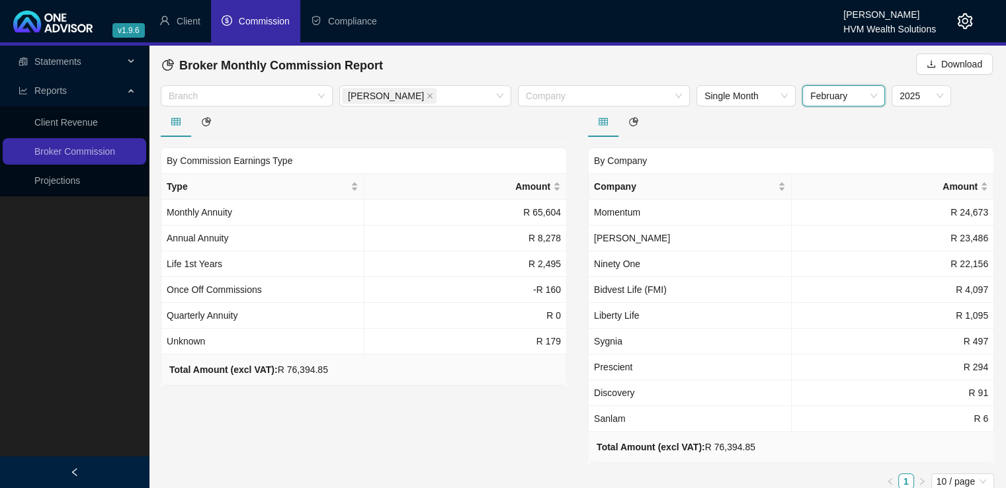
click at [844, 99] on span "February" at bounding box center [843, 96] width 67 height 20
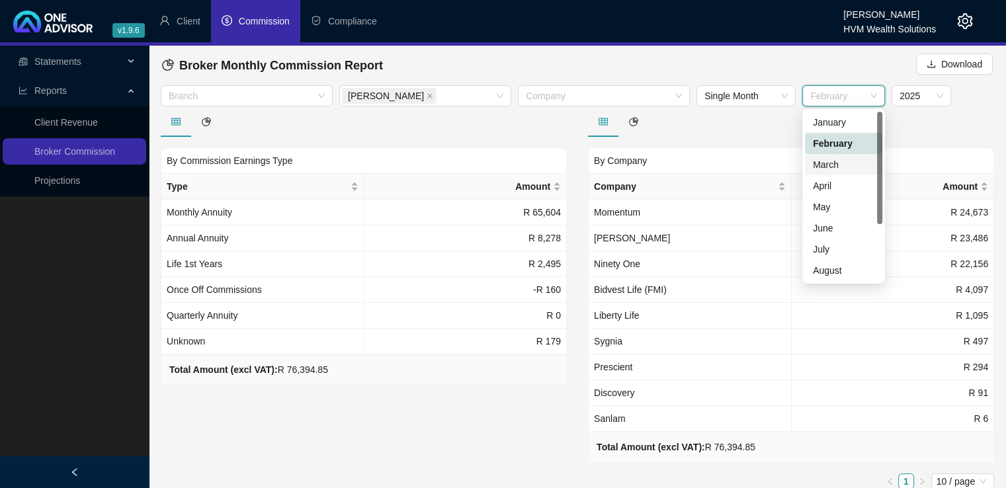
click at [820, 166] on div "March" at bounding box center [843, 164] width 61 height 15
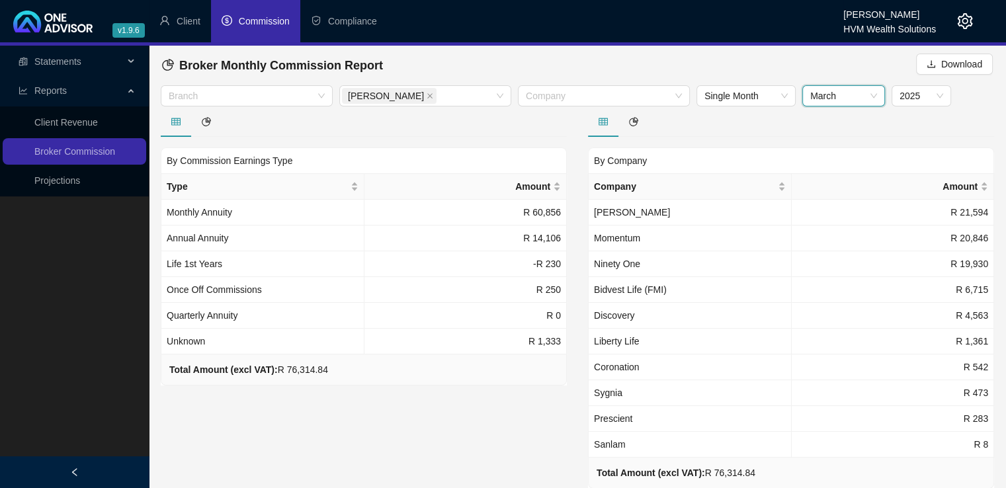
click at [846, 97] on span "March" at bounding box center [843, 96] width 67 height 20
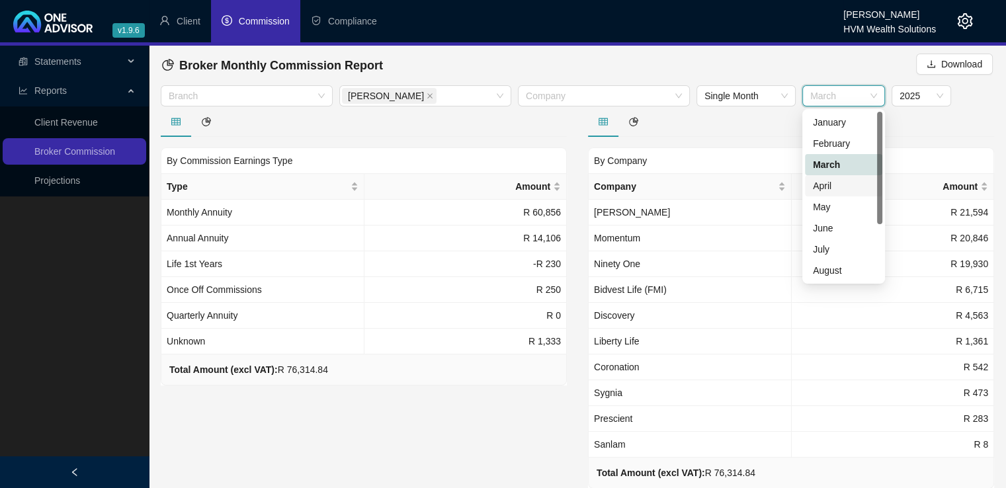
click at [829, 184] on div "April" at bounding box center [843, 186] width 61 height 15
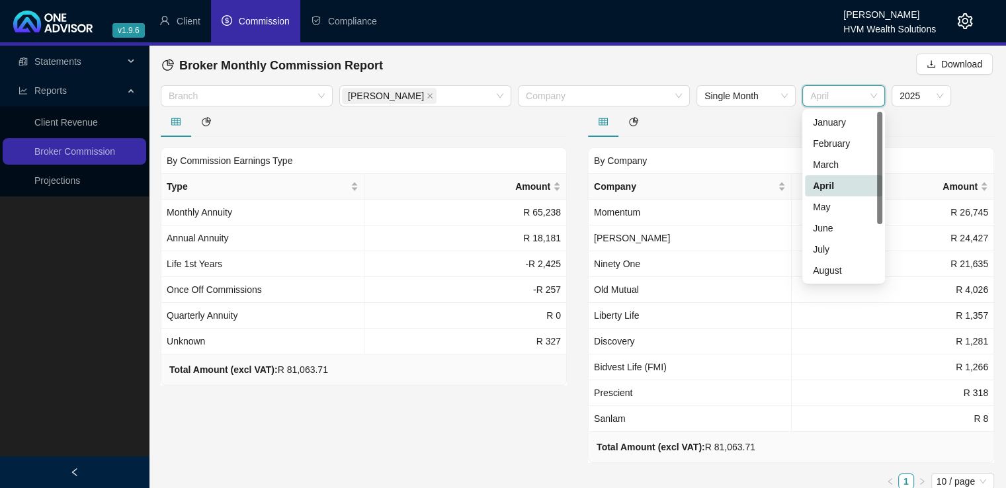
click at [842, 97] on span "April" at bounding box center [843, 96] width 67 height 20
click at [822, 204] on div "May" at bounding box center [843, 207] width 61 height 15
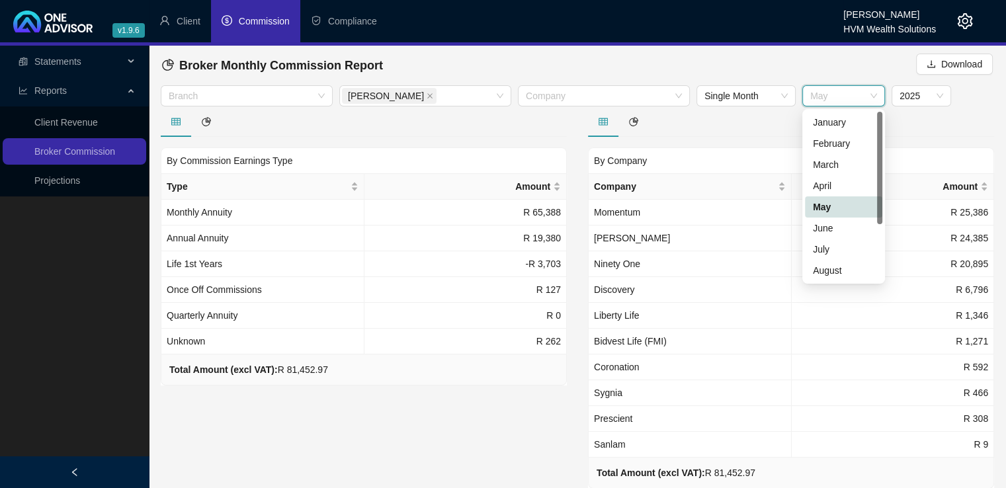
click at [832, 96] on span "May" at bounding box center [843, 96] width 67 height 20
click at [825, 225] on div "June" at bounding box center [843, 228] width 61 height 15
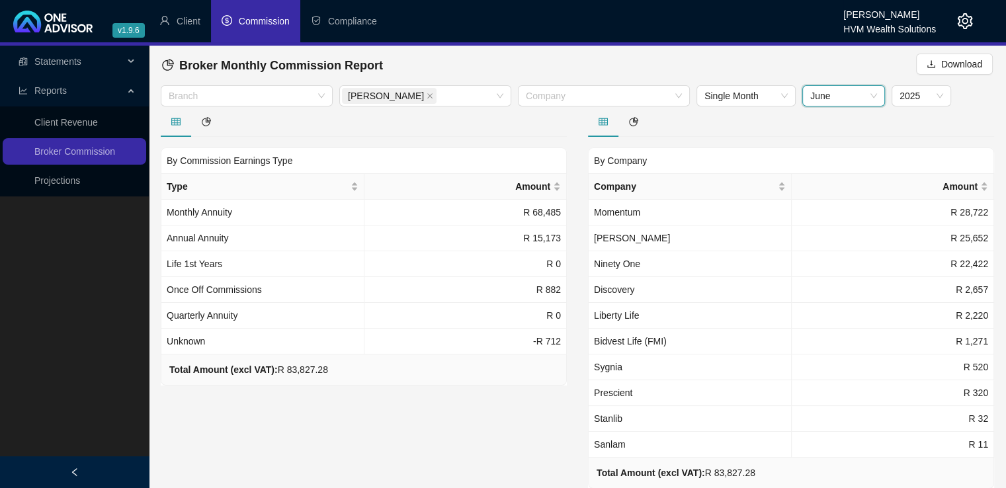
click at [842, 99] on span "June" at bounding box center [843, 96] width 67 height 20
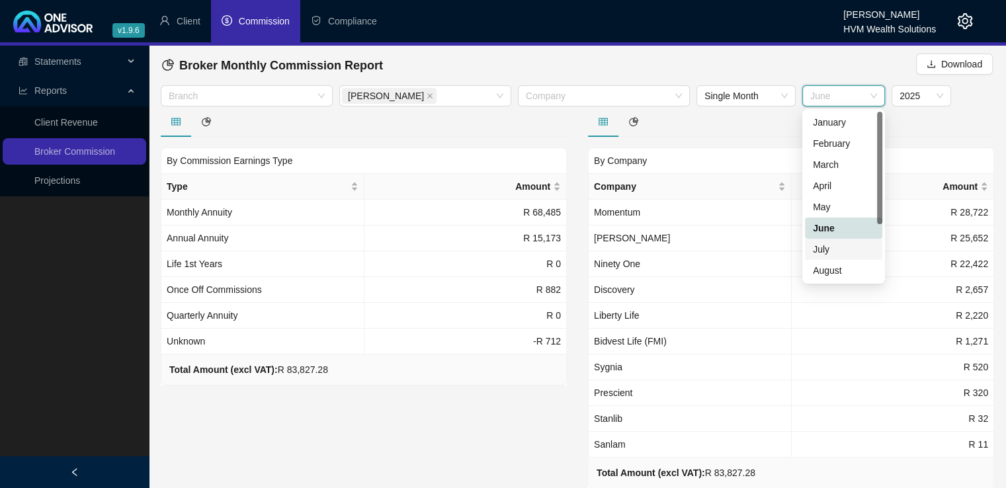
click at [847, 246] on div "July" at bounding box center [843, 249] width 61 height 15
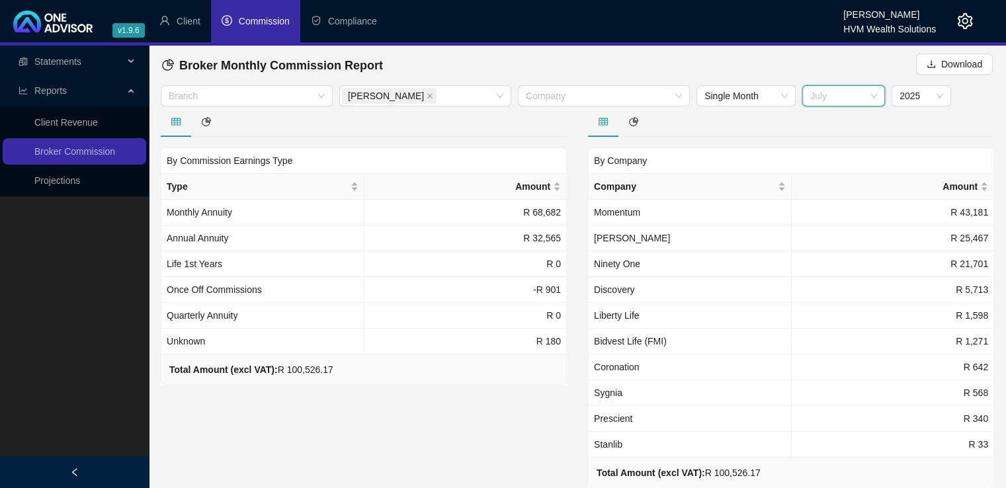
click at [859, 99] on span "July" at bounding box center [843, 96] width 67 height 20
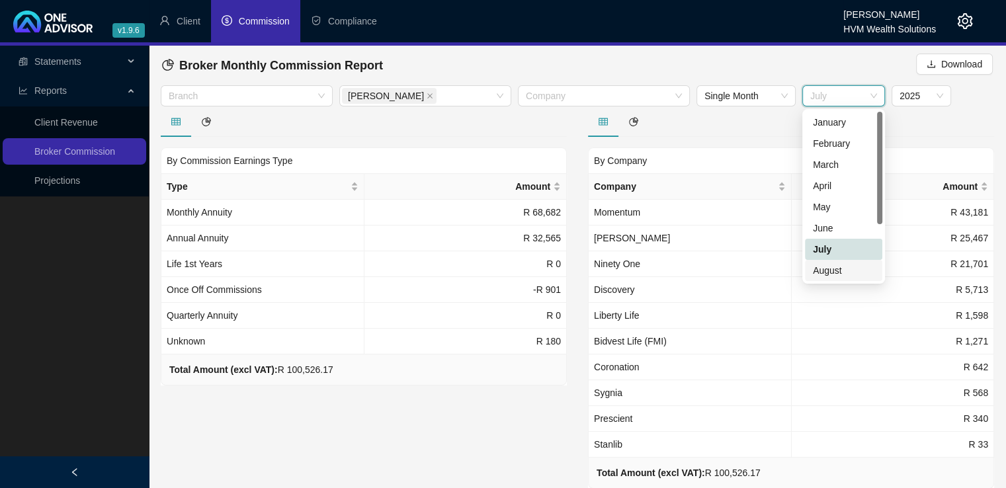
click at [834, 268] on div "August" at bounding box center [843, 270] width 61 height 15
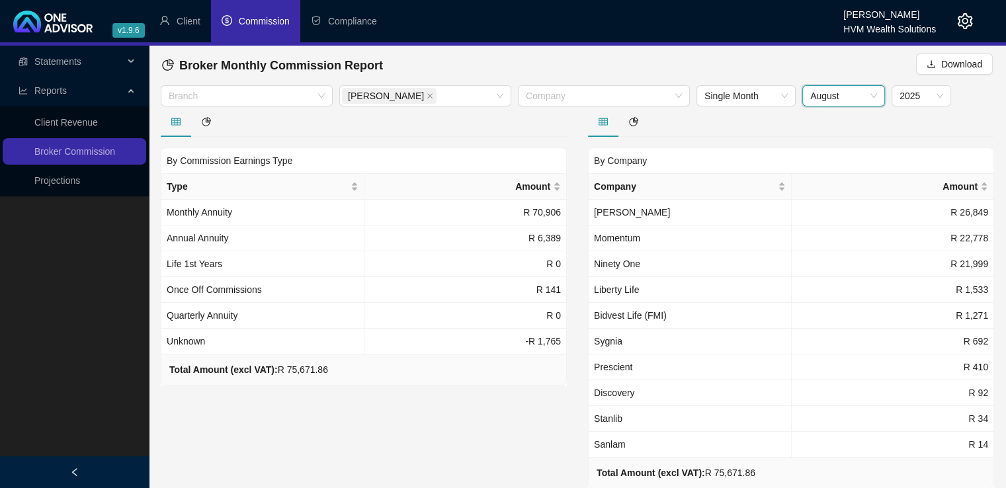
click at [508, 448] on div "By Commission Earnings Type Type Amount Monthly Annuity R 70,906 Annual Annuity…" at bounding box center [363, 315] width 427 height 419
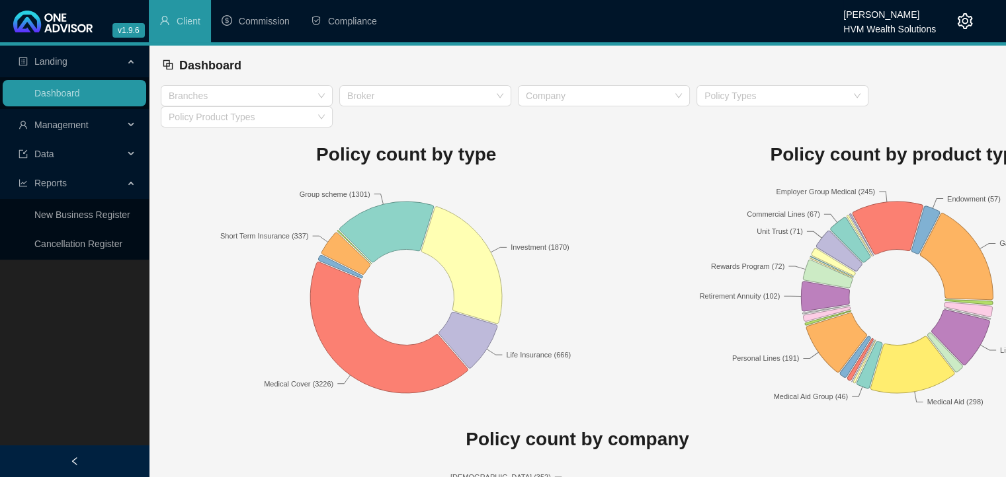
click at [963, 25] on icon "setting" at bounding box center [965, 21] width 16 height 16
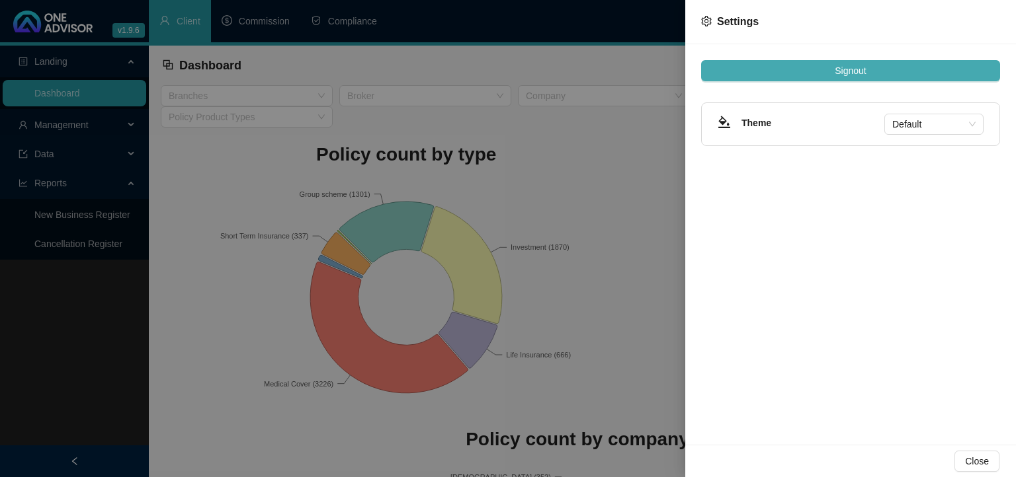
click at [874, 71] on button "Signout" at bounding box center [850, 70] width 299 height 21
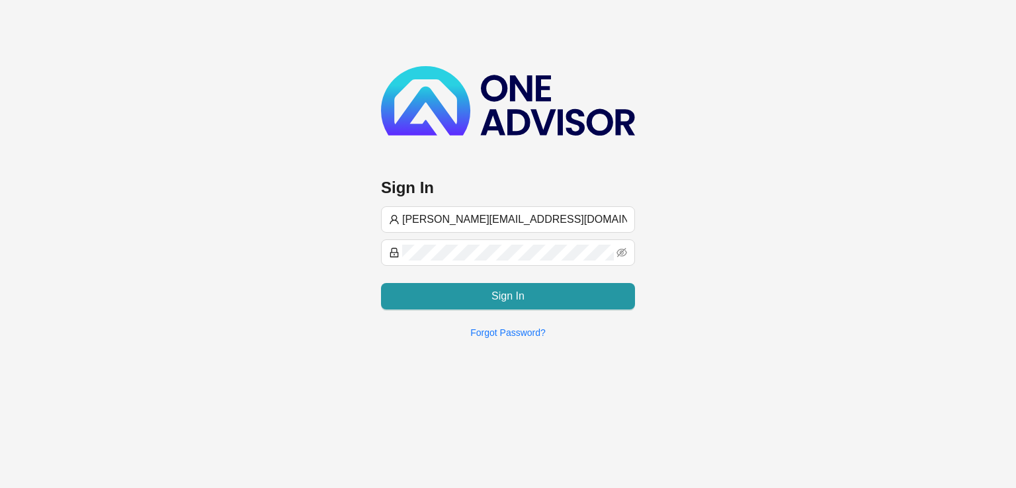
drag, startPoint x: 420, startPoint y: 223, endPoint x: 376, endPoint y: 223, distance: 44.3
click at [376, 223] on div "Sign In wesley@hvmws.co.za Sign In Forgot Password?" at bounding box center [508, 174] width 1016 height 349
type input "carla@hvm.co.za"
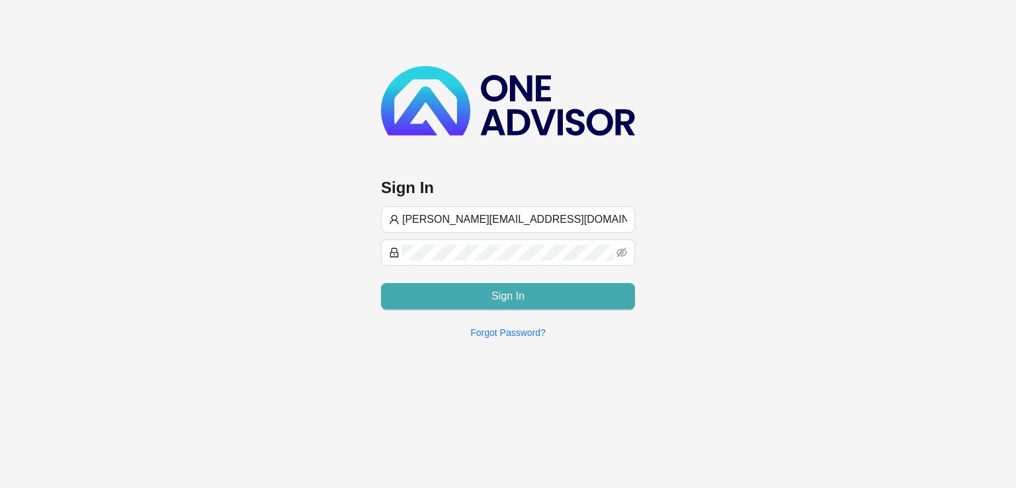
click at [477, 301] on button "Sign In" at bounding box center [508, 296] width 254 height 26
